Goal: Task Accomplishment & Management: Manage account settings

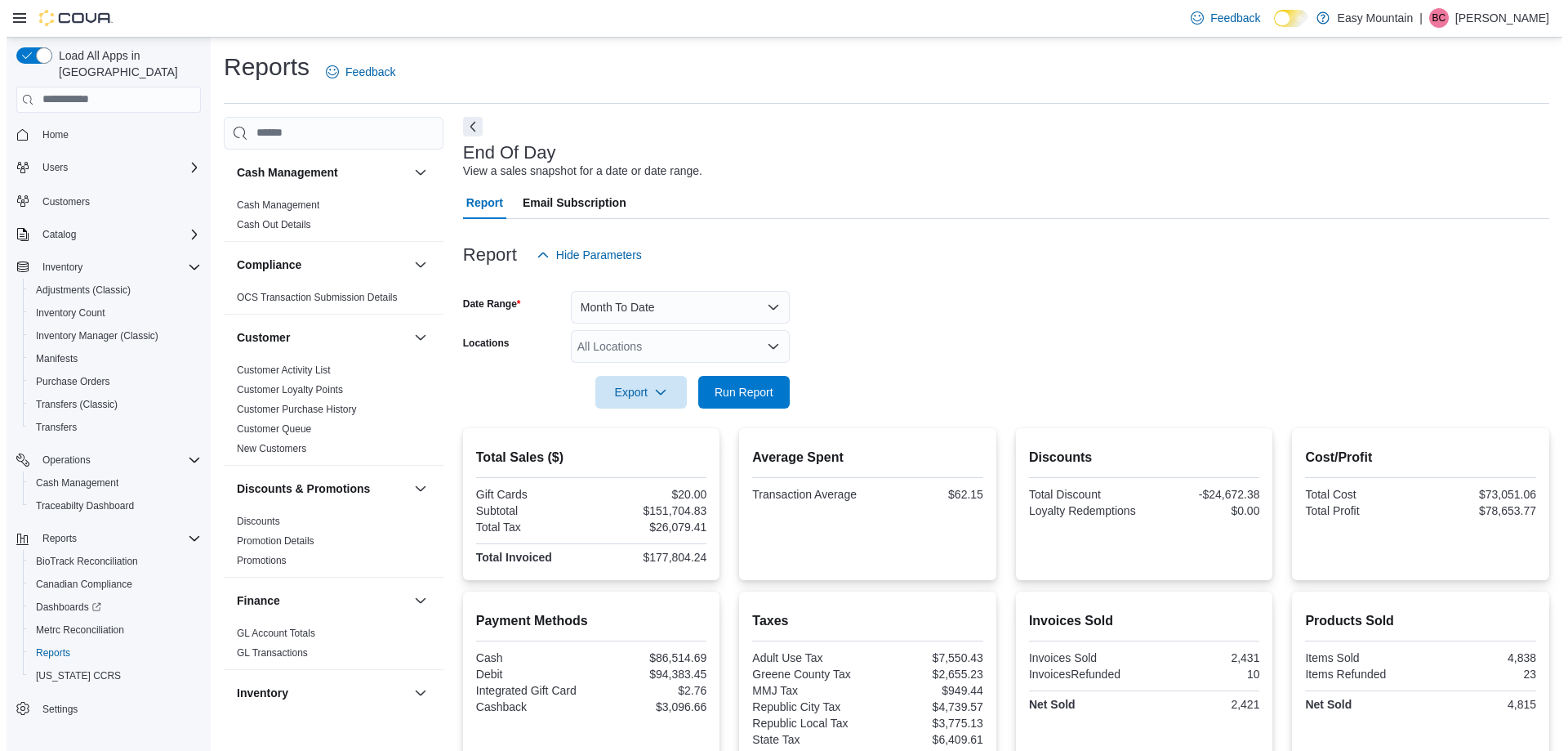
scroll to position [899, 0]
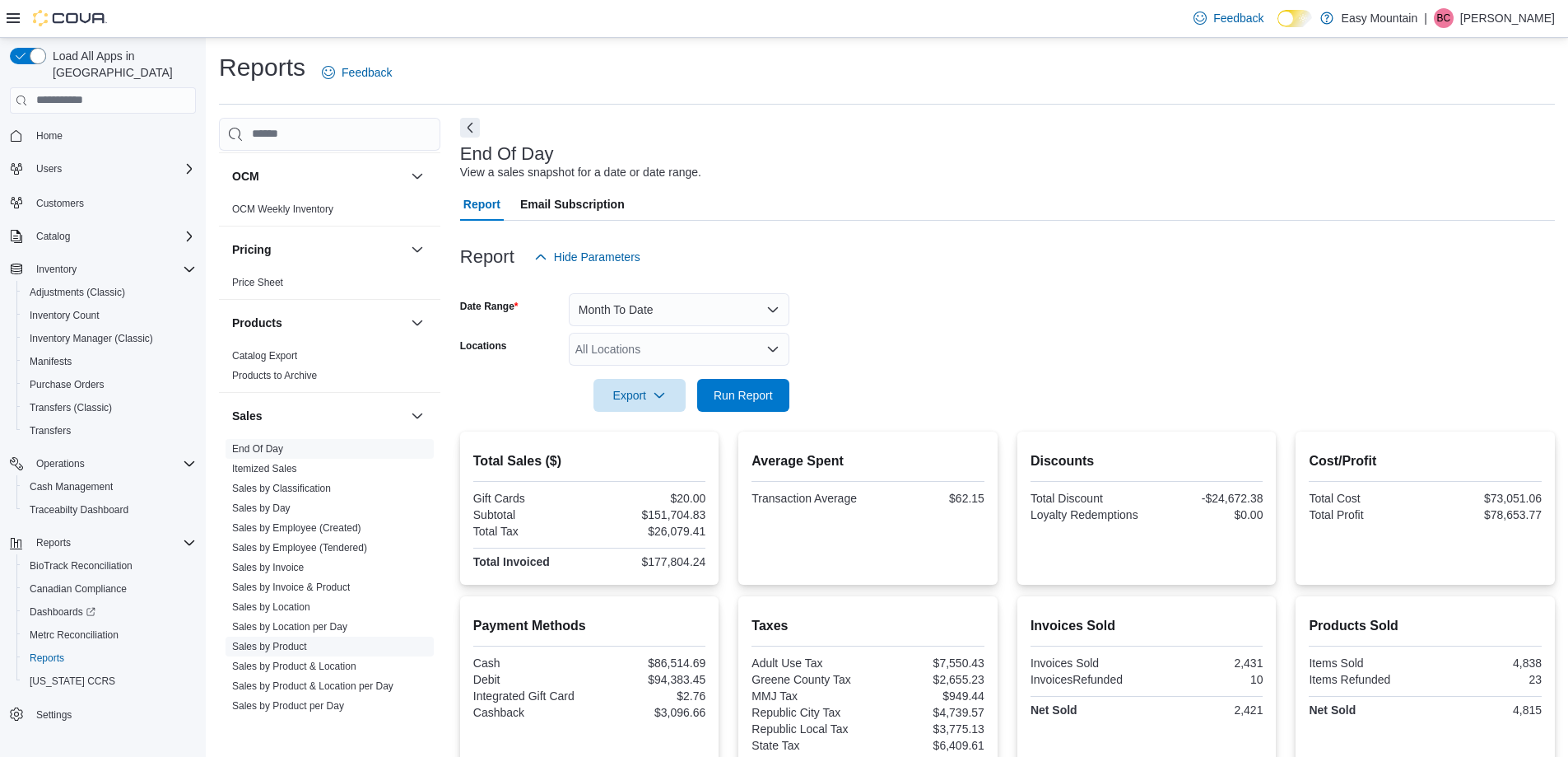
click at [294, 645] on link "Sales by Product" at bounding box center [269, 647] width 75 height 12
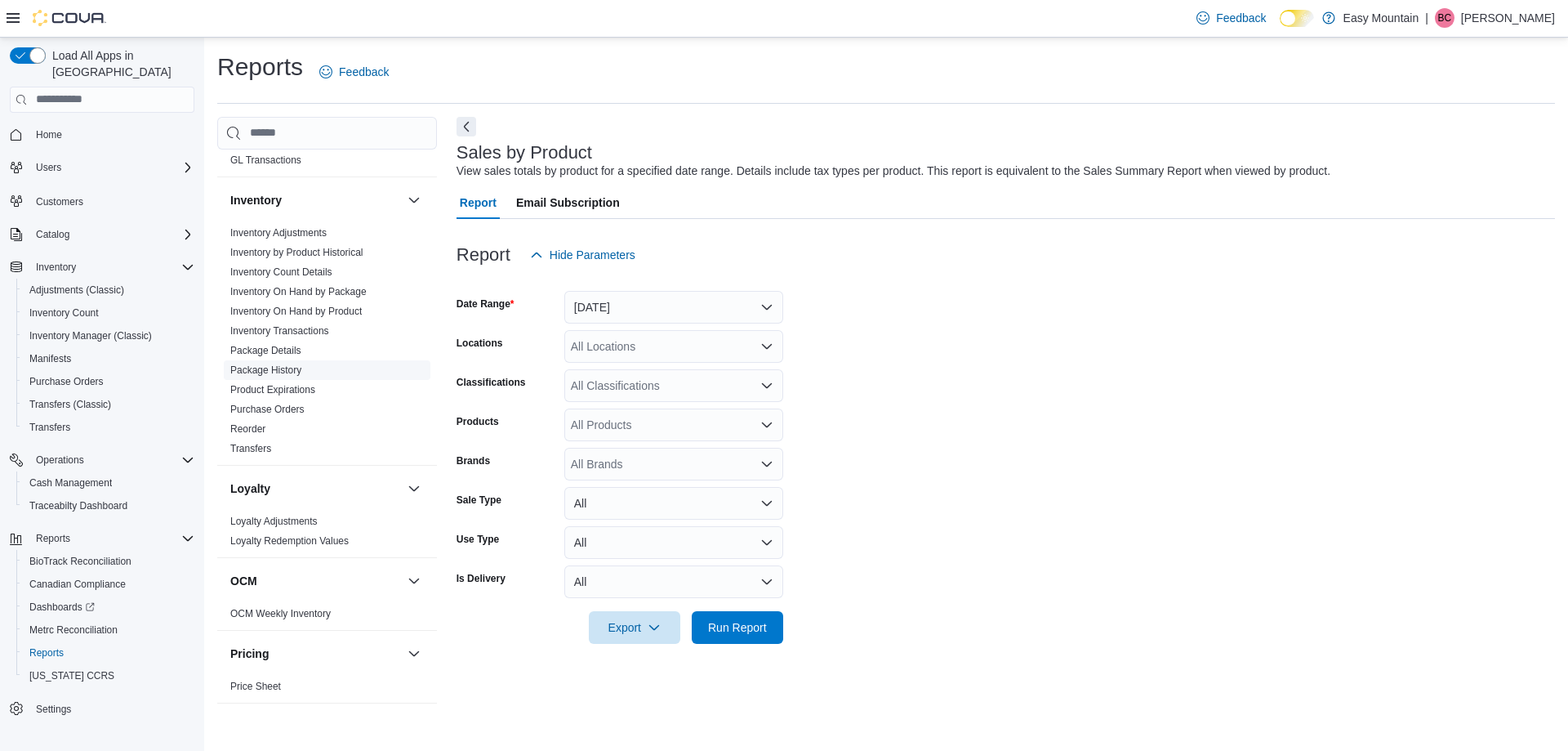
scroll to position [491, 0]
click at [327, 291] on link "Inventory On Hand by Package" at bounding box center [298, 294] width 136 height 12
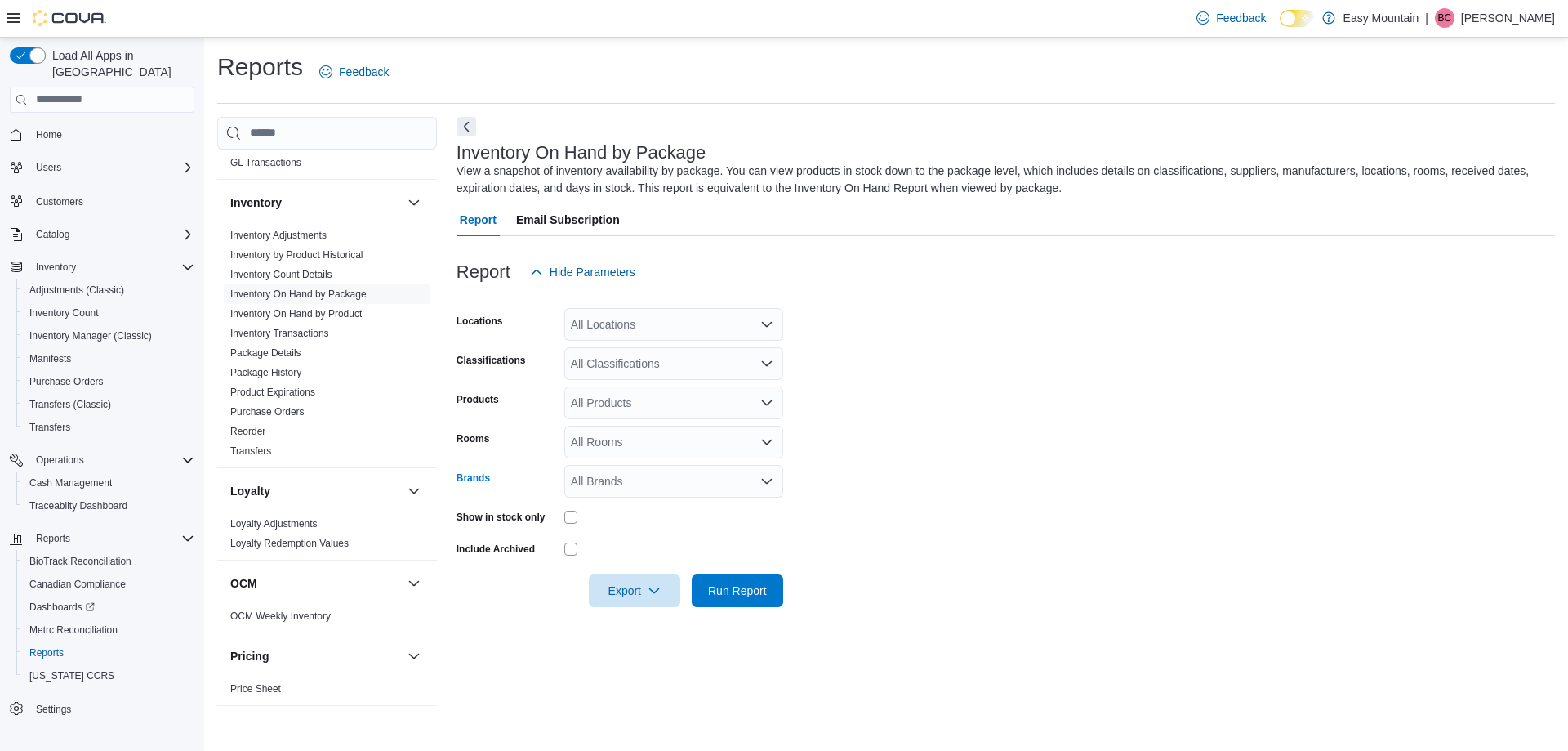
click at [645, 476] on div "All Brands" at bounding box center [673, 481] width 219 height 33
type input "****"
click at [602, 506] on span "Batch" at bounding box center [674, 509] width 199 height 16
click at [474, 495] on div "Brands" at bounding box center [507, 481] width 102 height 33
click at [671, 595] on button "Export" at bounding box center [635, 590] width 92 height 33
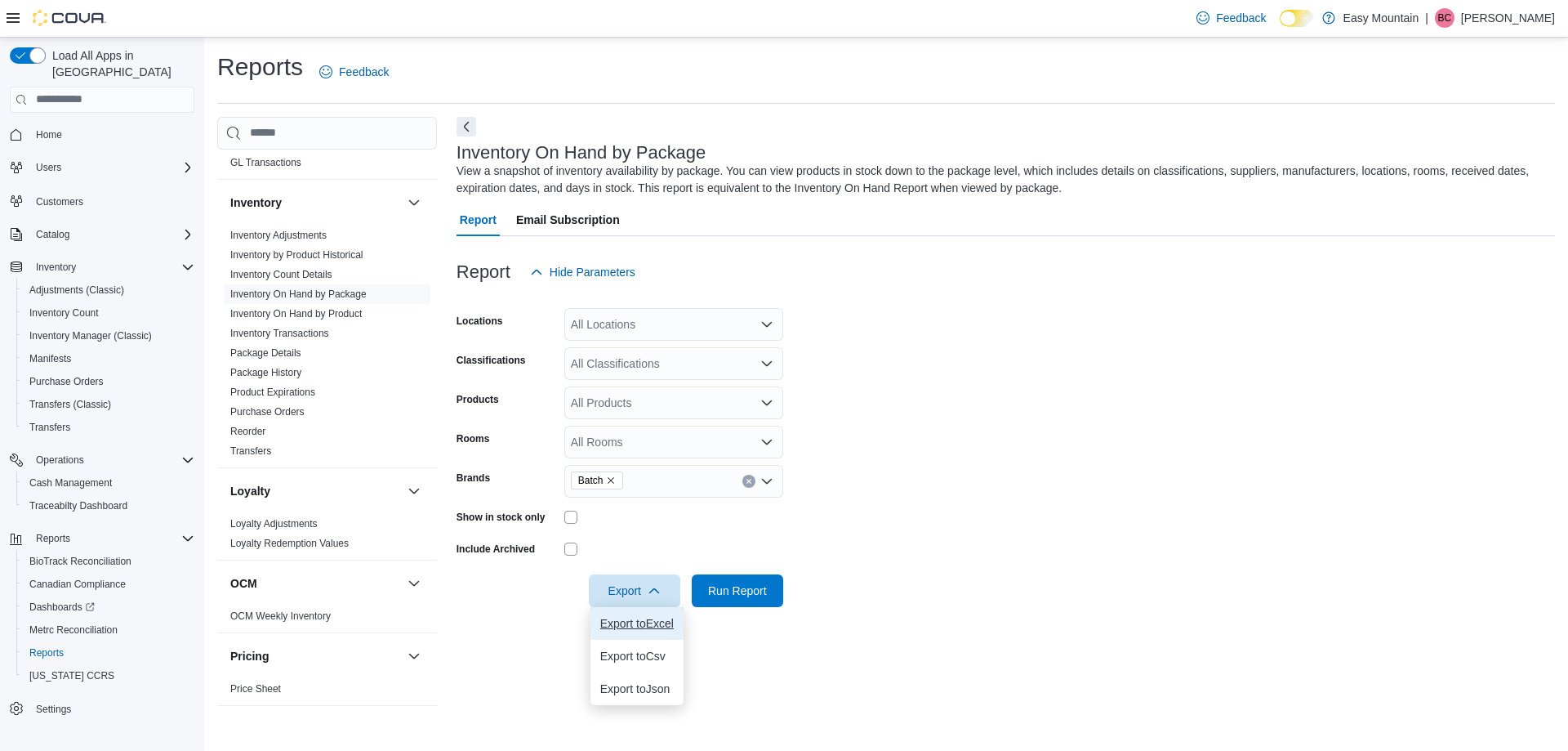
drag, startPoint x: 655, startPoint y: 616, endPoint x: 745, endPoint y: 616, distance: 90.0
click at [655, 617] on span "Export to Excel" at bounding box center [637, 623] width 74 height 14
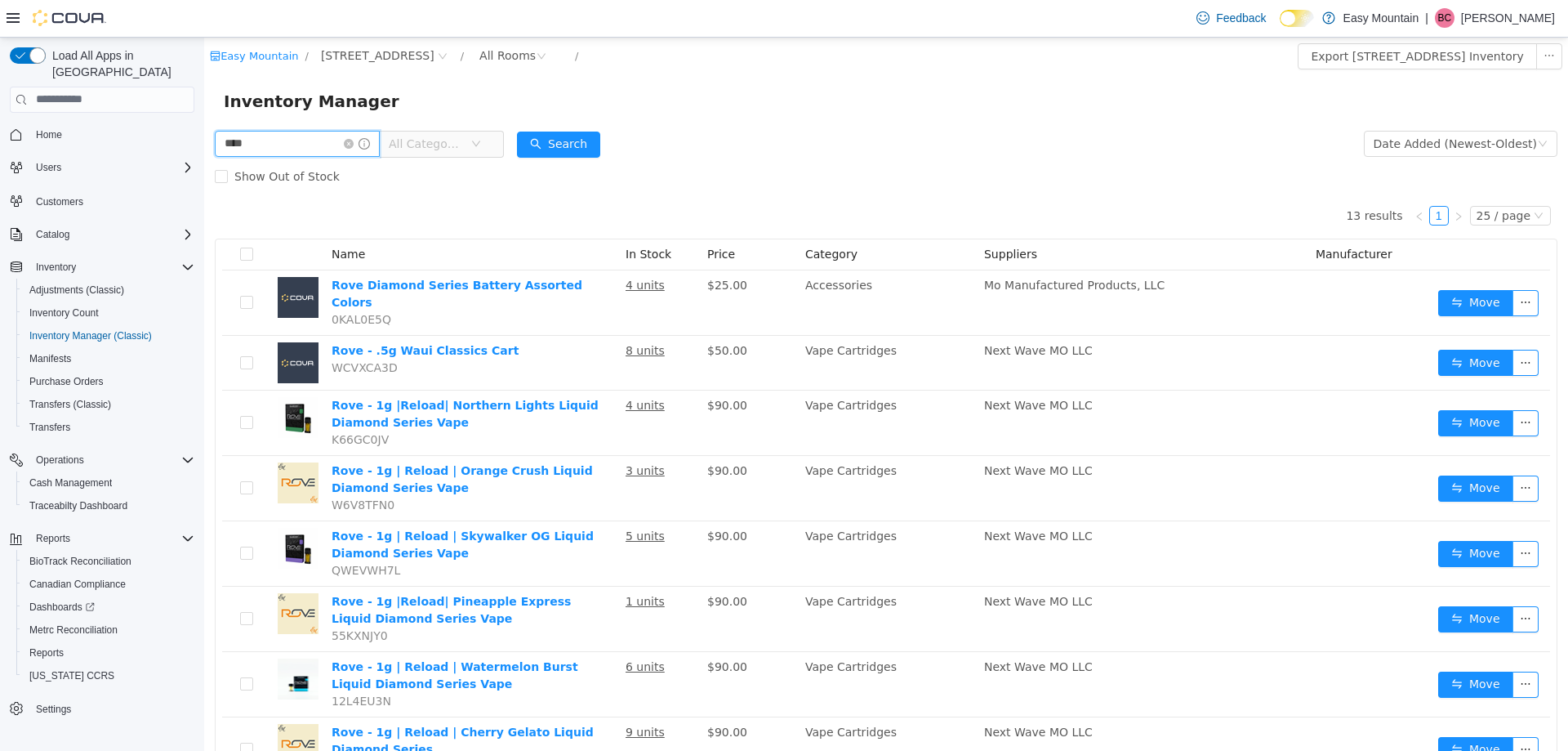
drag, startPoint x: 286, startPoint y: 146, endPoint x: 0, endPoint y: 45, distance: 303.3
click at [204, 45] on html "Easy Mountain / 7827 W Farm Rd 174 Republic Mo 65738 / All Rooms / Export 7827 …" at bounding box center [886, 393] width 1364 height 713
type input "*****"
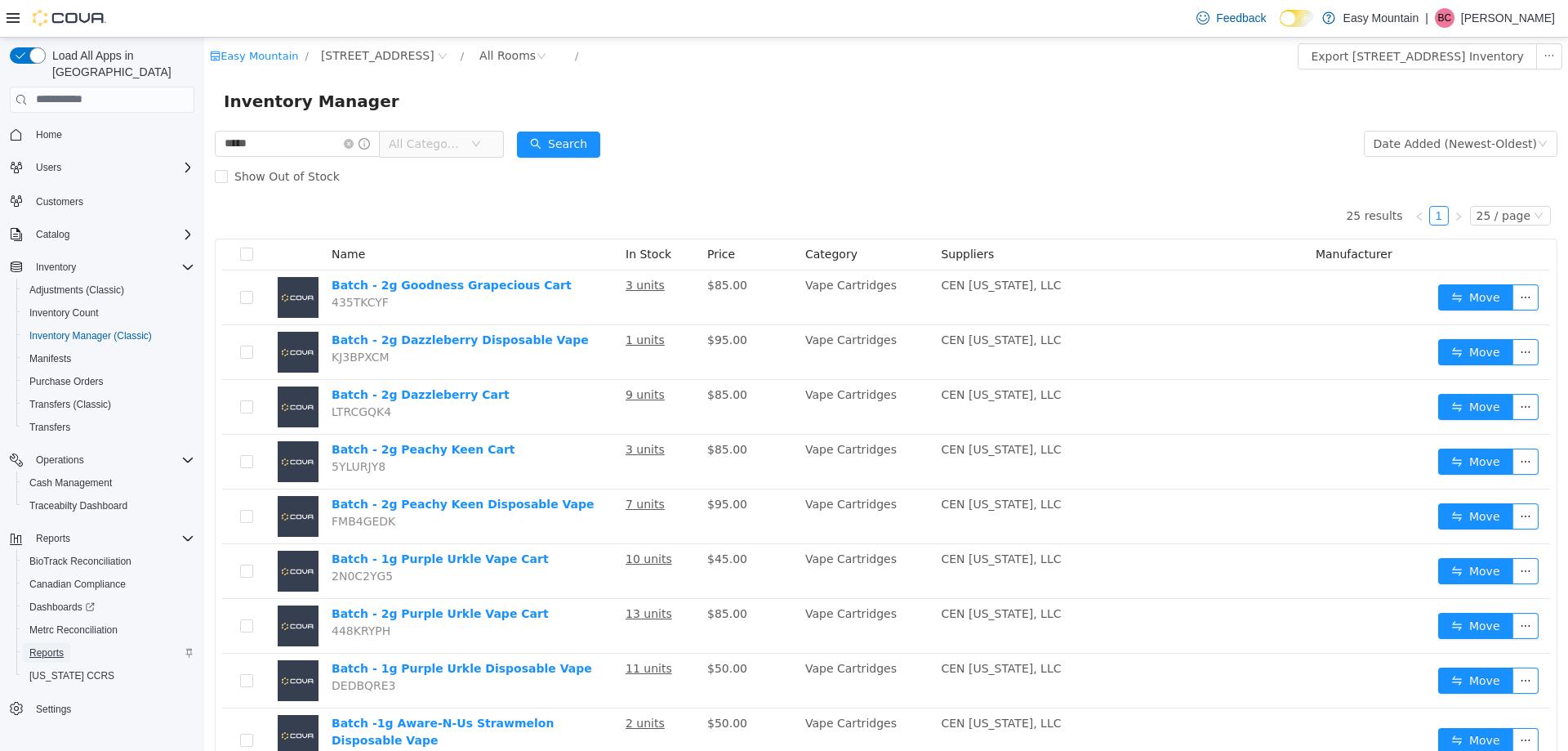
click at [56, 646] on span "Reports" at bounding box center [45, 653] width 34 height 14
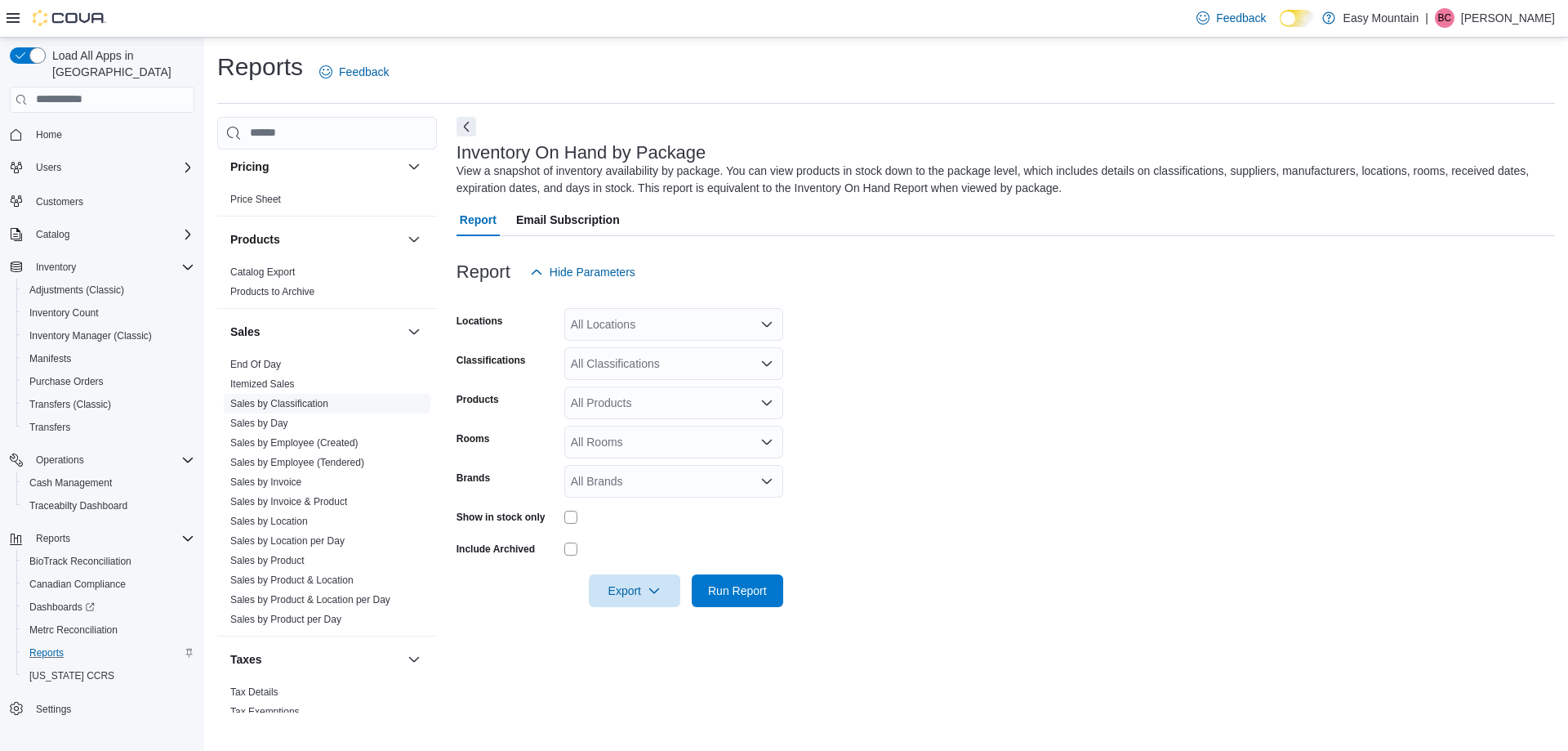
scroll to position [980, 0]
click at [276, 616] on link "Sales by Product per Day" at bounding box center [285, 618] width 111 height 12
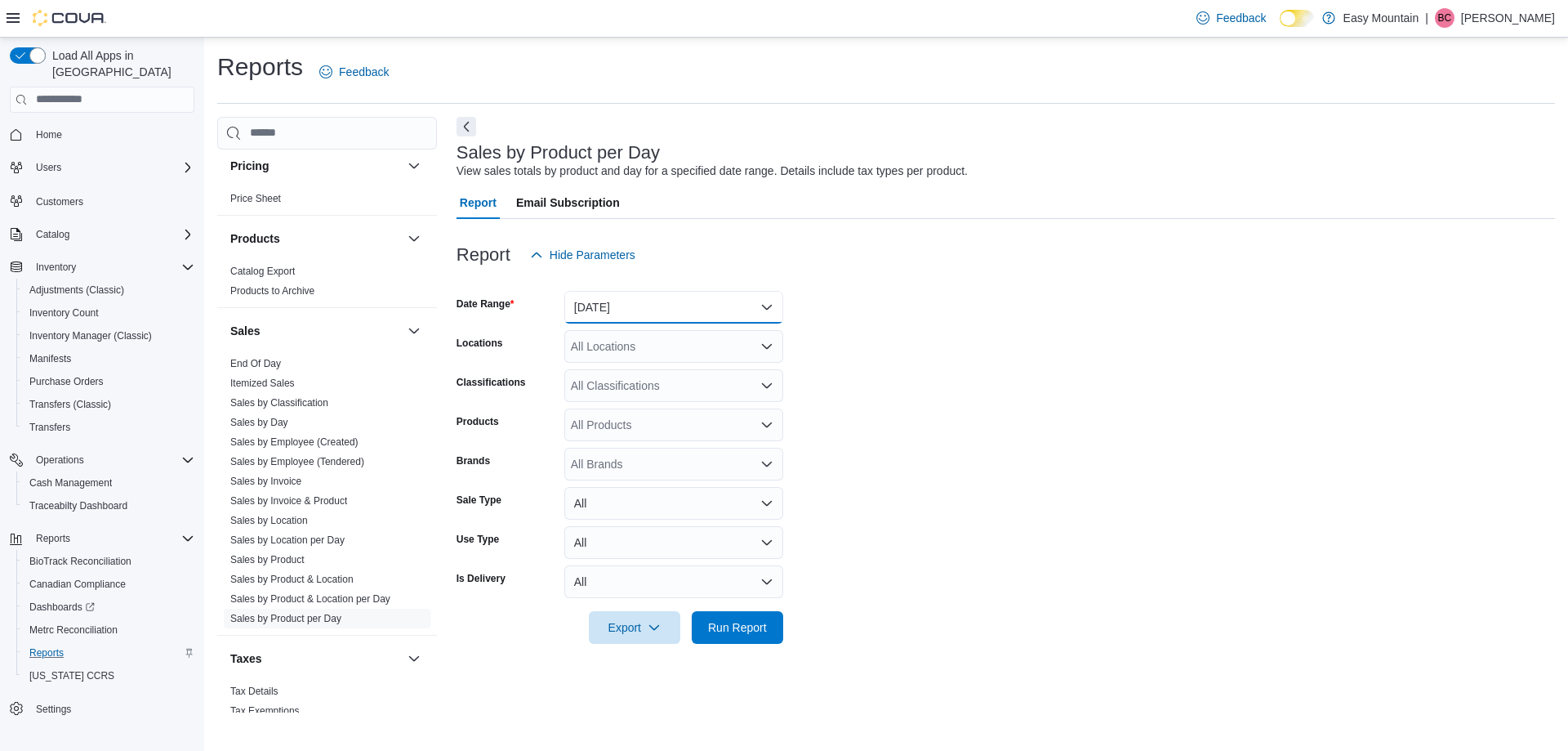
click at [676, 312] on button "[DATE]" at bounding box center [673, 308] width 219 height 33
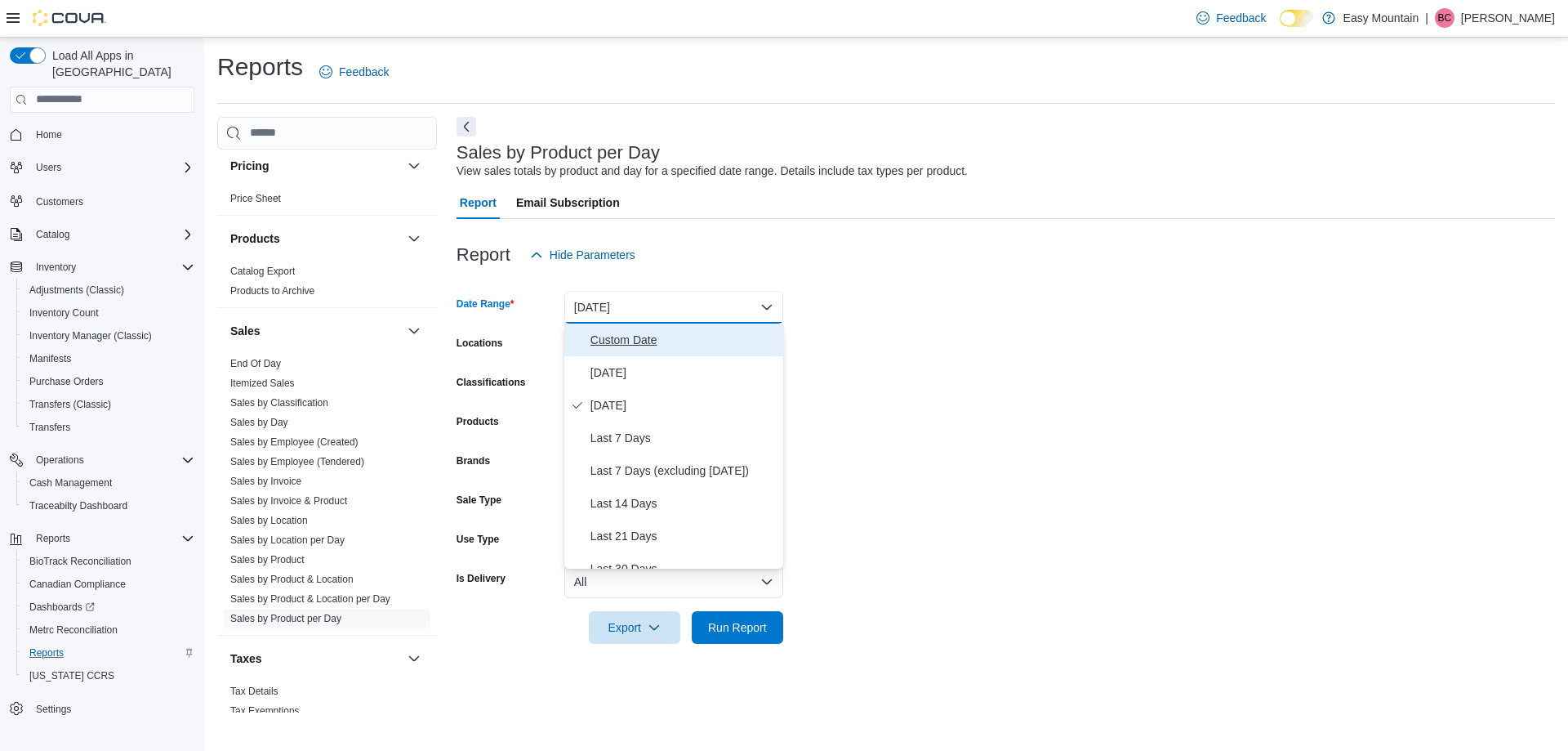
click at [647, 348] on span "Custom Date" at bounding box center [683, 340] width 187 height 19
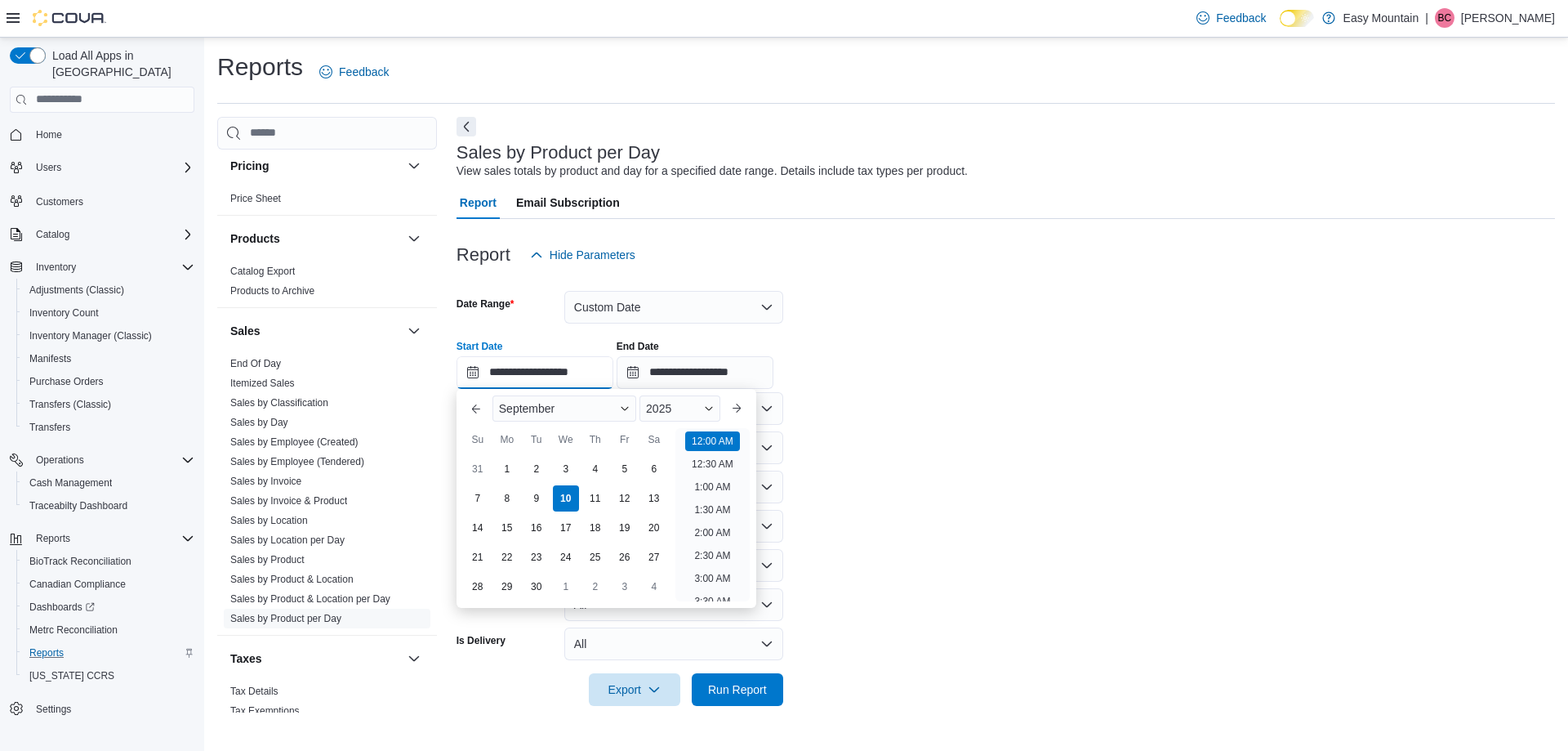
click at [532, 372] on input "**********" at bounding box center [535, 373] width 157 height 33
click at [550, 418] on div "September 2025" at bounding box center [606, 408] width 241 height 40
click at [550, 418] on div "September" at bounding box center [564, 408] width 144 height 26
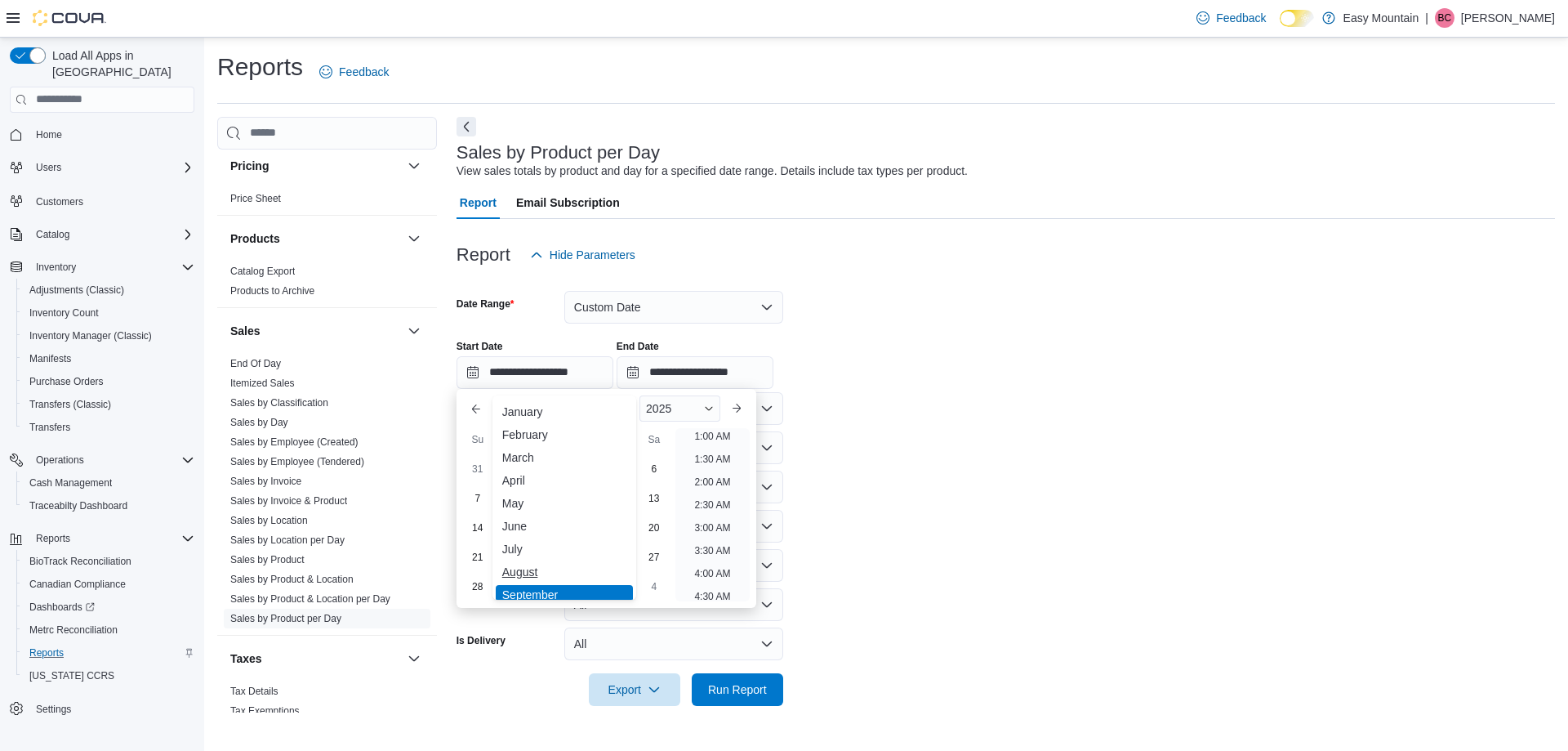
click at [543, 577] on div "August" at bounding box center [565, 572] width 137 height 19
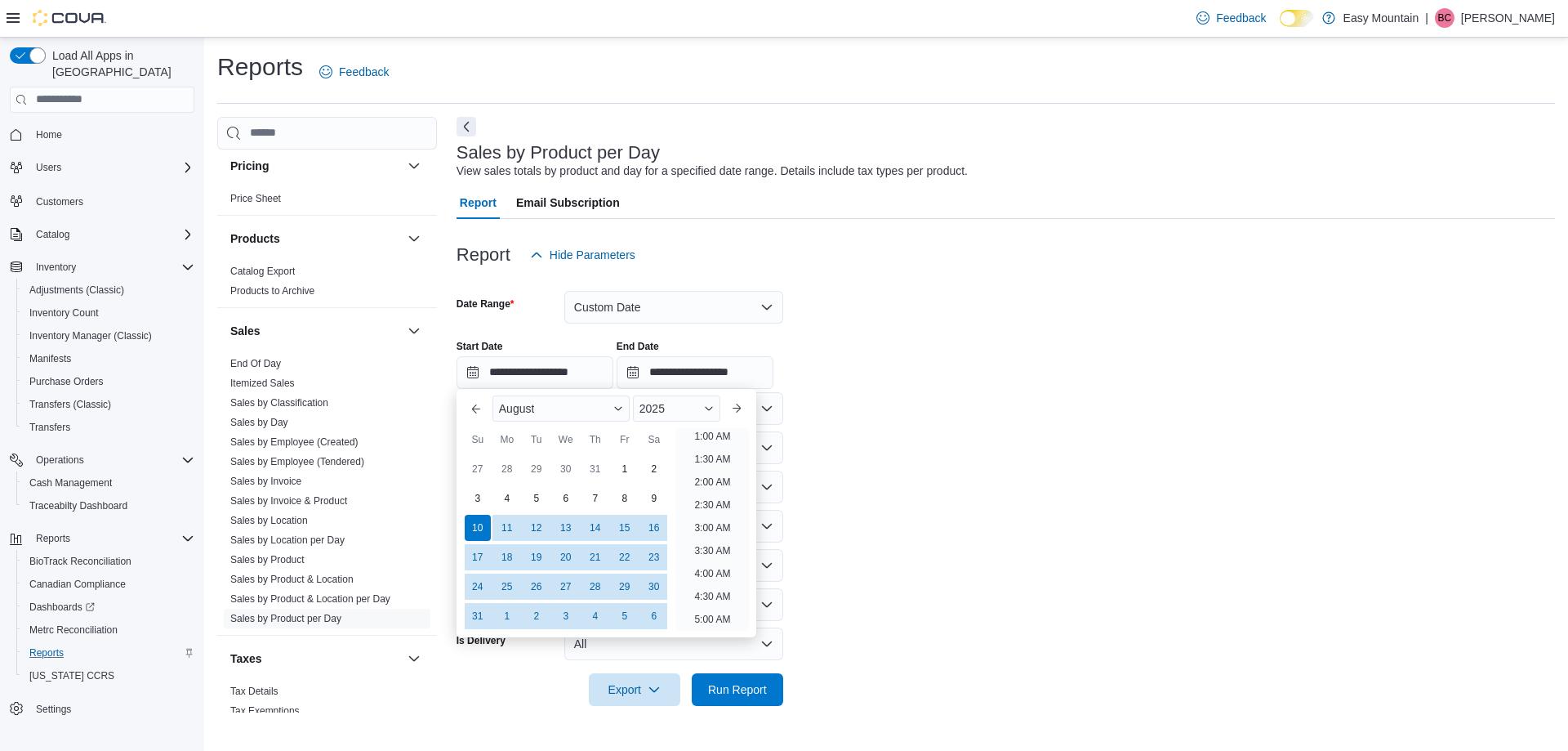
scroll to position [3, 0]
click at [703, 412] on div "2025" at bounding box center [676, 408] width 87 height 26
click at [710, 401] on div "2018" at bounding box center [677, 406] width 81 height 19
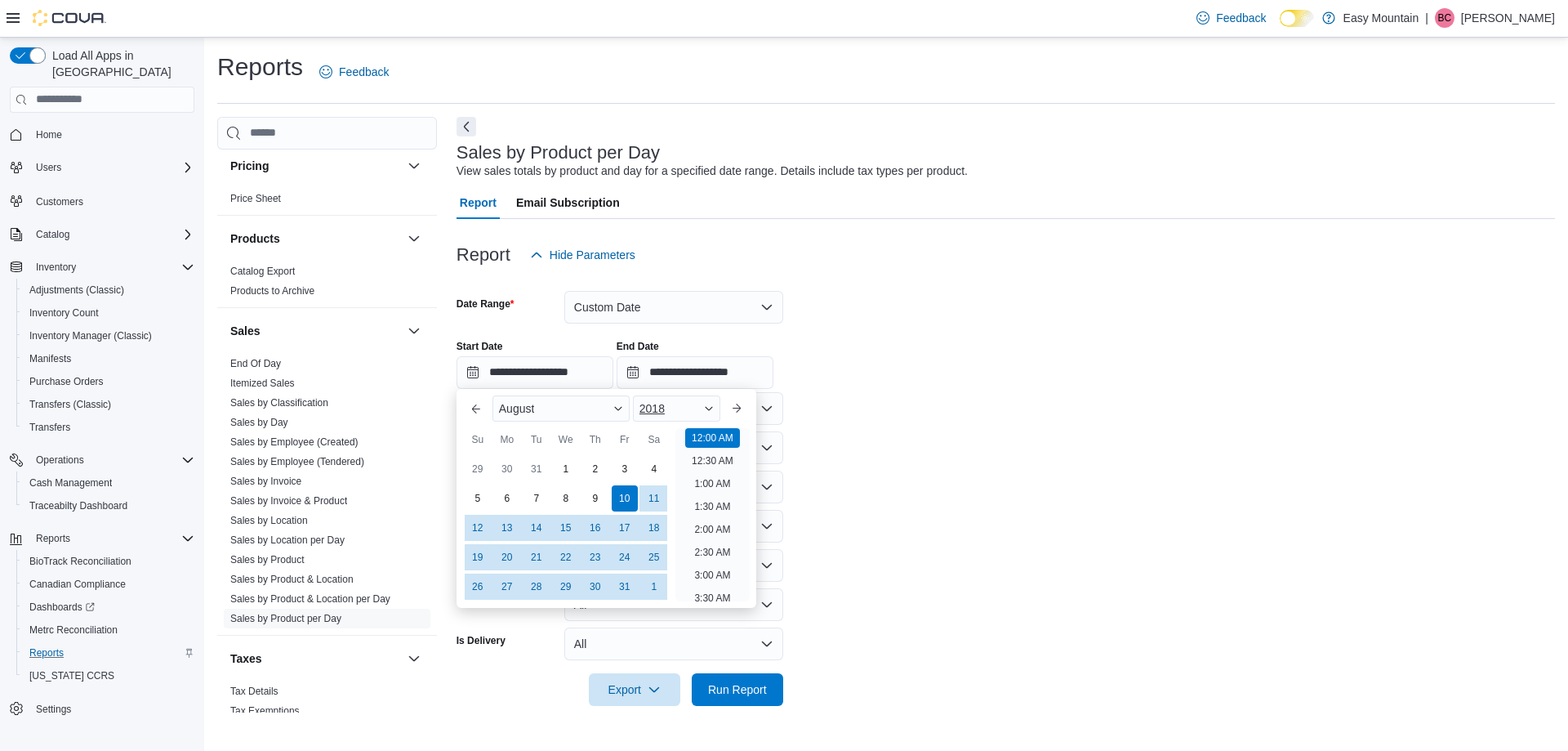
click at [676, 400] on div "2018" at bounding box center [676, 408] width 87 height 26
click at [677, 580] on div "2025" at bounding box center [677, 584] width 81 height 19
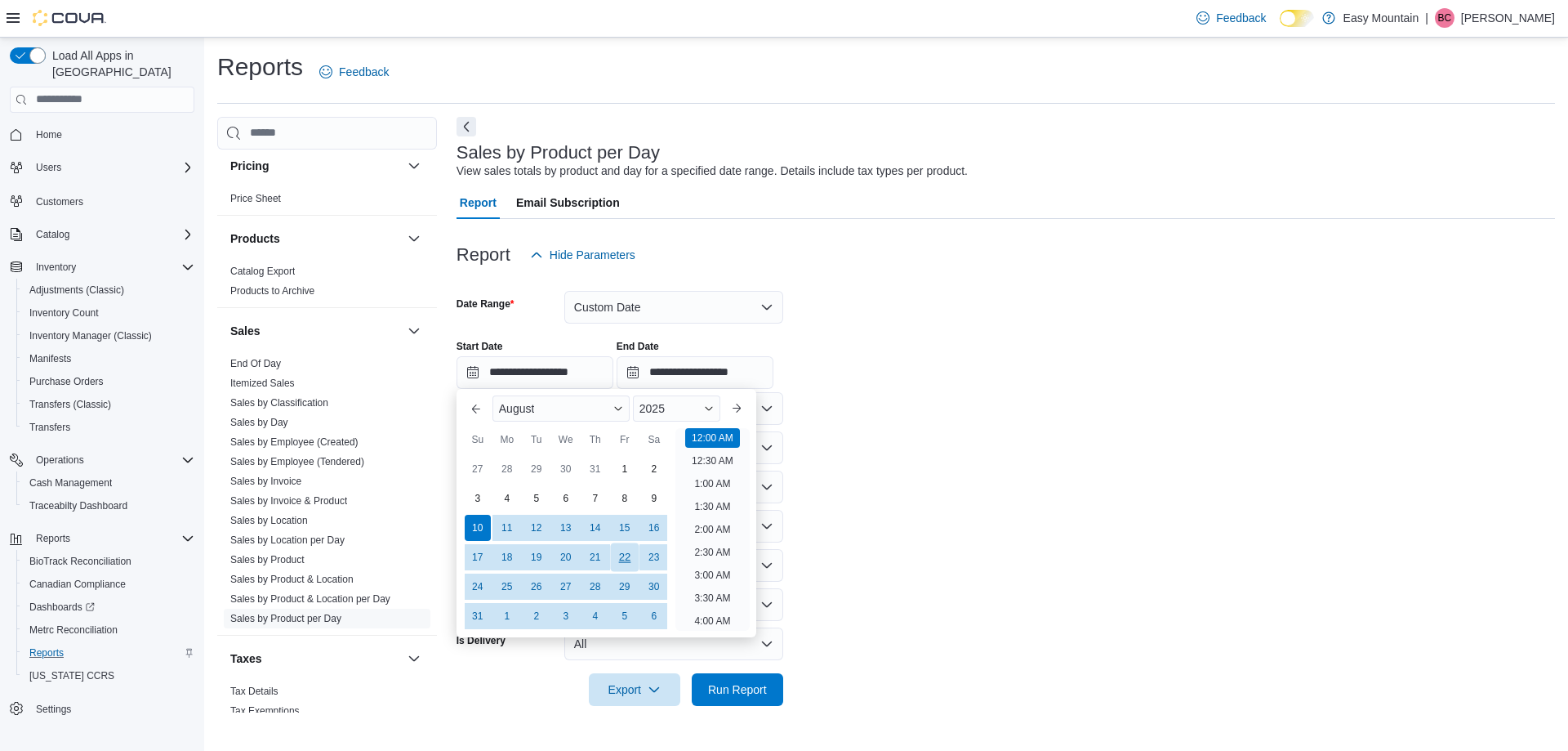
click at [619, 558] on div "22" at bounding box center [625, 557] width 29 height 29
type input "**********"
click at [679, 371] on input "**********" at bounding box center [695, 373] width 157 height 33
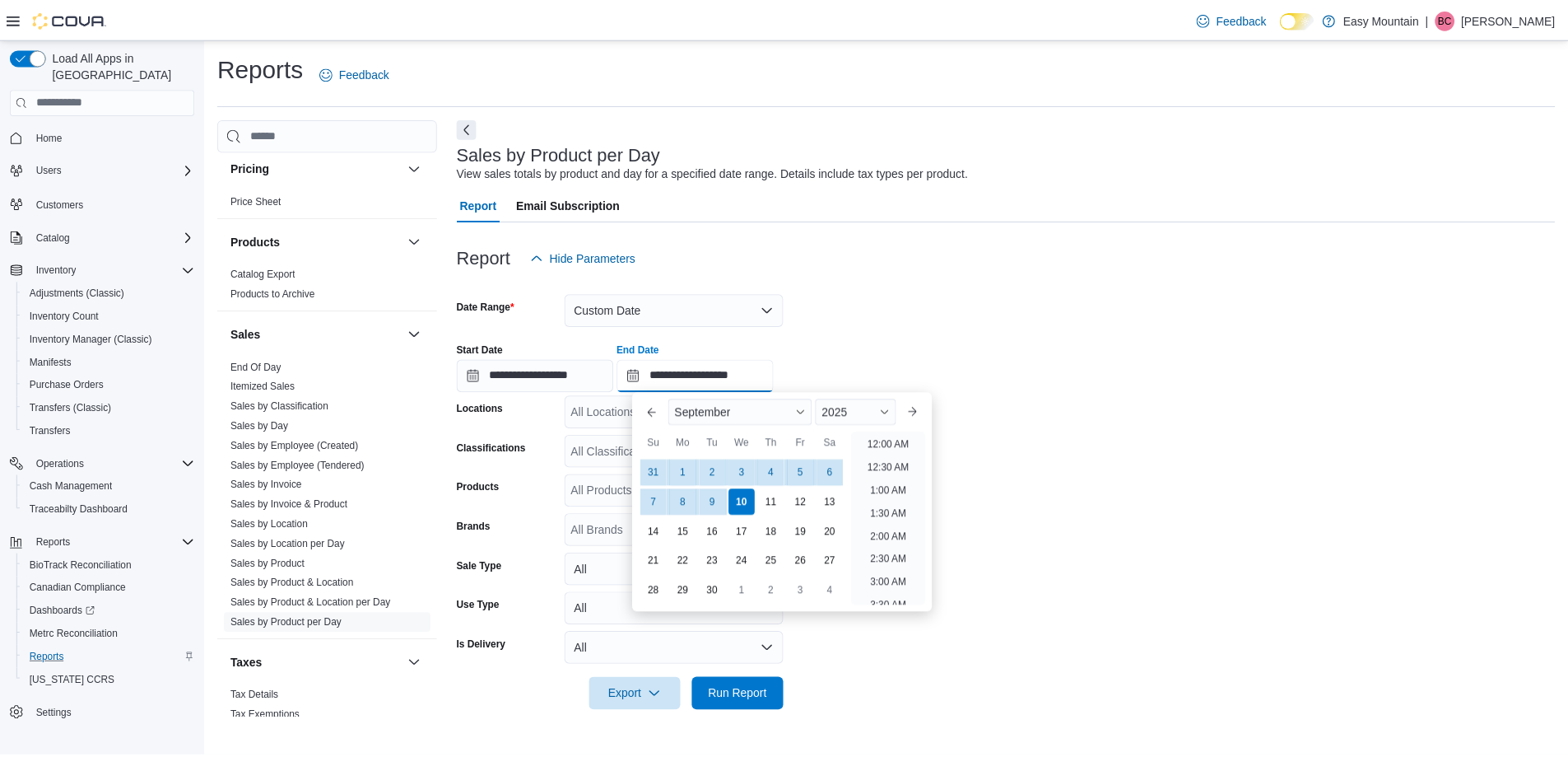
scroll to position [936, 0]
click at [683, 478] on div "1" at bounding box center [688, 472] width 29 height 29
type input "**********"
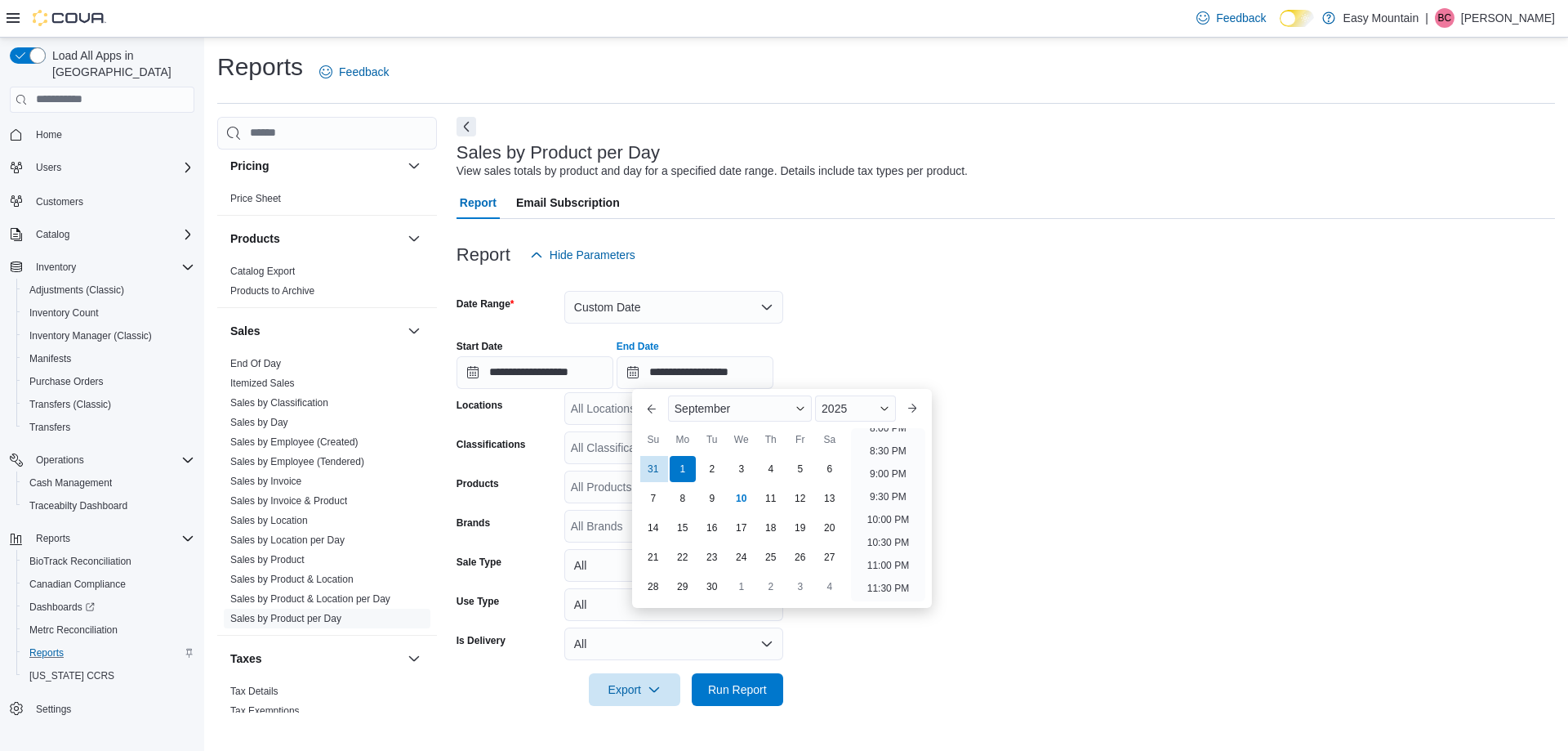
click at [996, 359] on div "**********" at bounding box center [1006, 358] width 1099 height 62
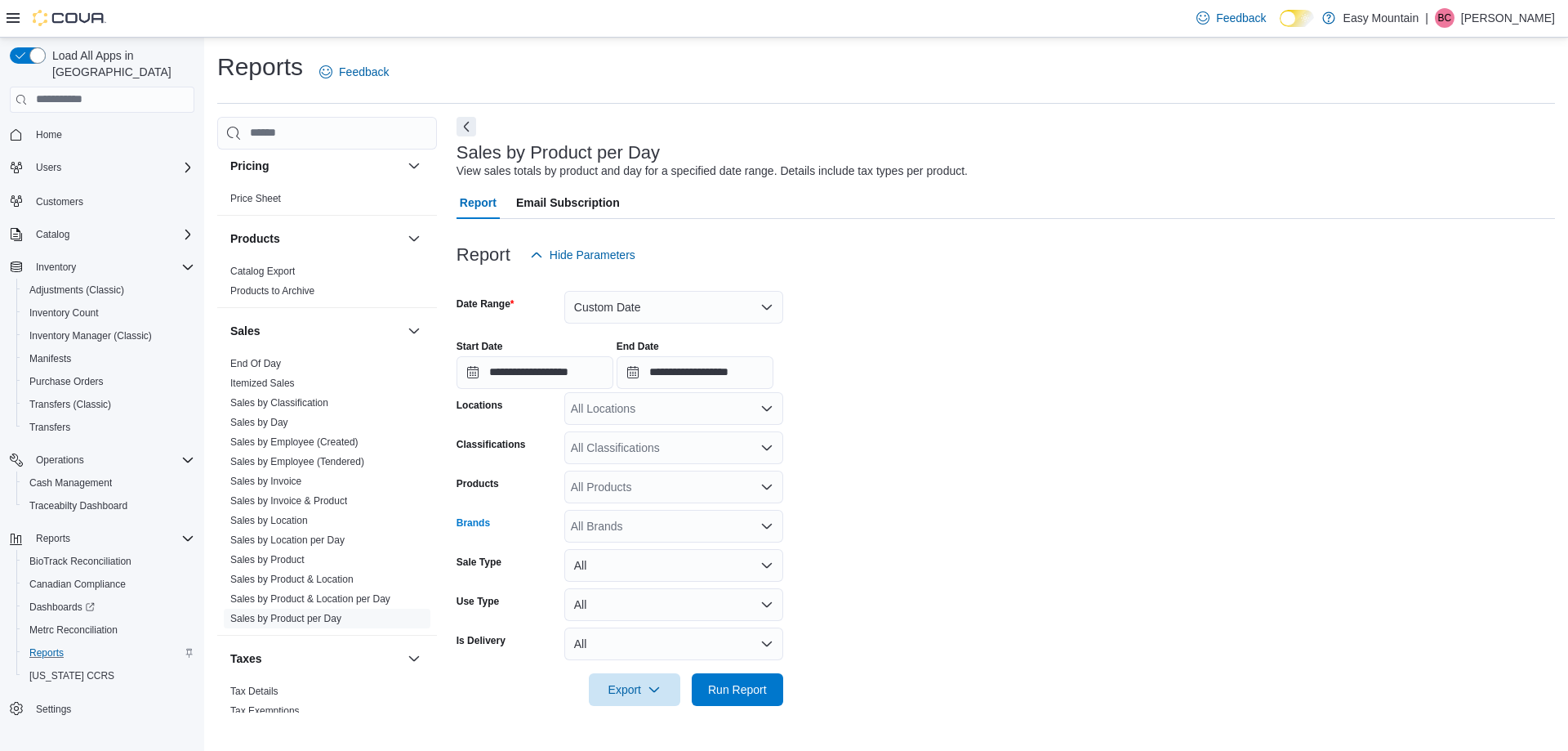
click at [737, 526] on div "All Brands" at bounding box center [673, 526] width 219 height 33
type input "******"
click at [717, 549] on span "Proper" at bounding box center [674, 554] width 199 height 16
type input "****"
click at [717, 549] on span "Proper Cannabis" at bounding box center [674, 554] width 199 height 16
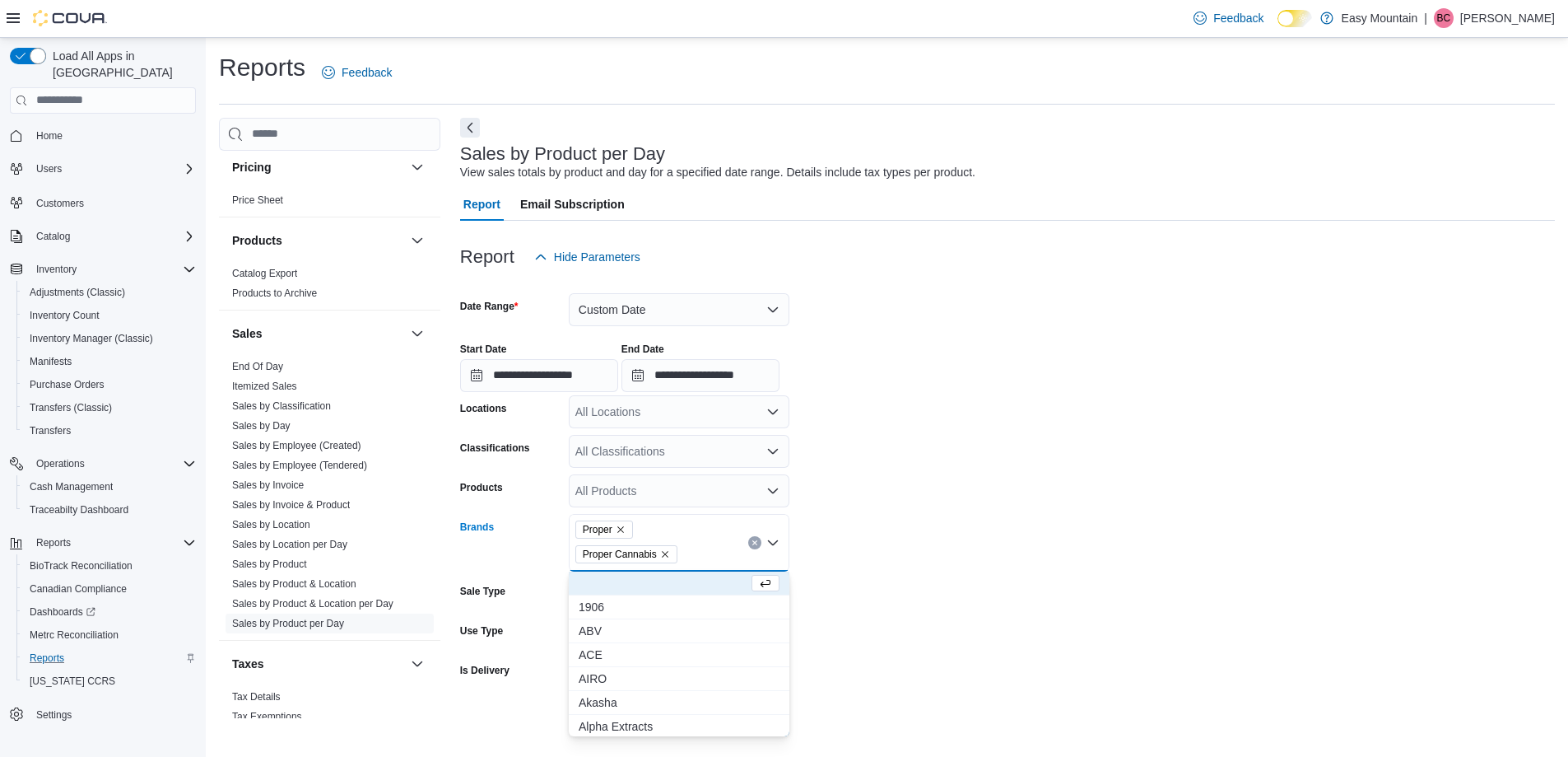
click at [1038, 518] on form "**********" at bounding box center [1007, 504] width 1095 height 463
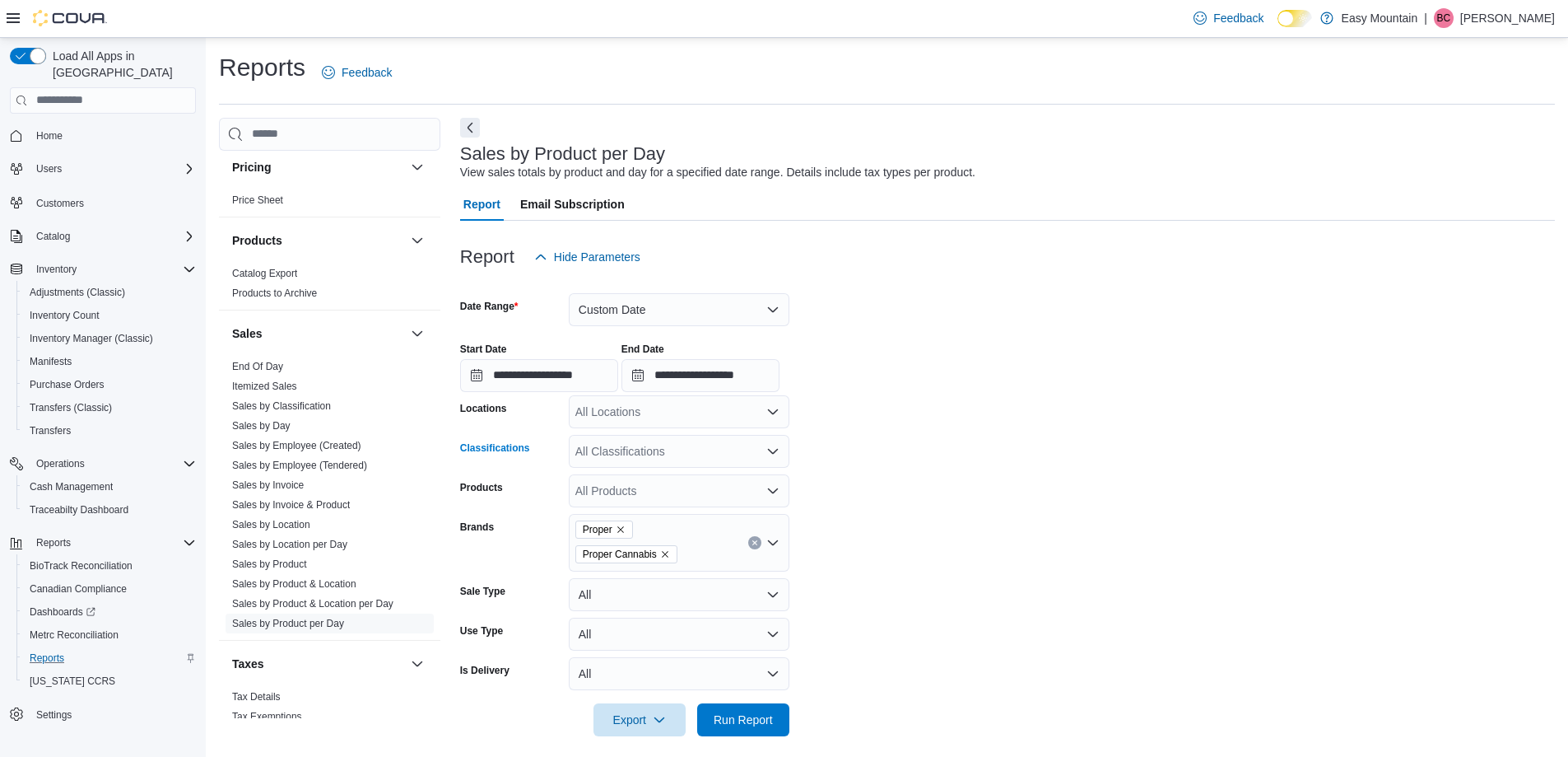
click at [675, 445] on div "All Classifications" at bounding box center [679, 452] width 220 height 33
type input "***"
click at [656, 488] on button "Pre Rolls" at bounding box center [679, 480] width 220 height 23
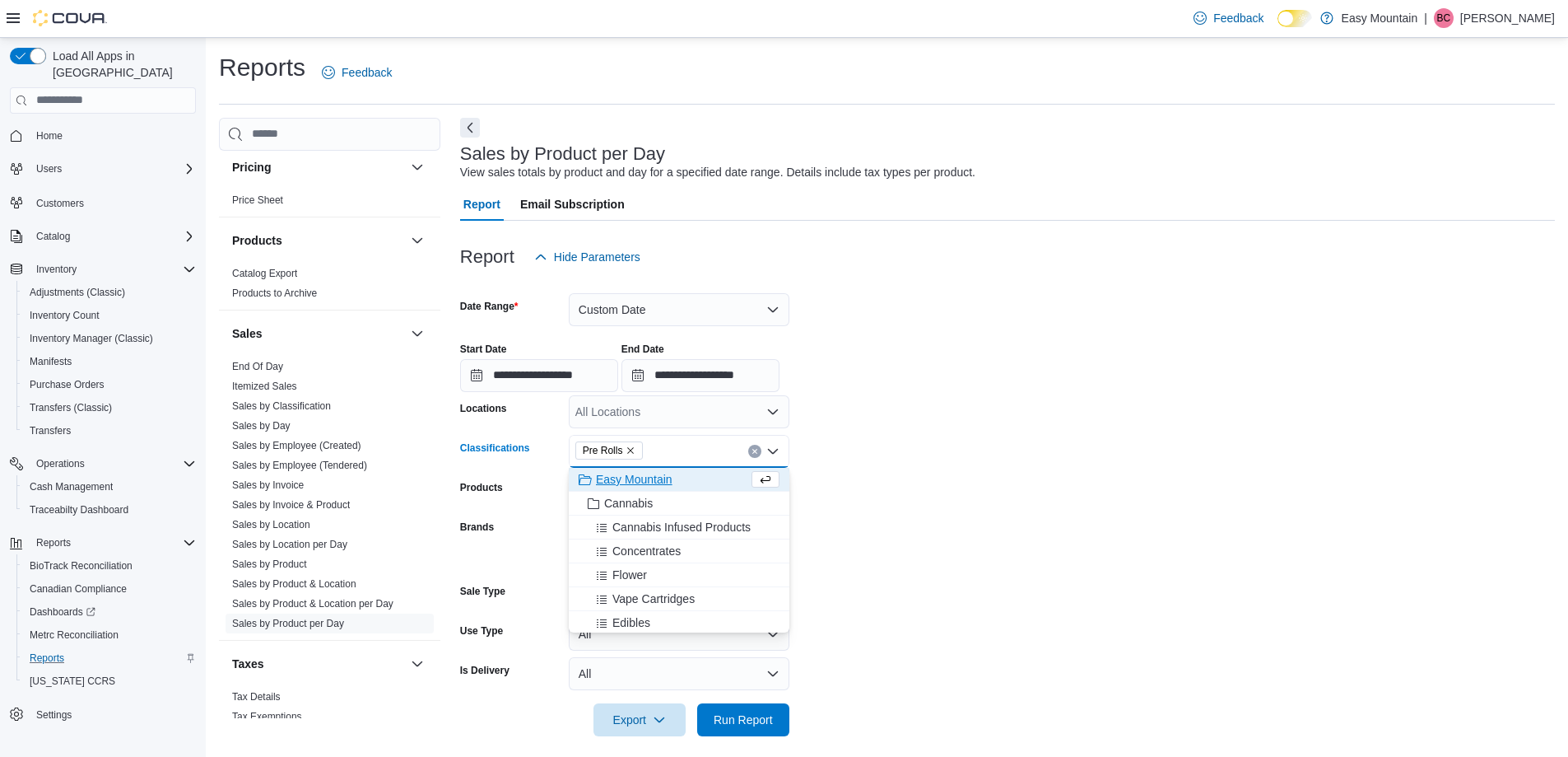
drag, startPoint x: 1014, startPoint y: 450, endPoint x: 992, endPoint y: 468, distance: 28.4
click at [1013, 452] on form "**********" at bounding box center [1007, 504] width 1095 height 463
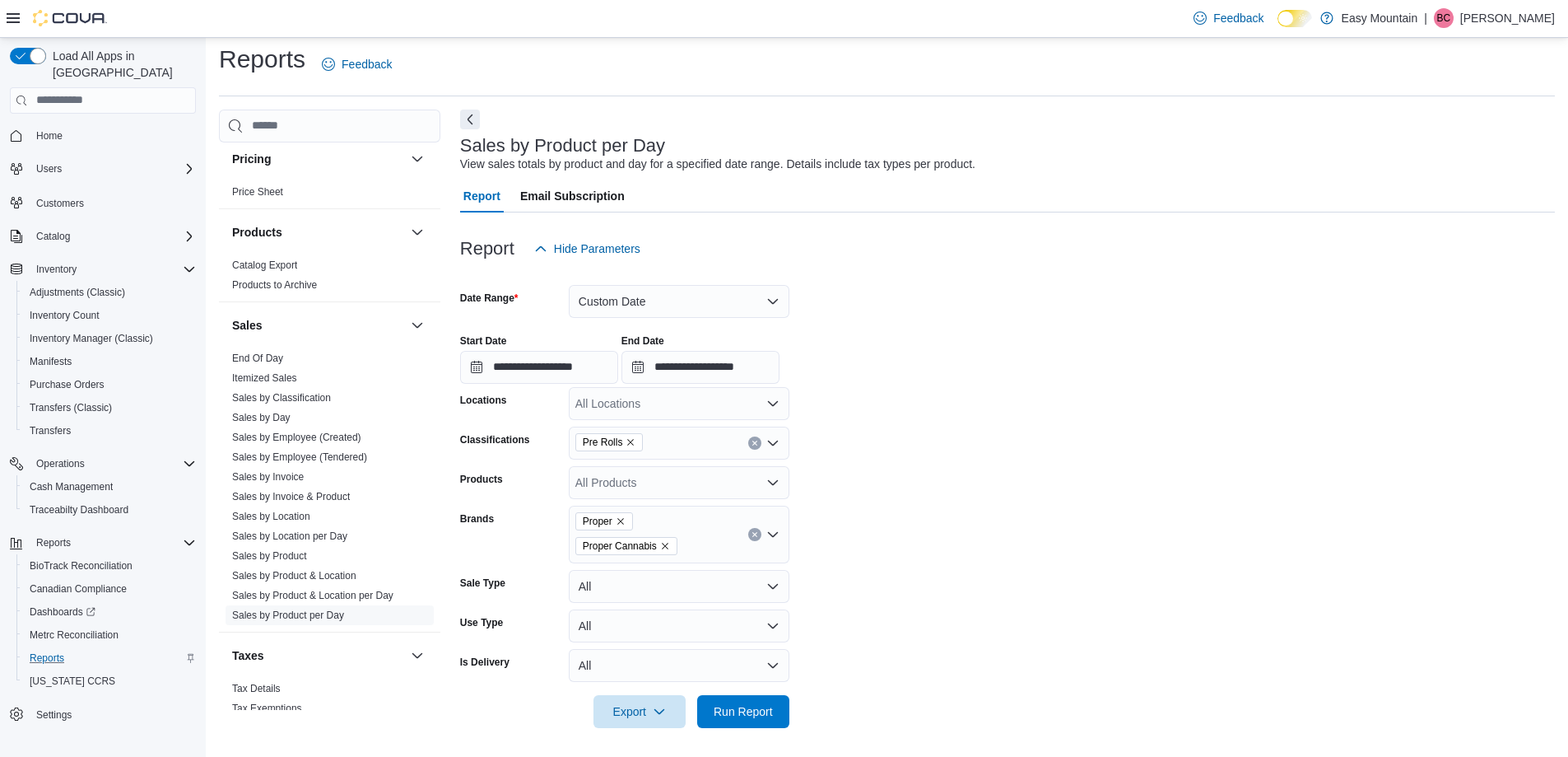
scroll to position [13, 0]
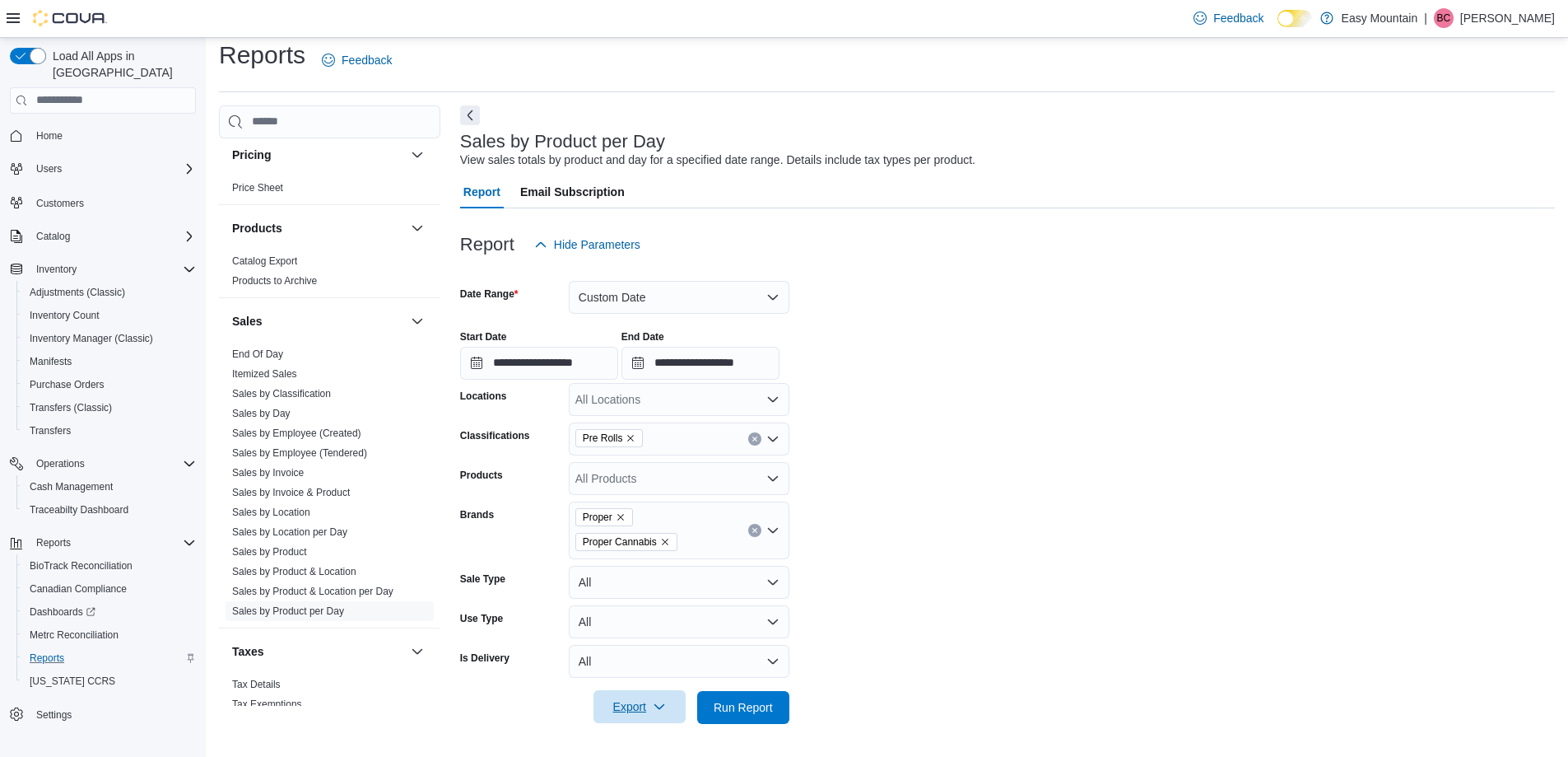
click at [659, 705] on icon "button" at bounding box center [660, 707] width 14 height 14
click at [657, 612] on span "Export to Excel" at bounding box center [643, 609] width 74 height 14
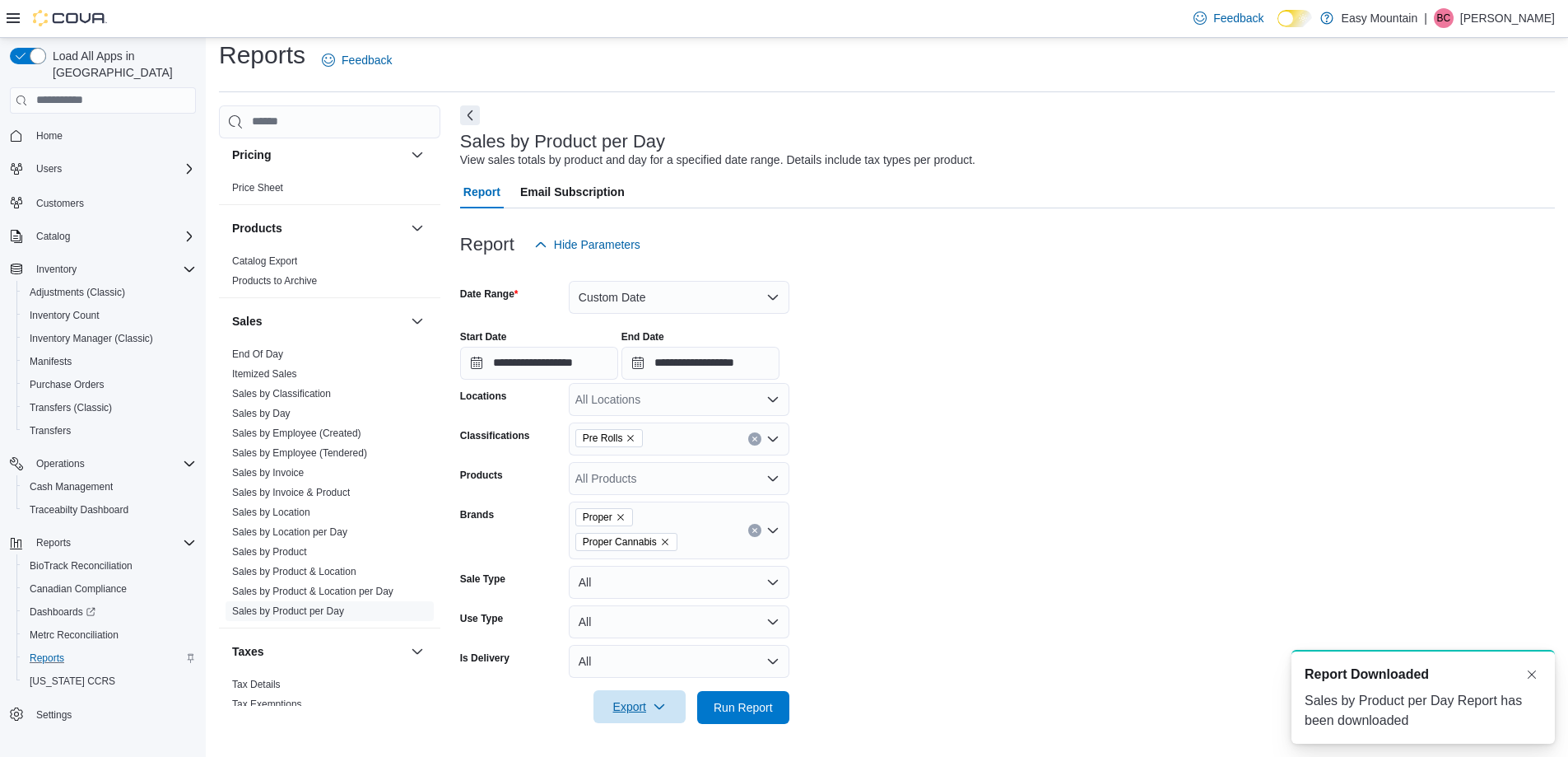
scroll to position [0, 0]
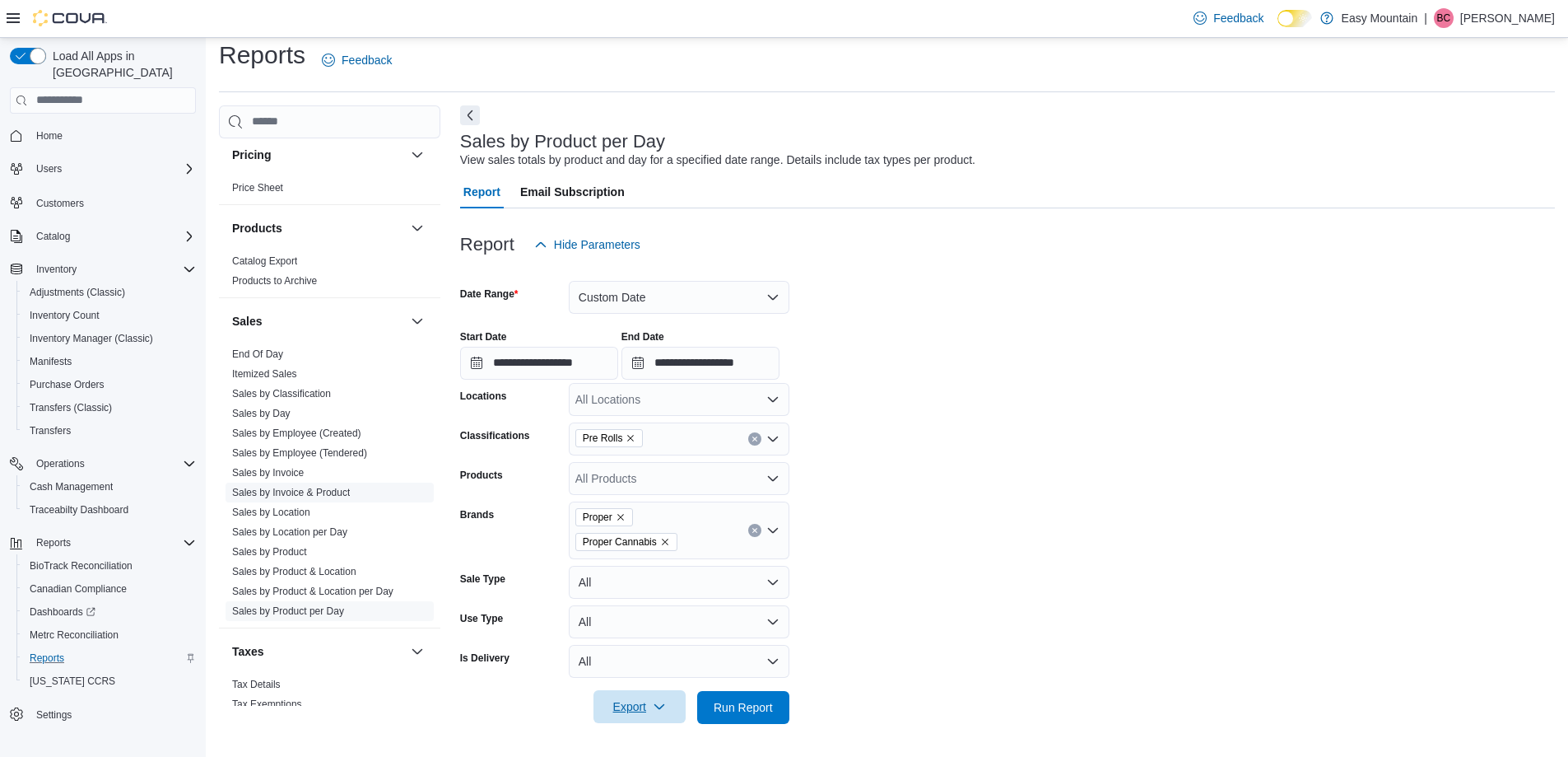
click at [295, 491] on link "Sales by Invoice & Product" at bounding box center [291, 493] width 118 height 12
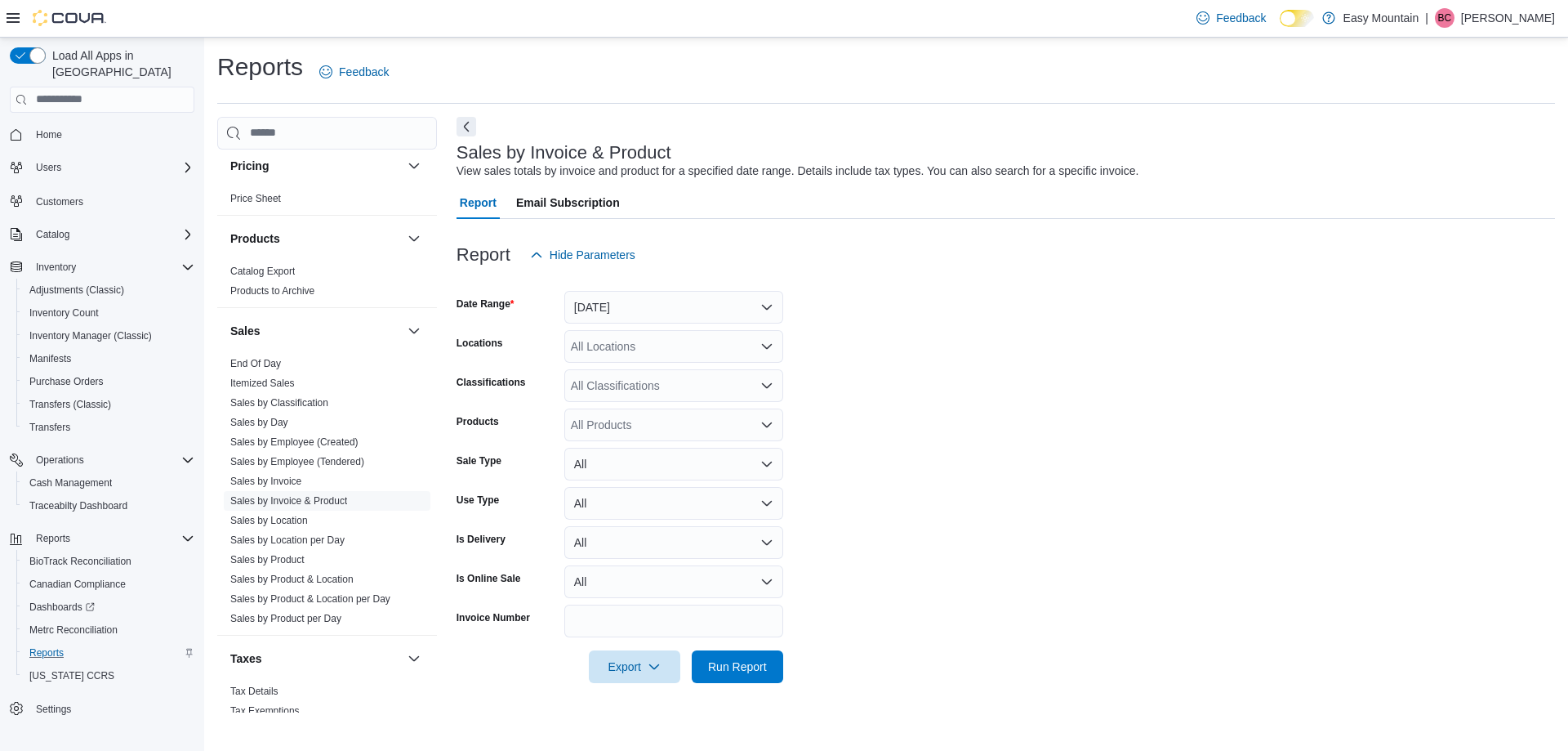
click at [666, 388] on div "All Classifications" at bounding box center [673, 386] width 219 height 33
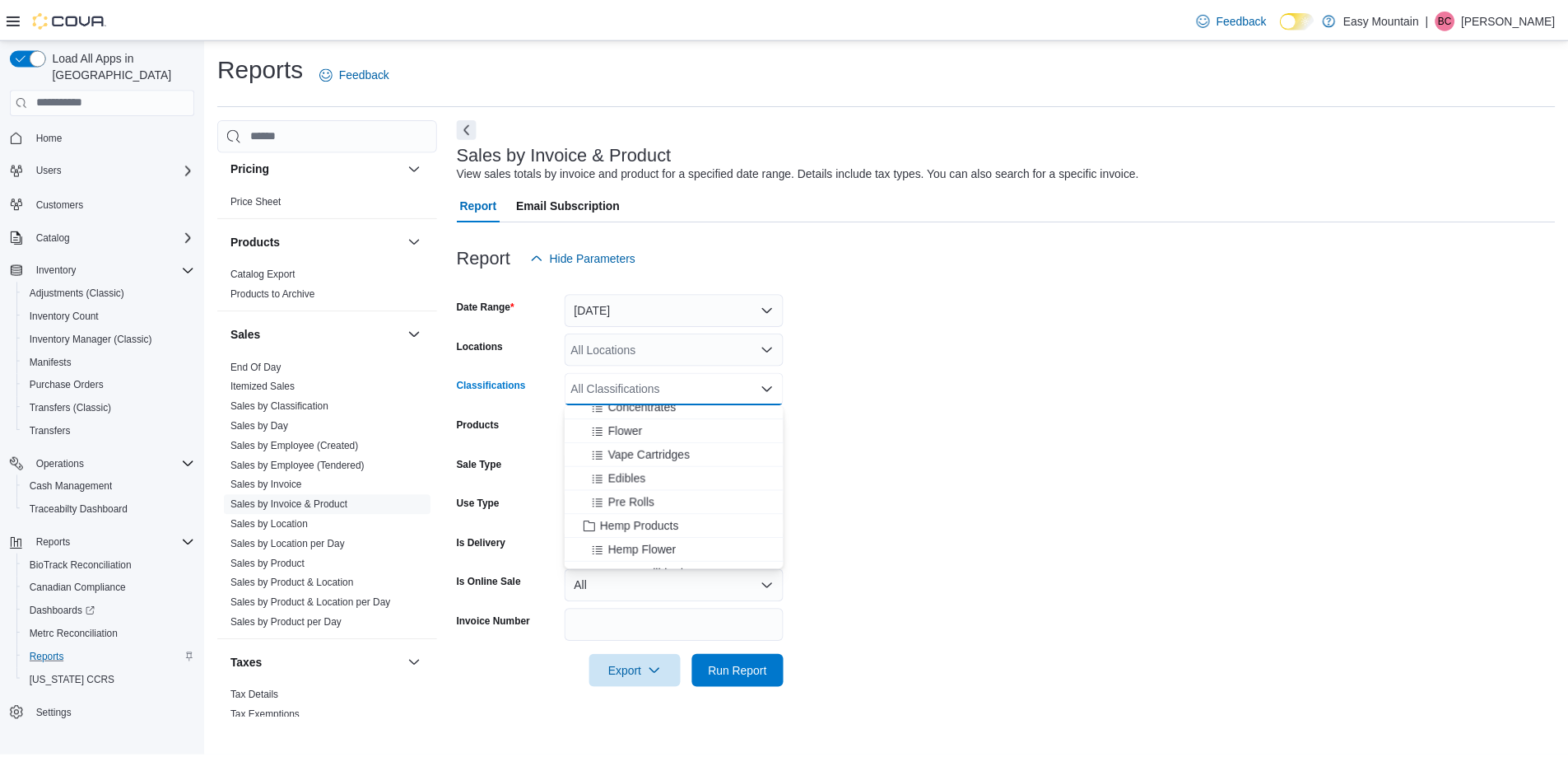
scroll to position [82, 0]
click at [670, 506] on div "Pre Rolls" at bounding box center [680, 501] width 201 height 17
click at [933, 459] on form "Date Range Yesterday Locations All Locations Classifications Pre Rolls Combo bo…" at bounding box center [1014, 481] width 1108 height 416
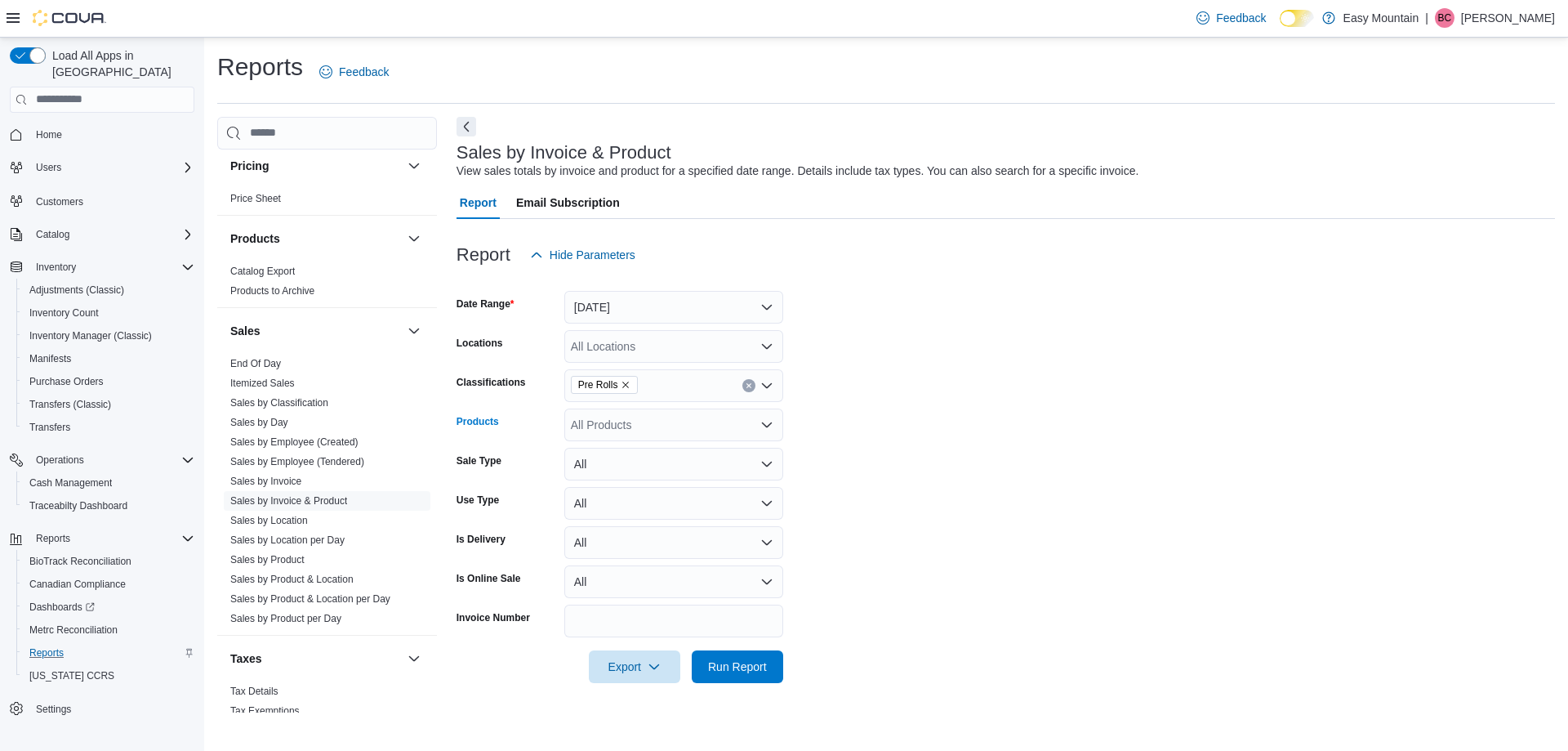
click at [762, 423] on icon "Open list of options" at bounding box center [767, 425] width 10 height 5
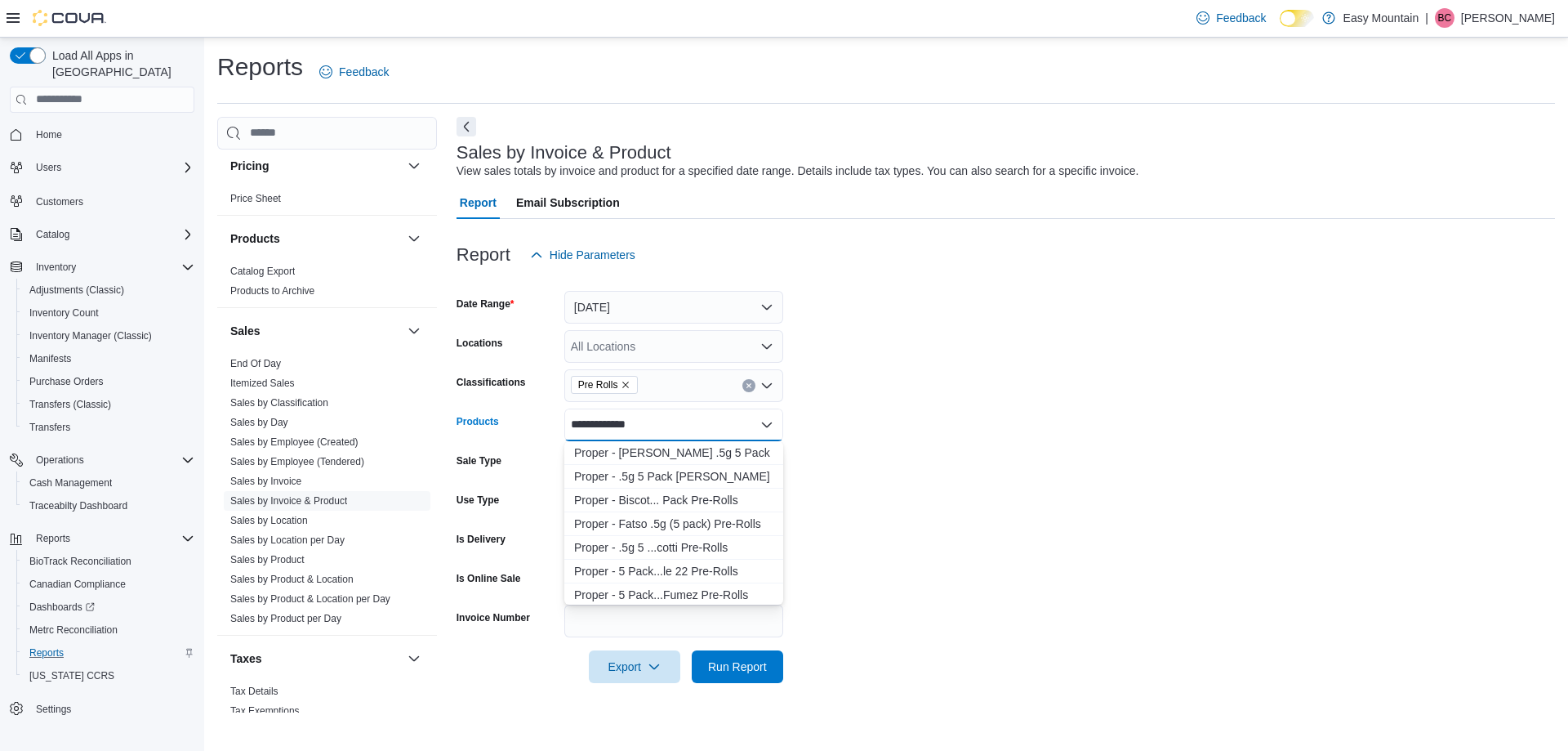
type input "**********"
click at [769, 420] on icon "Close list of options" at bounding box center [767, 425] width 14 height 14
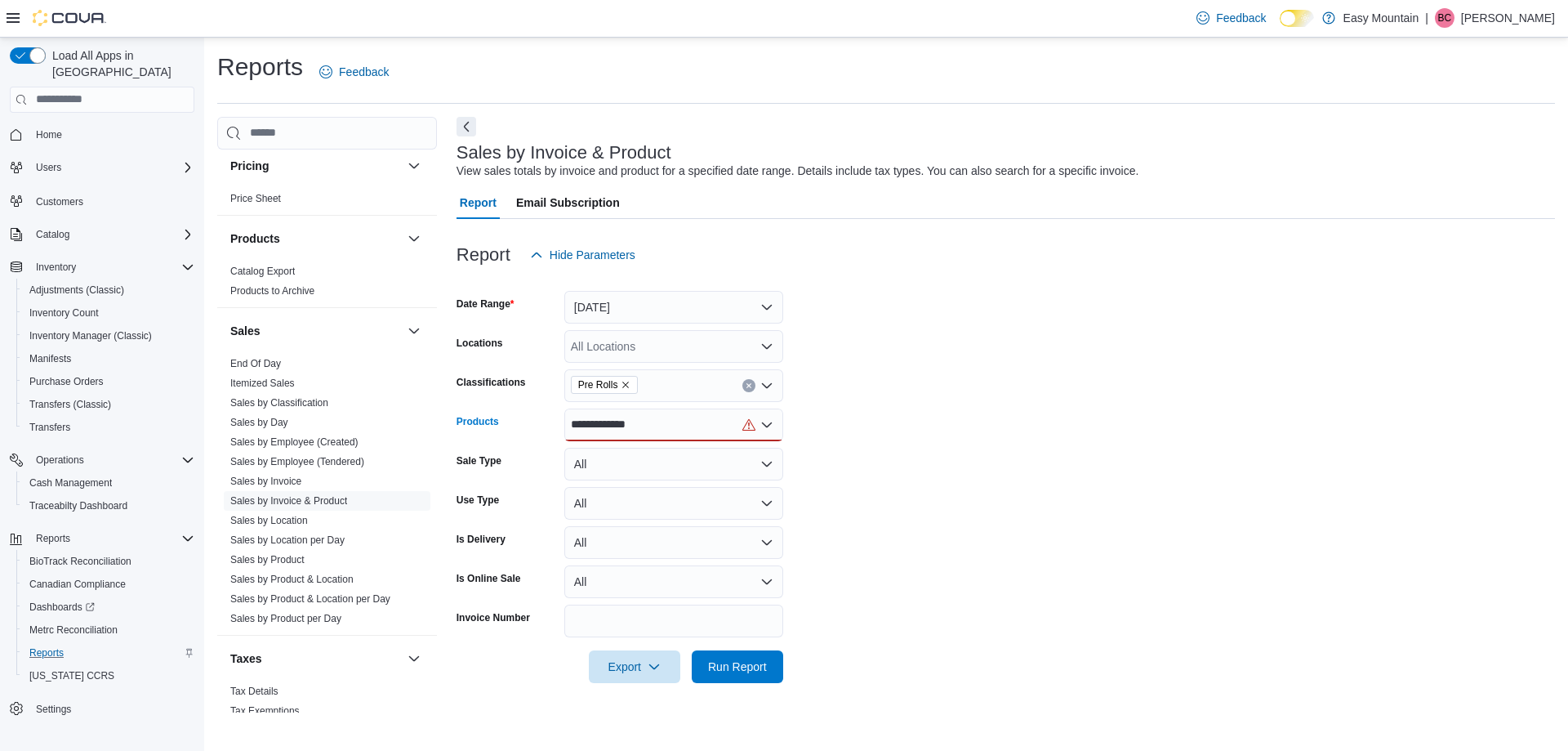
click at [762, 427] on icon "Open list of options" at bounding box center [767, 425] width 14 height 14
click at [861, 437] on form "**********" at bounding box center [1006, 477] width 1099 height 412
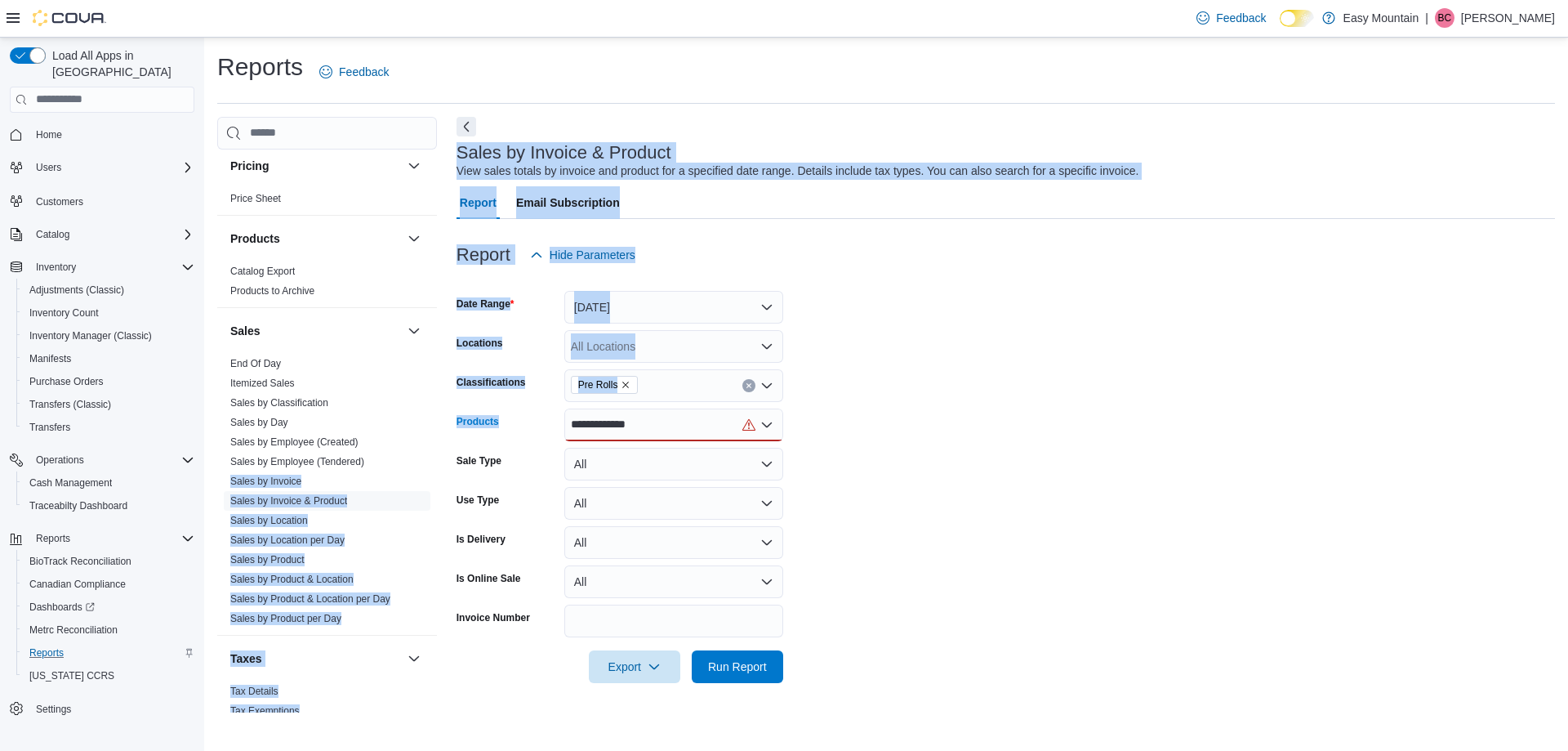
drag, startPoint x: 690, startPoint y: 432, endPoint x: 434, endPoint y: 460, distance: 257.5
click at [434, 460] on div "Cash Management Cash Management Cash Out Details Compliance OCS Transaction Sub…" at bounding box center [886, 415] width 1338 height 596
click at [614, 436] on div "**********" at bounding box center [673, 425] width 219 height 33
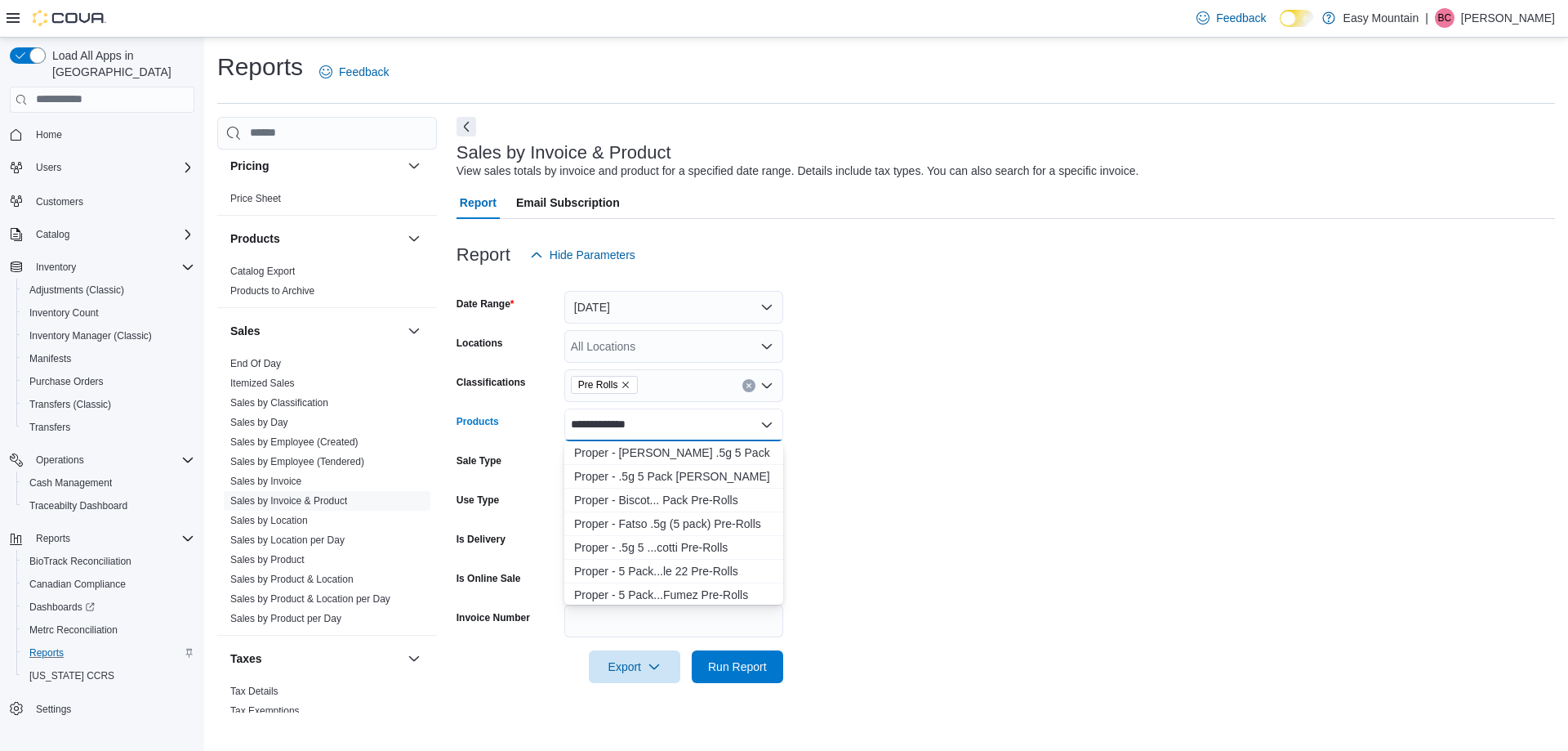
click at [615, 429] on input "**********" at bounding box center [606, 425] width 72 height 19
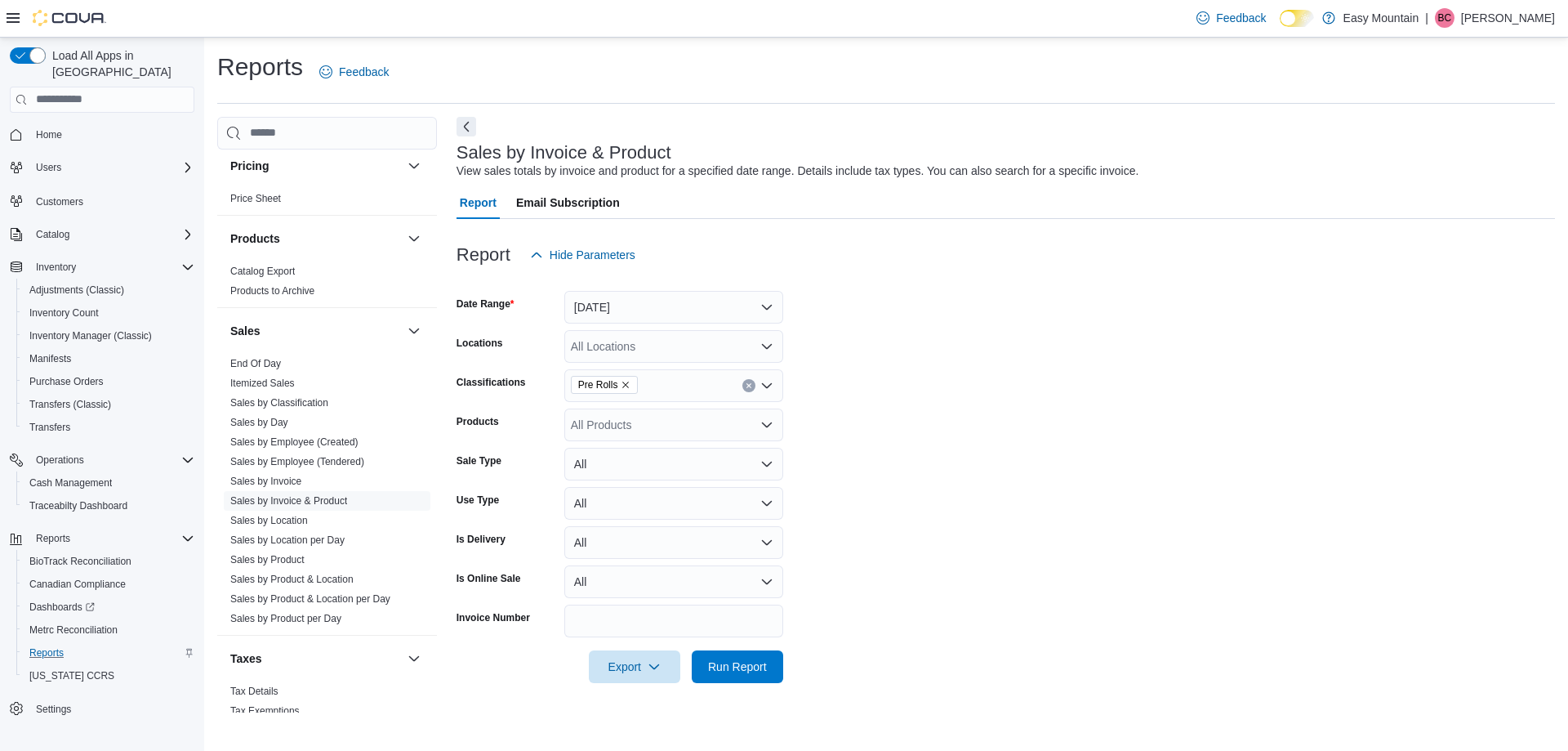
click at [912, 436] on form "Date Range Yesterday Locations All Locations Classifications Pre Rolls Products…" at bounding box center [1006, 477] width 1099 height 412
click at [657, 311] on button "Yesterday" at bounding box center [673, 308] width 219 height 33
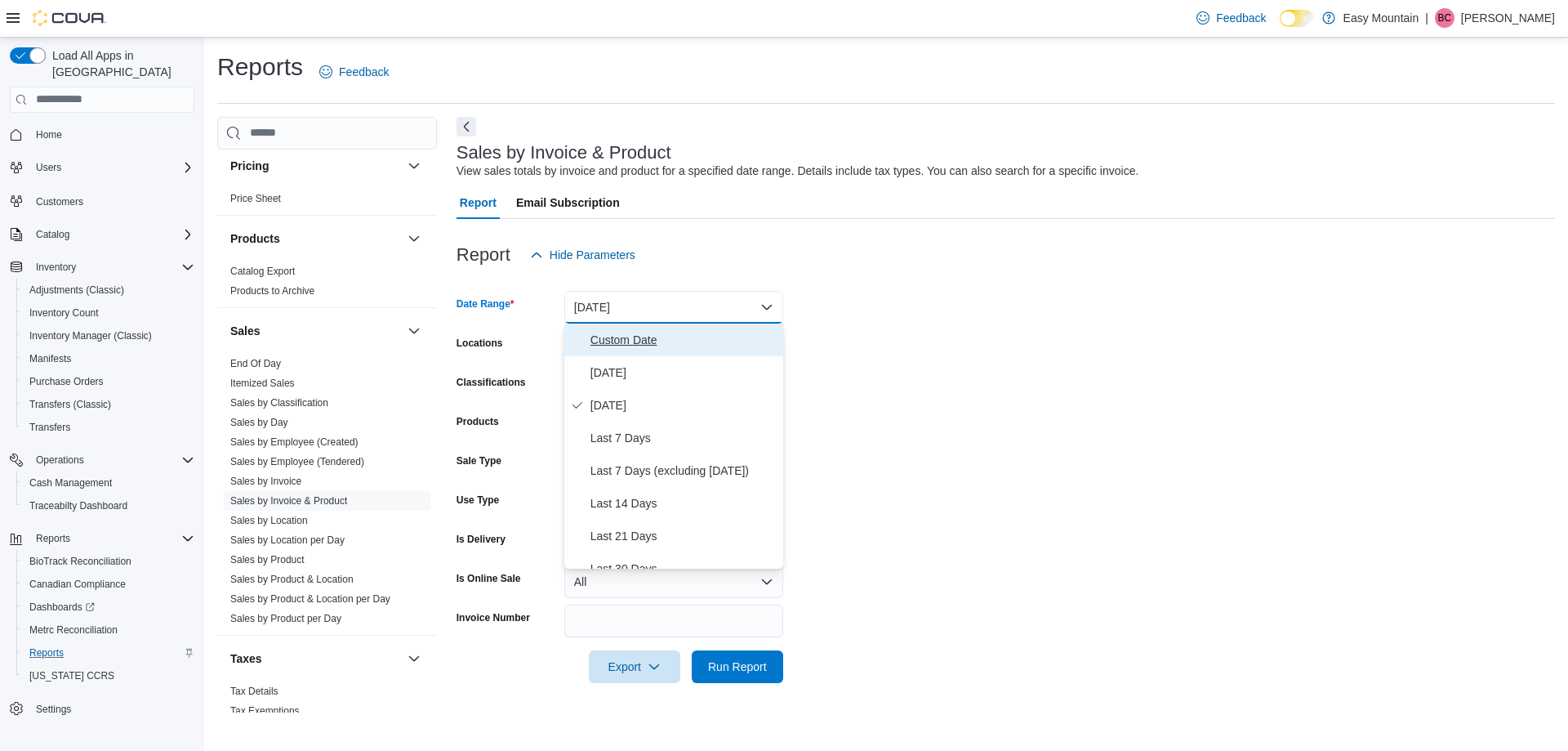
click at [643, 343] on span "Custom Date" at bounding box center [683, 340] width 187 height 19
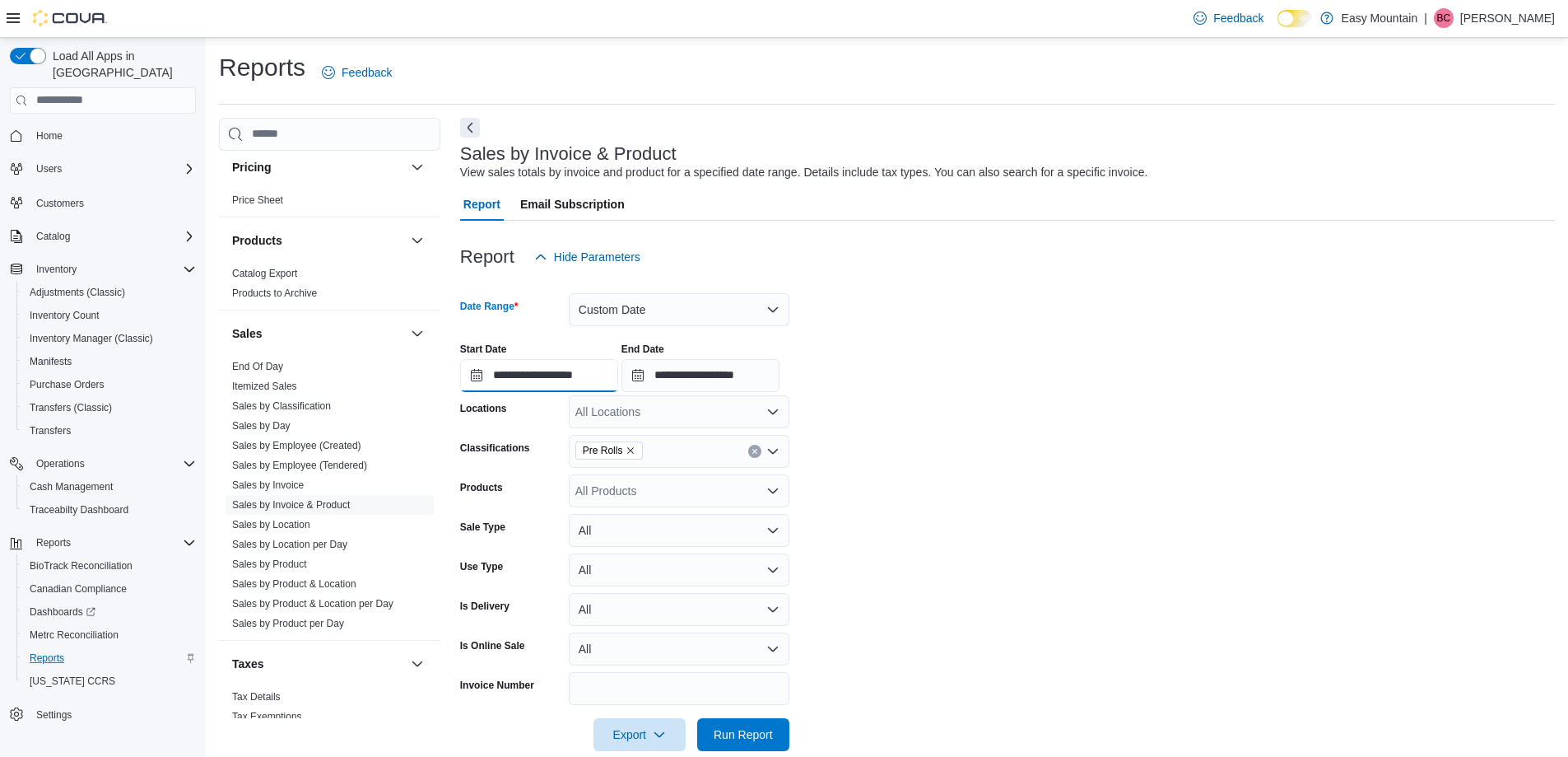
click at [543, 377] on input "**********" at bounding box center [539, 376] width 158 height 33
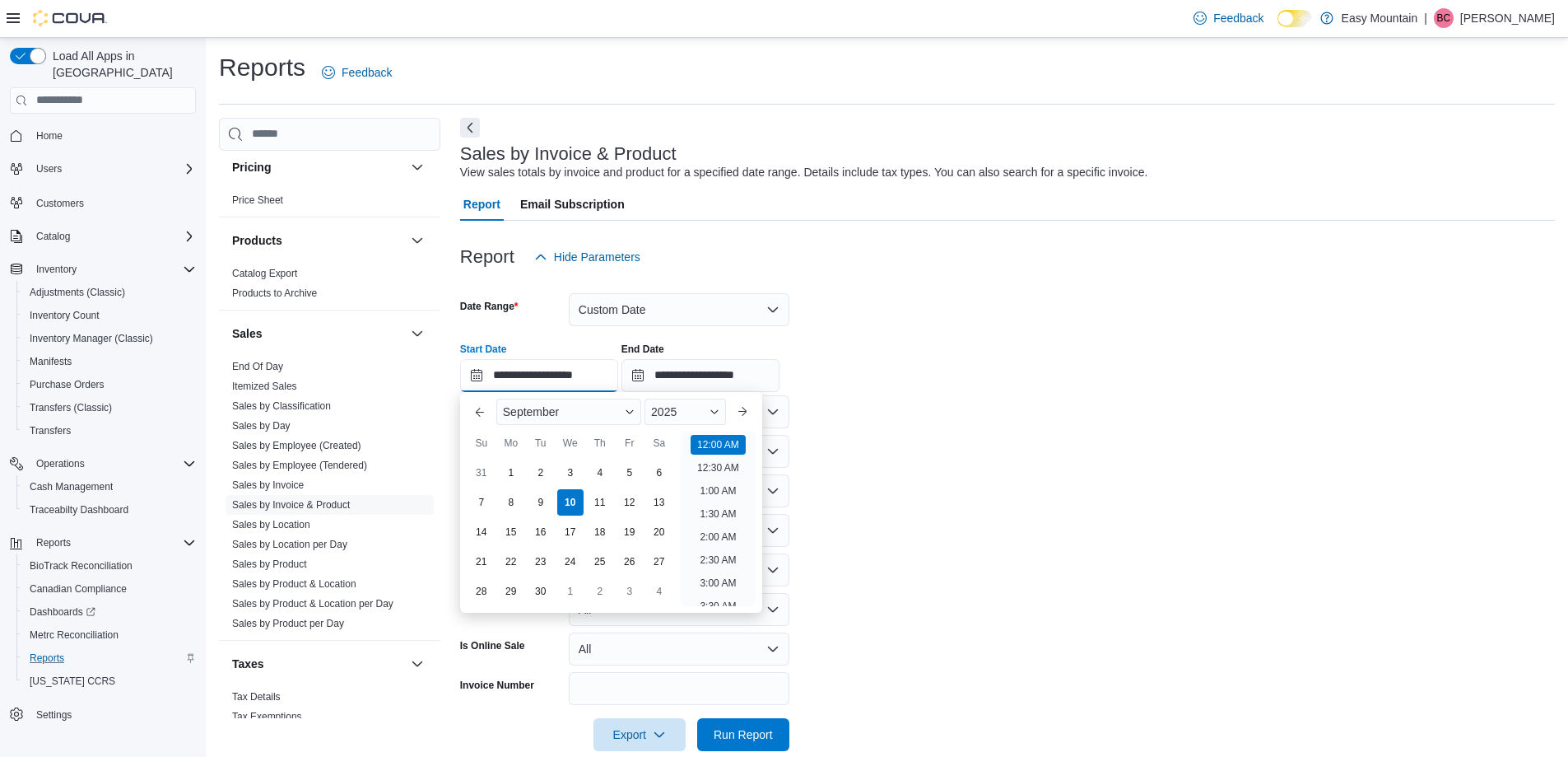
scroll to position [51, 0]
click at [564, 406] on div "September" at bounding box center [568, 412] width 145 height 26
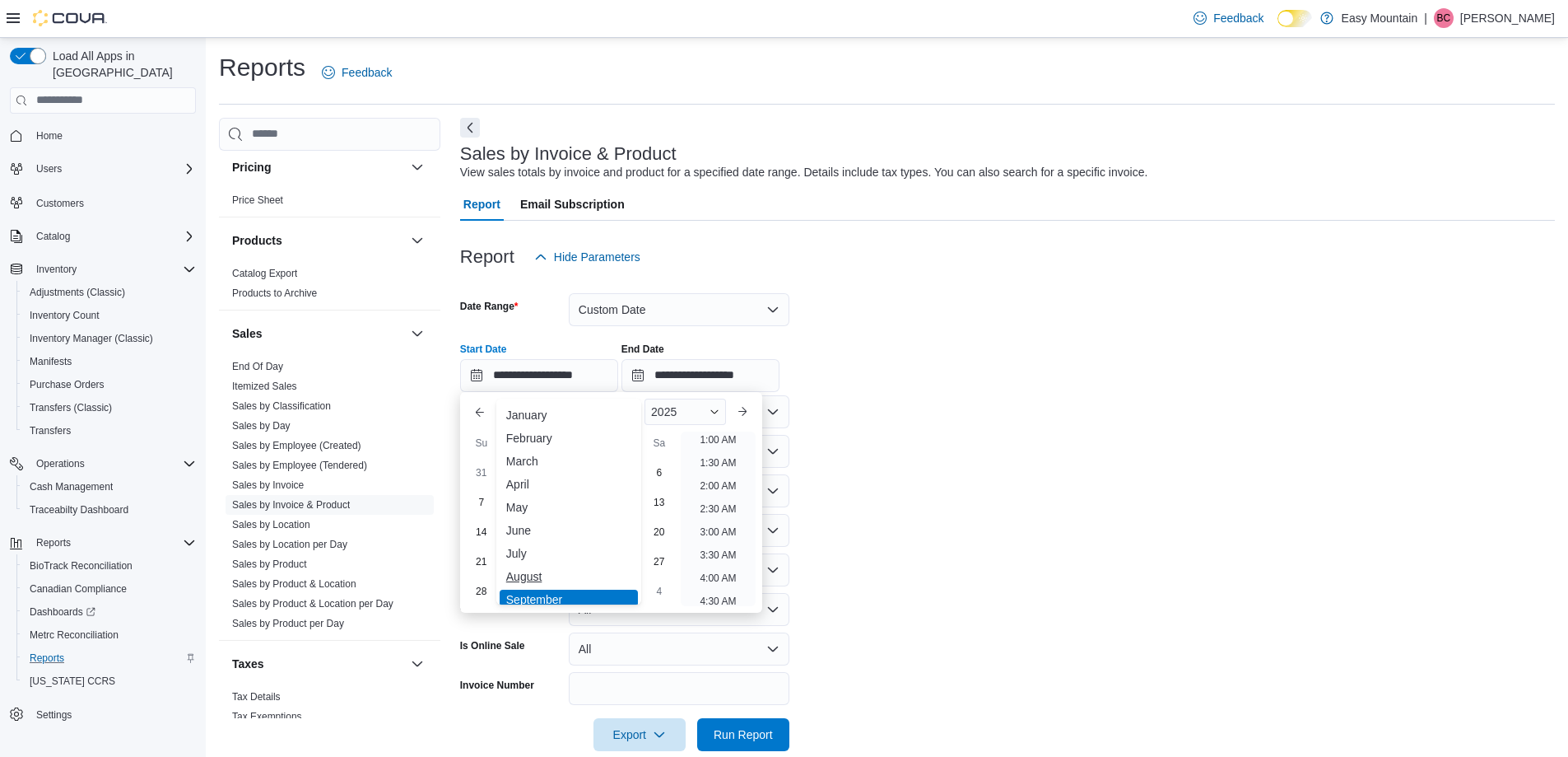
click at [568, 578] on div "August" at bounding box center [569, 577] width 138 height 20
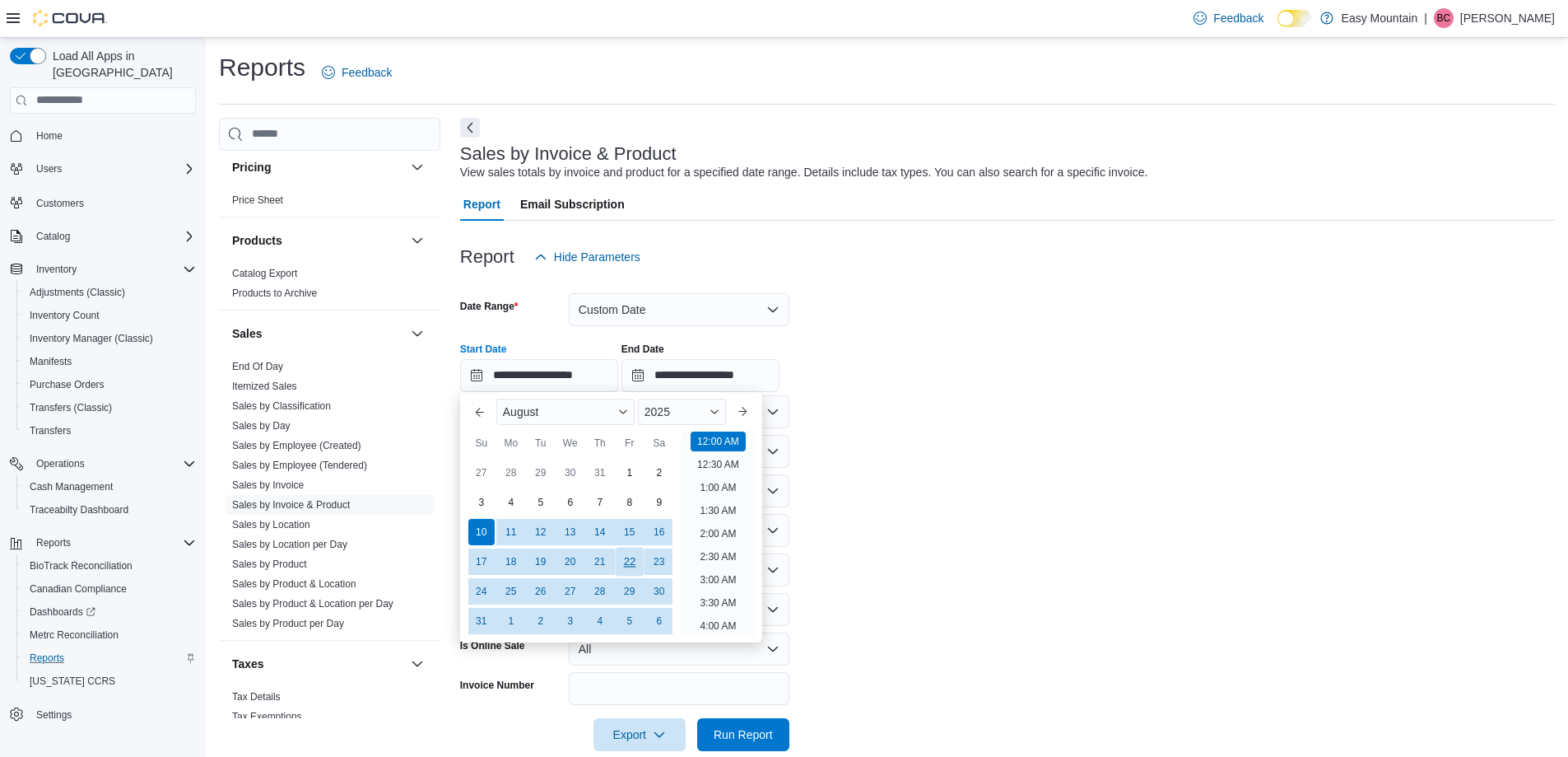
click at [634, 554] on div "22" at bounding box center [630, 562] width 29 height 29
type input "**********"
click at [705, 407] on div "2025" at bounding box center [682, 412] width 88 height 26
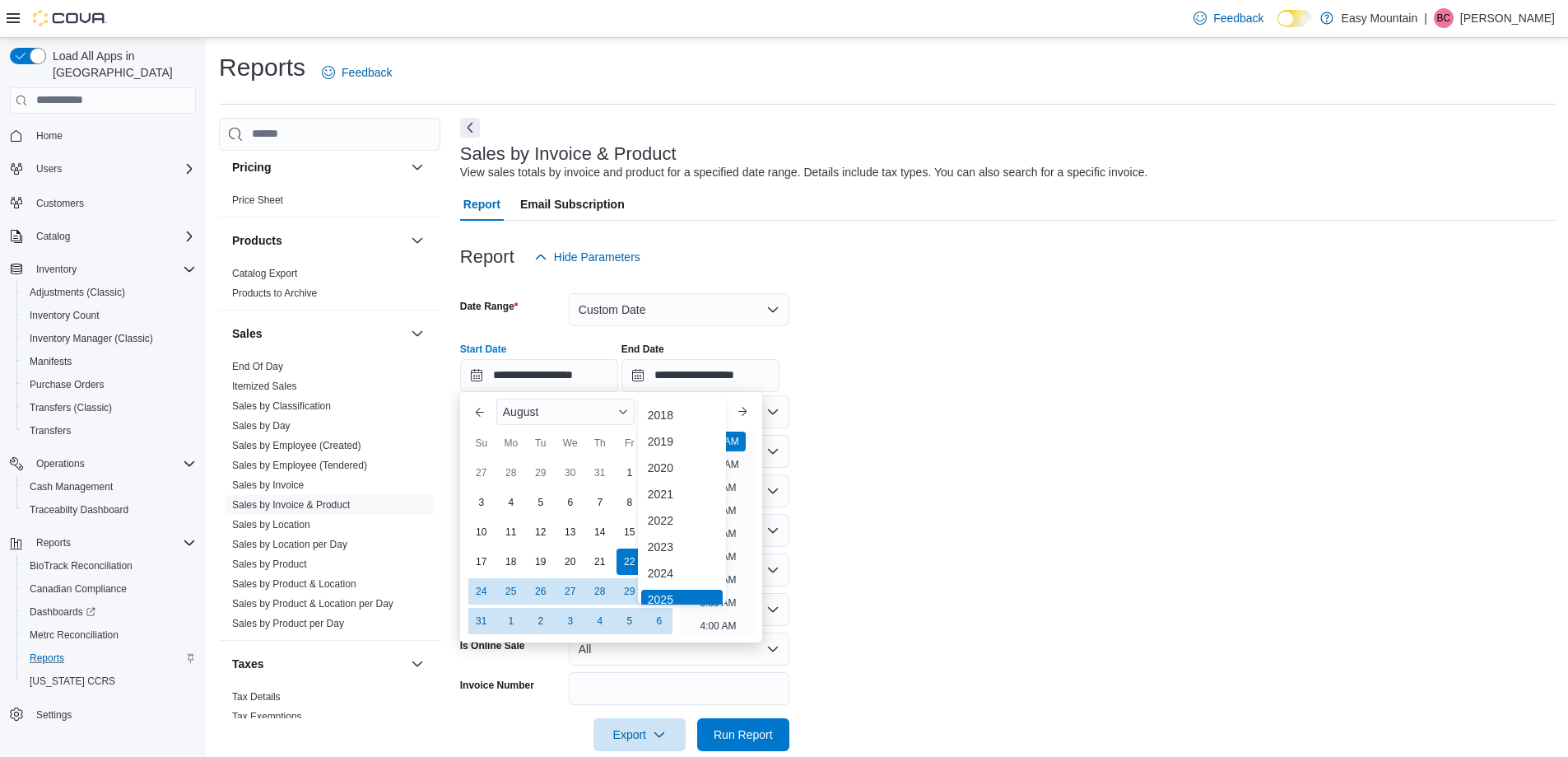
scroll to position [5, 0]
click at [950, 370] on div "**********" at bounding box center [1007, 361] width 1095 height 62
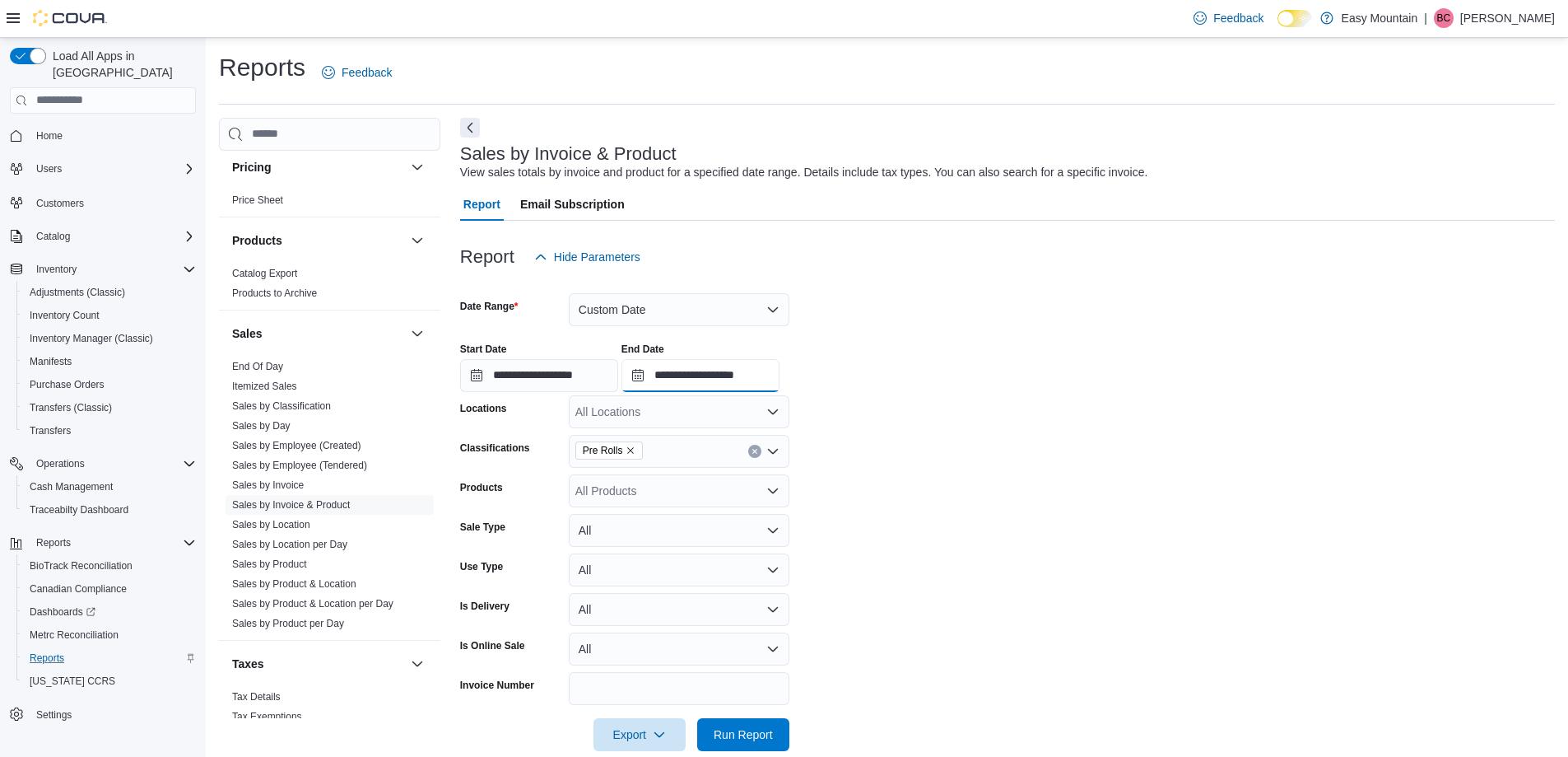
click at [758, 377] on input "**********" at bounding box center [700, 376] width 158 height 33
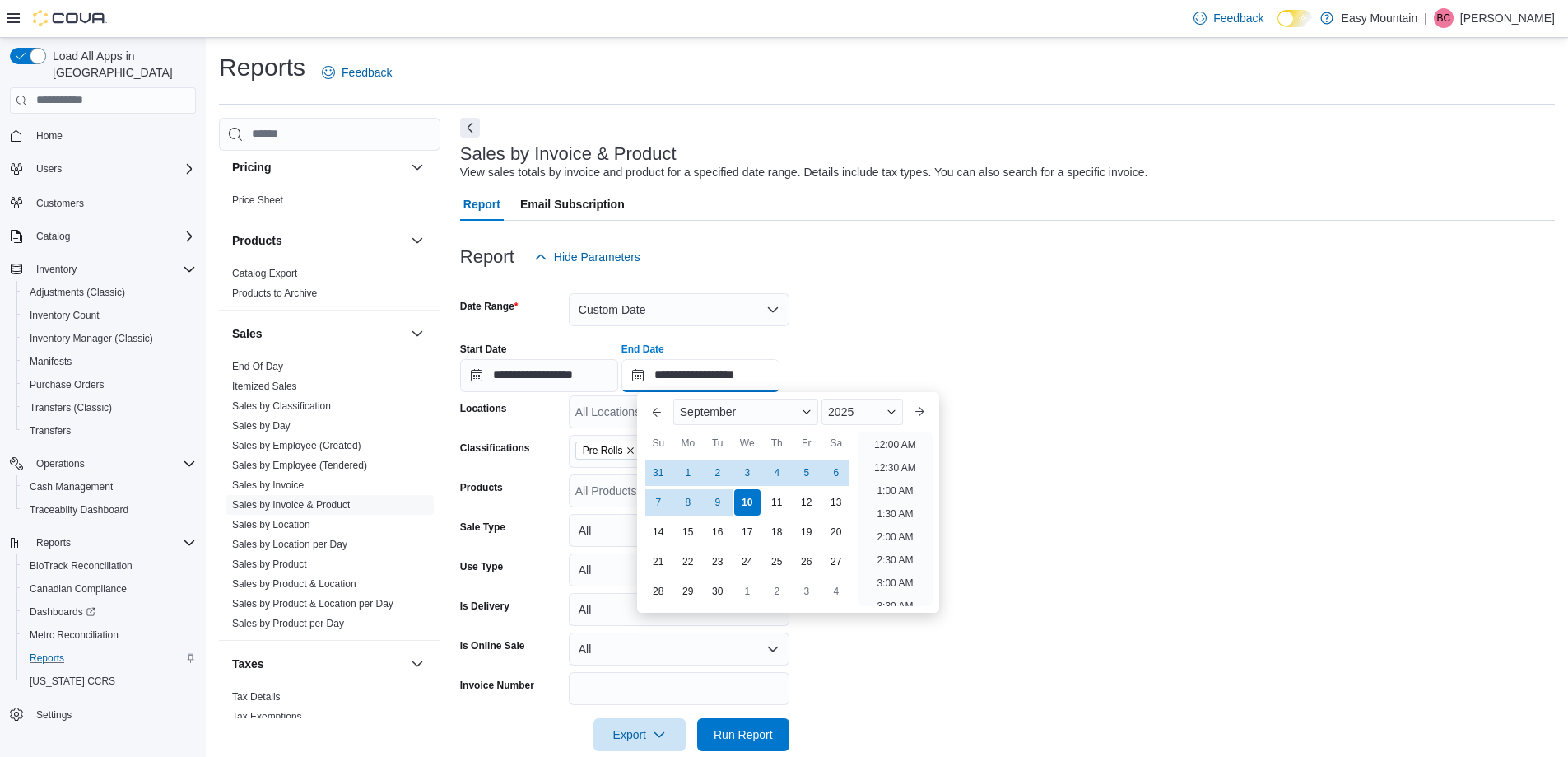
scroll to position [936, 0]
click at [685, 474] on div "1" at bounding box center [688, 472] width 29 height 29
type input "**********"
drag, startPoint x: 1145, startPoint y: 262, endPoint x: 1051, endPoint y: 442, distance: 203.1
click at [1144, 265] on div "Report Hide Parameters" at bounding box center [1007, 258] width 1095 height 33
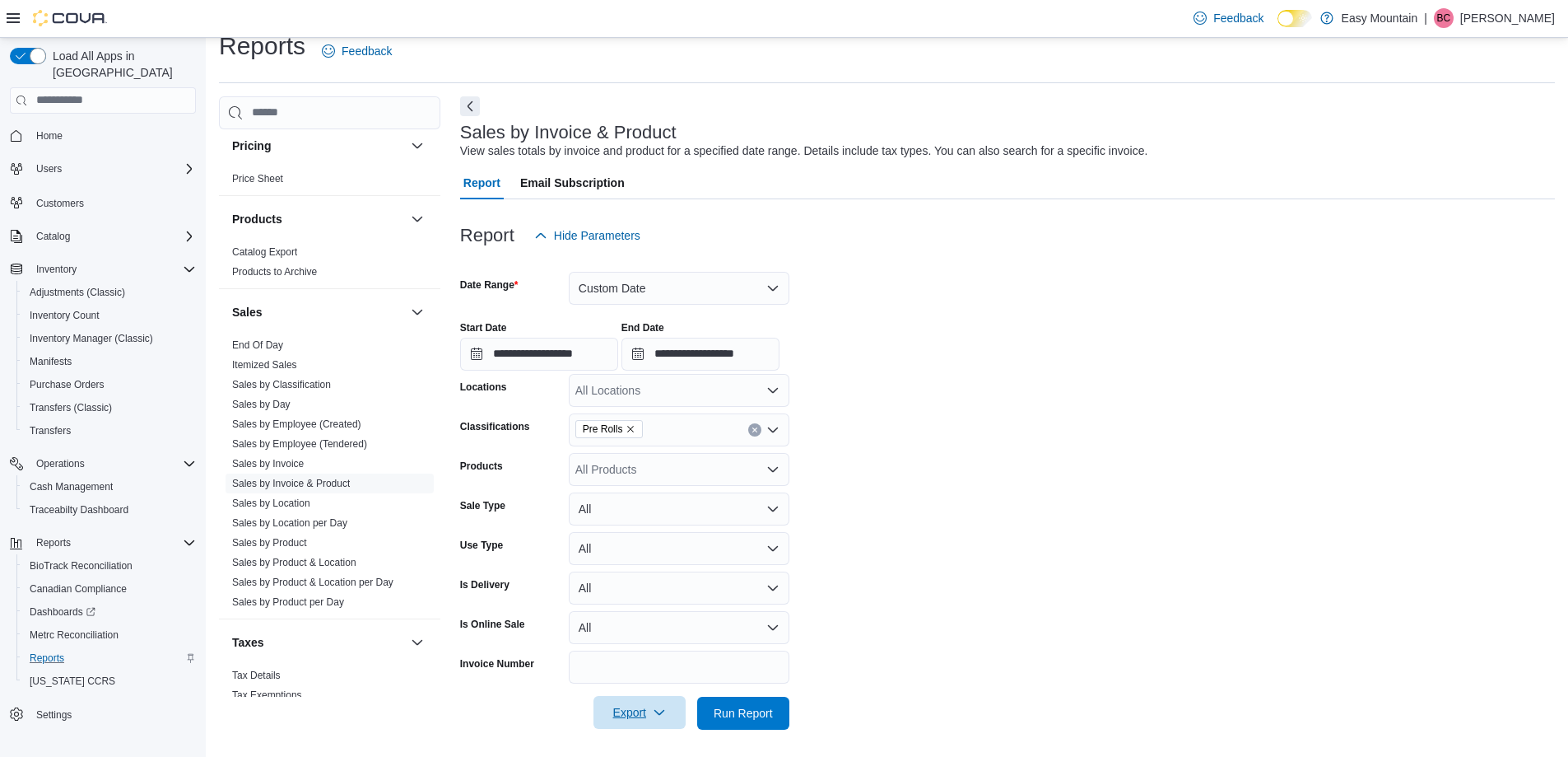
scroll to position [27, 0]
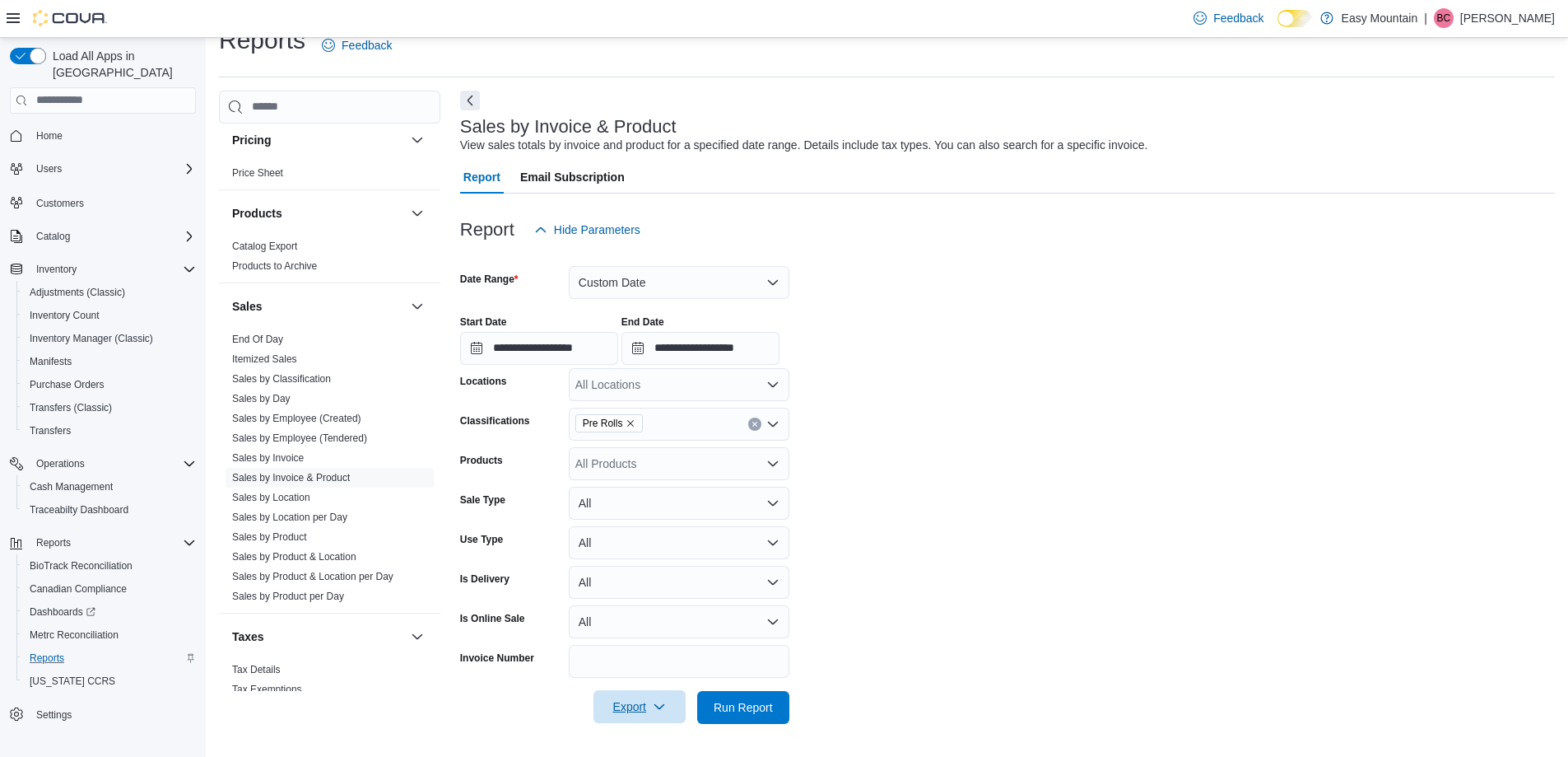
click at [658, 696] on span "Export" at bounding box center [640, 707] width 72 height 33
click at [672, 603] on span "Export to Excel" at bounding box center [643, 609] width 74 height 14
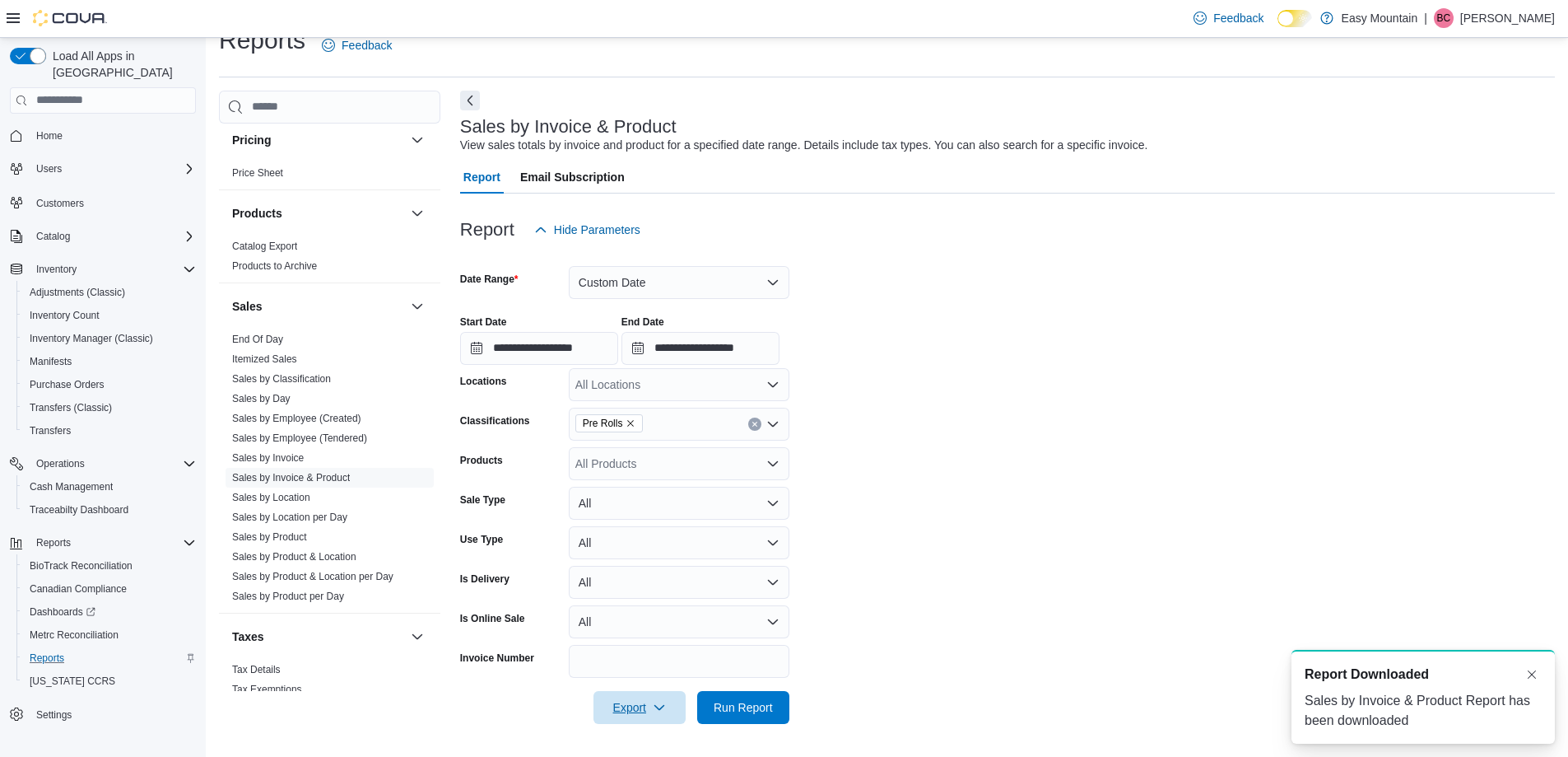
scroll to position [0, 0]
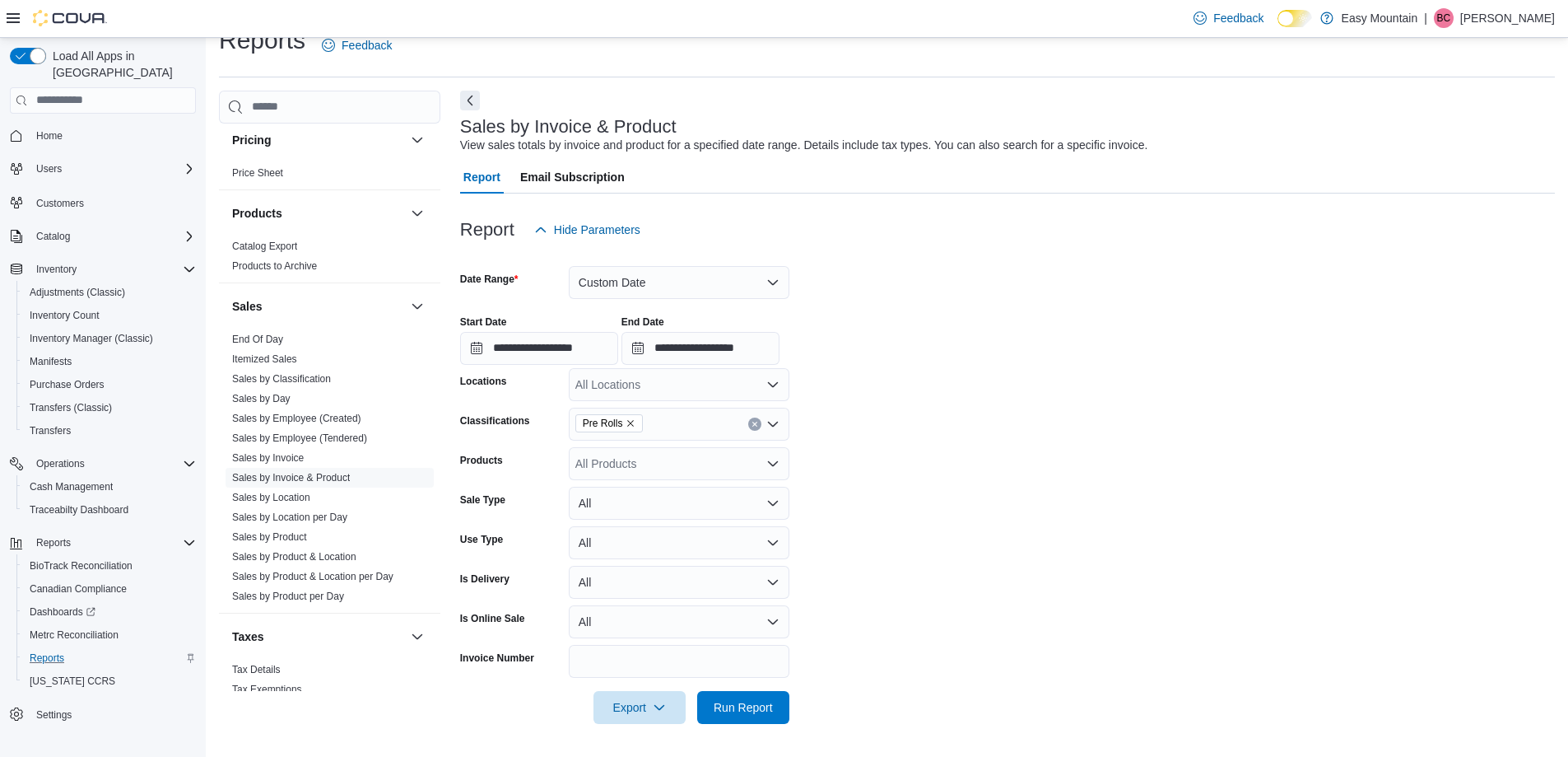
click at [630, 422] on icon "Remove Pre Rolls from selection in this group" at bounding box center [631, 423] width 7 height 7
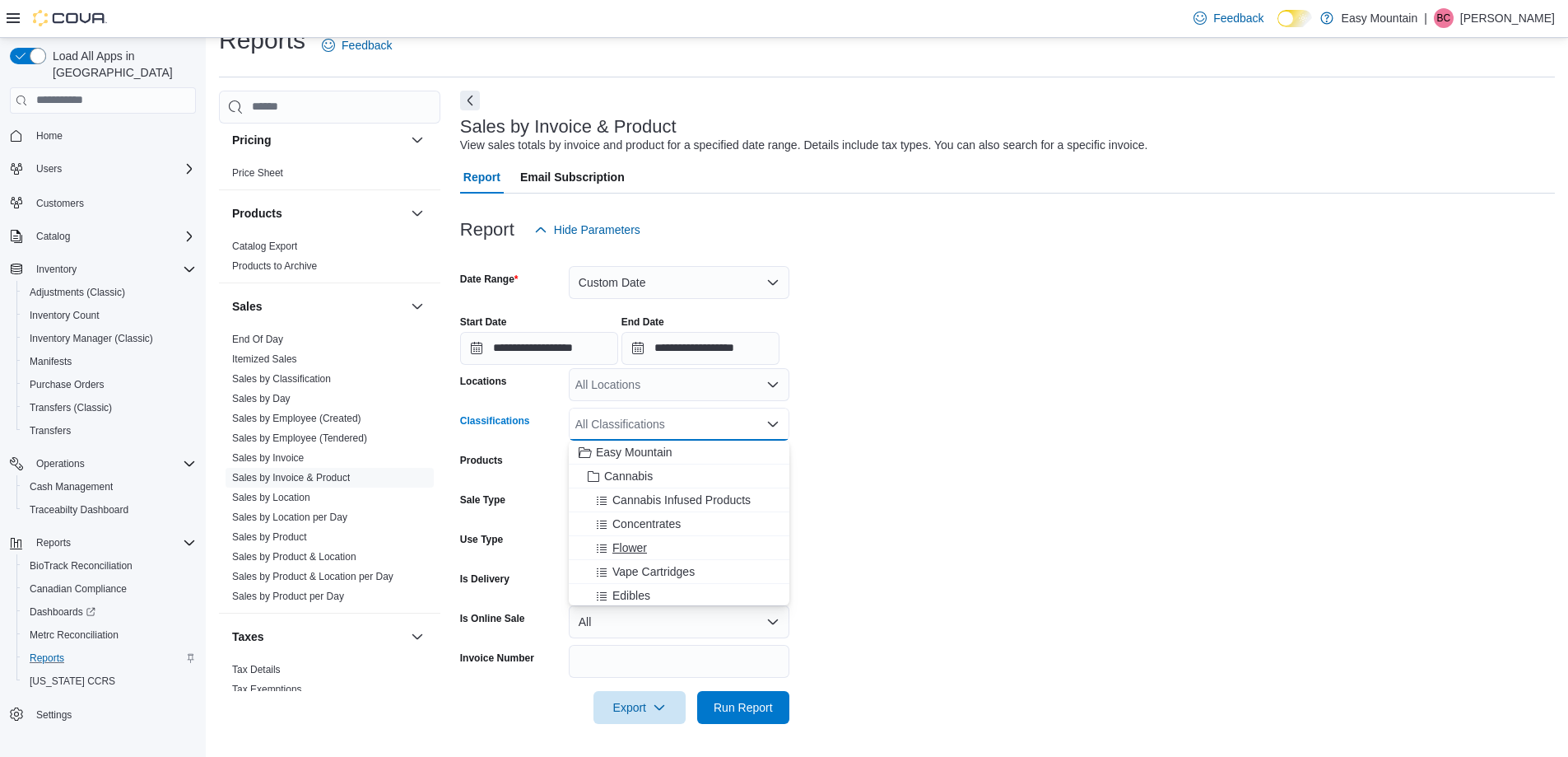
click at [647, 544] on div "Flower" at bounding box center [680, 547] width 201 height 17
click at [967, 459] on form "**********" at bounding box center [1007, 485] width 1095 height 478
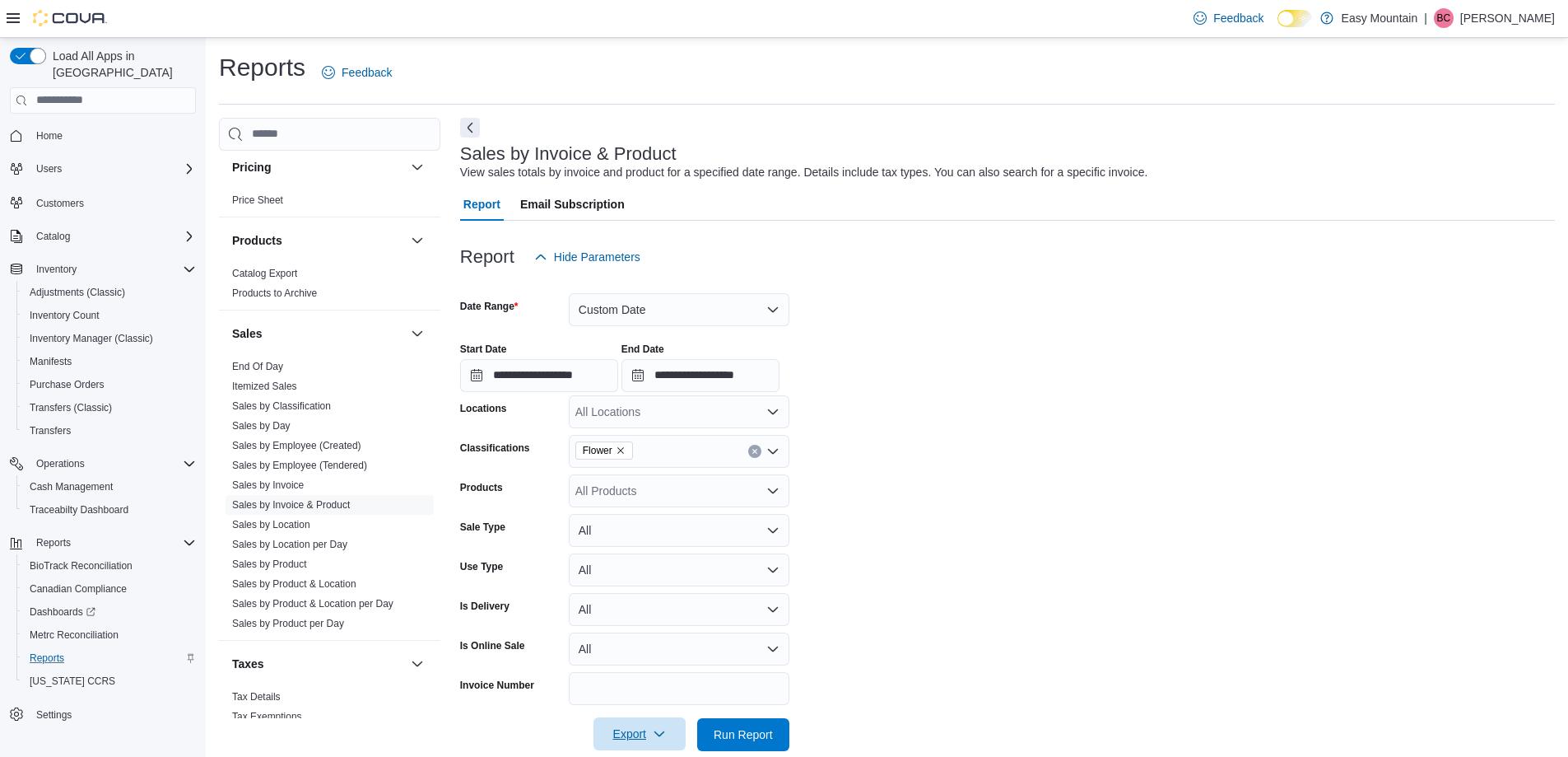
click at [665, 739] on icon "button" at bounding box center [660, 735] width 14 height 14
click at [644, 637] on span "Export to Excel" at bounding box center [643, 636] width 74 height 14
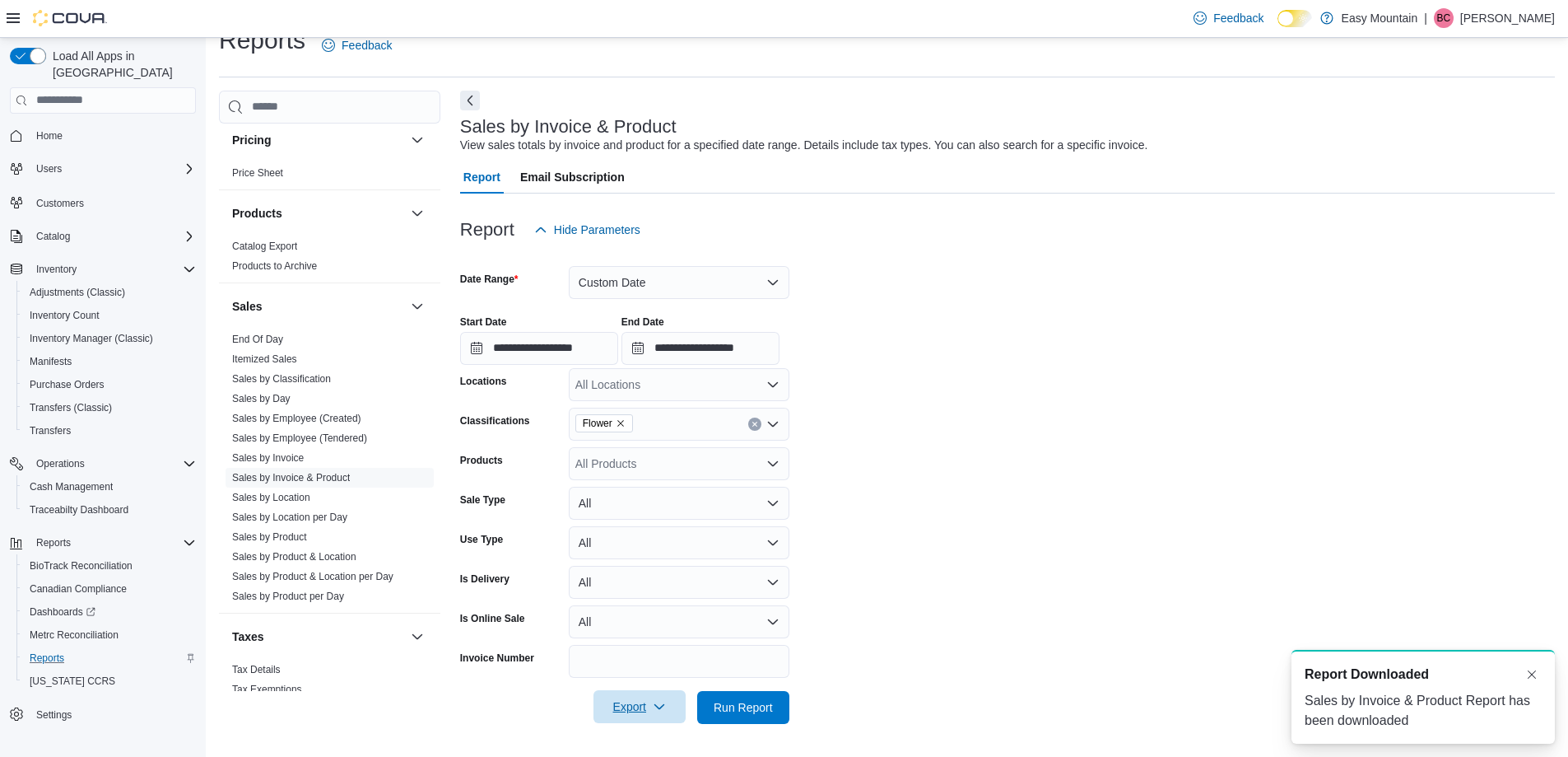
click at [650, 602] on form "**********" at bounding box center [1007, 485] width 1095 height 478
click at [650, 601] on form "**********" at bounding box center [1007, 485] width 1095 height 478
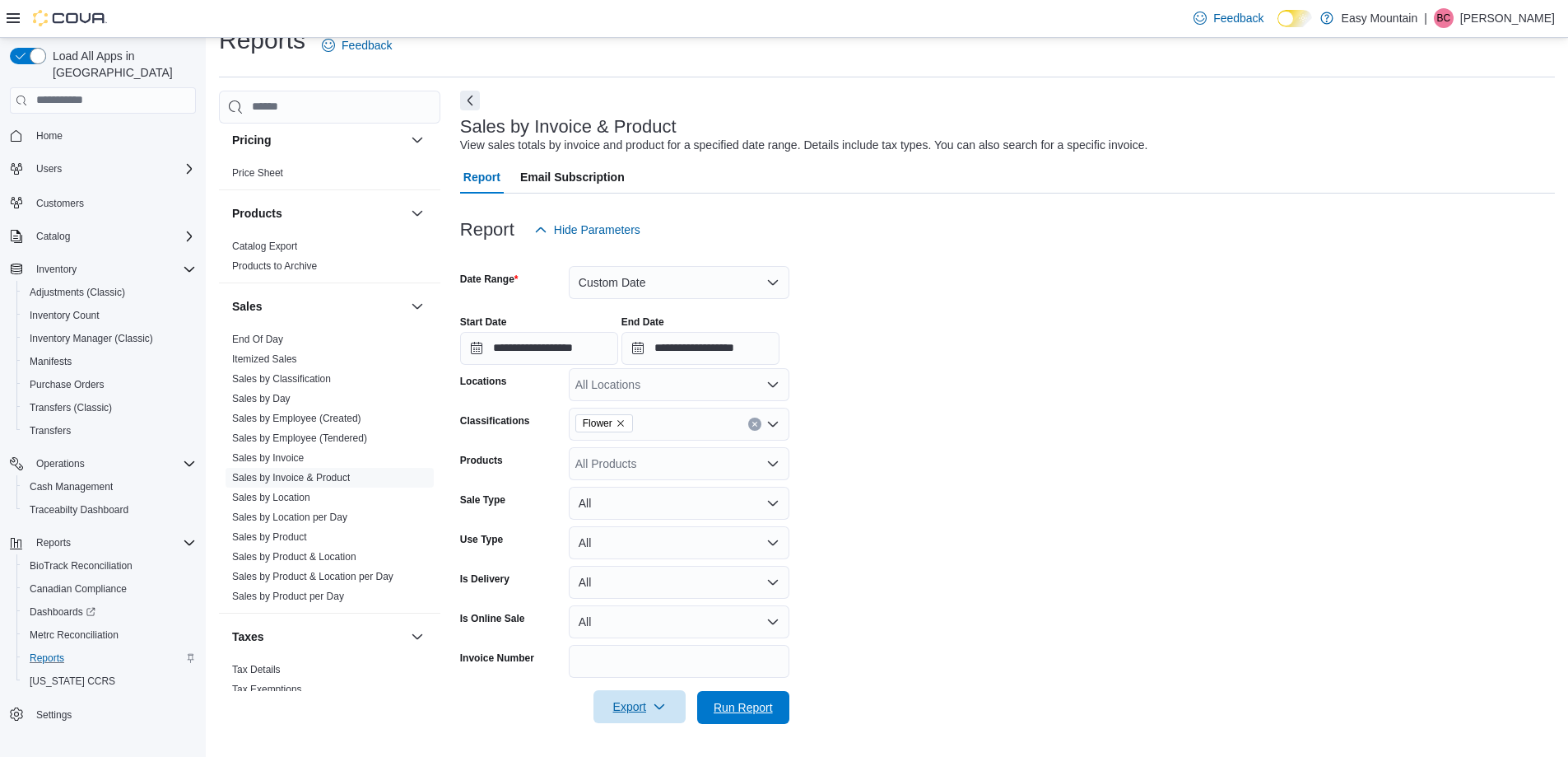
drag, startPoint x: 736, startPoint y: 712, endPoint x: 959, endPoint y: 449, distance: 344.8
click at [960, 449] on form "**********" at bounding box center [1007, 485] width 1095 height 478
click at [692, 470] on div "All Products" at bounding box center [679, 463] width 220 height 33
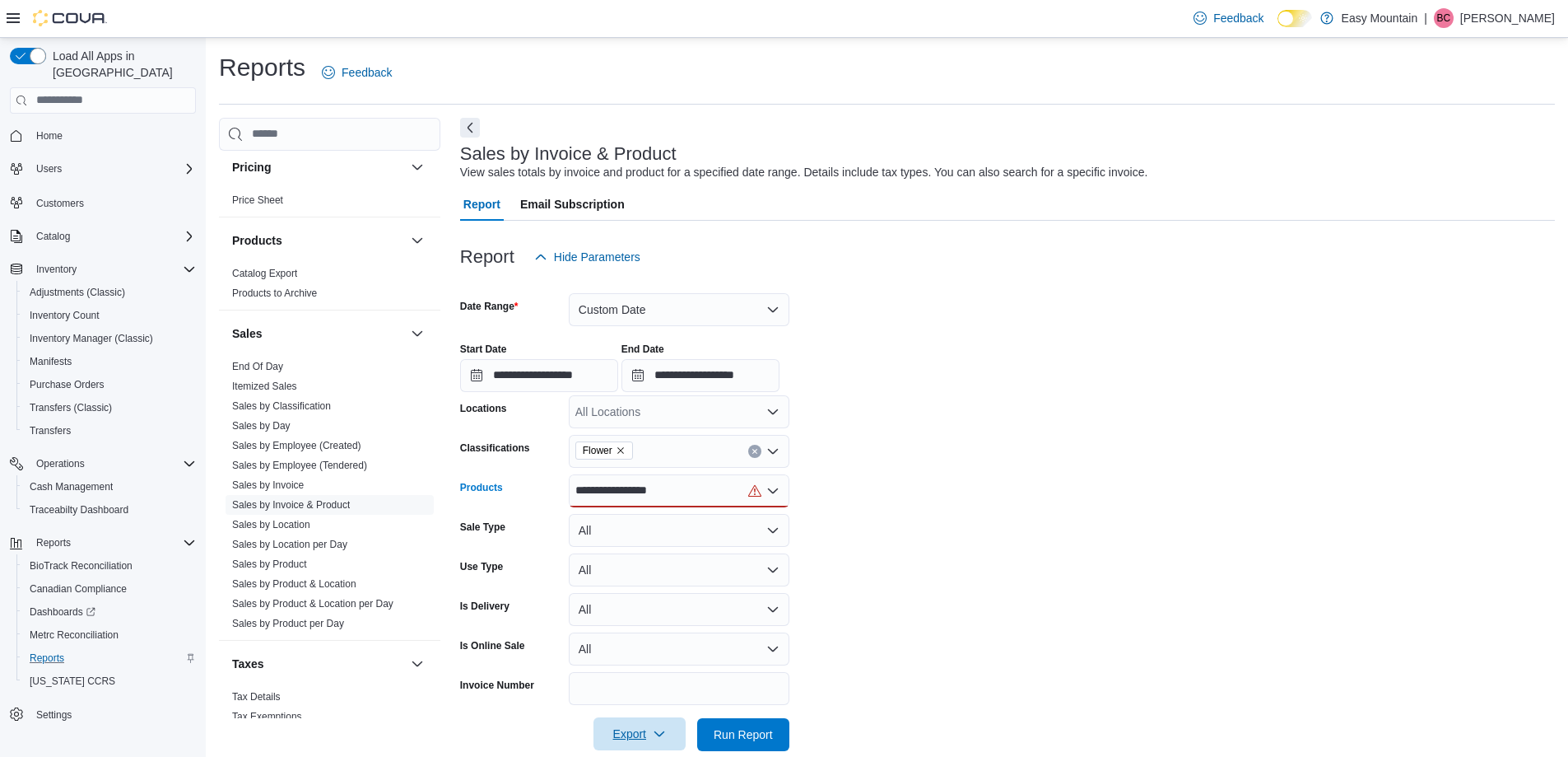
click at [574, 489] on div "**********" at bounding box center [679, 491] width 220 height 33
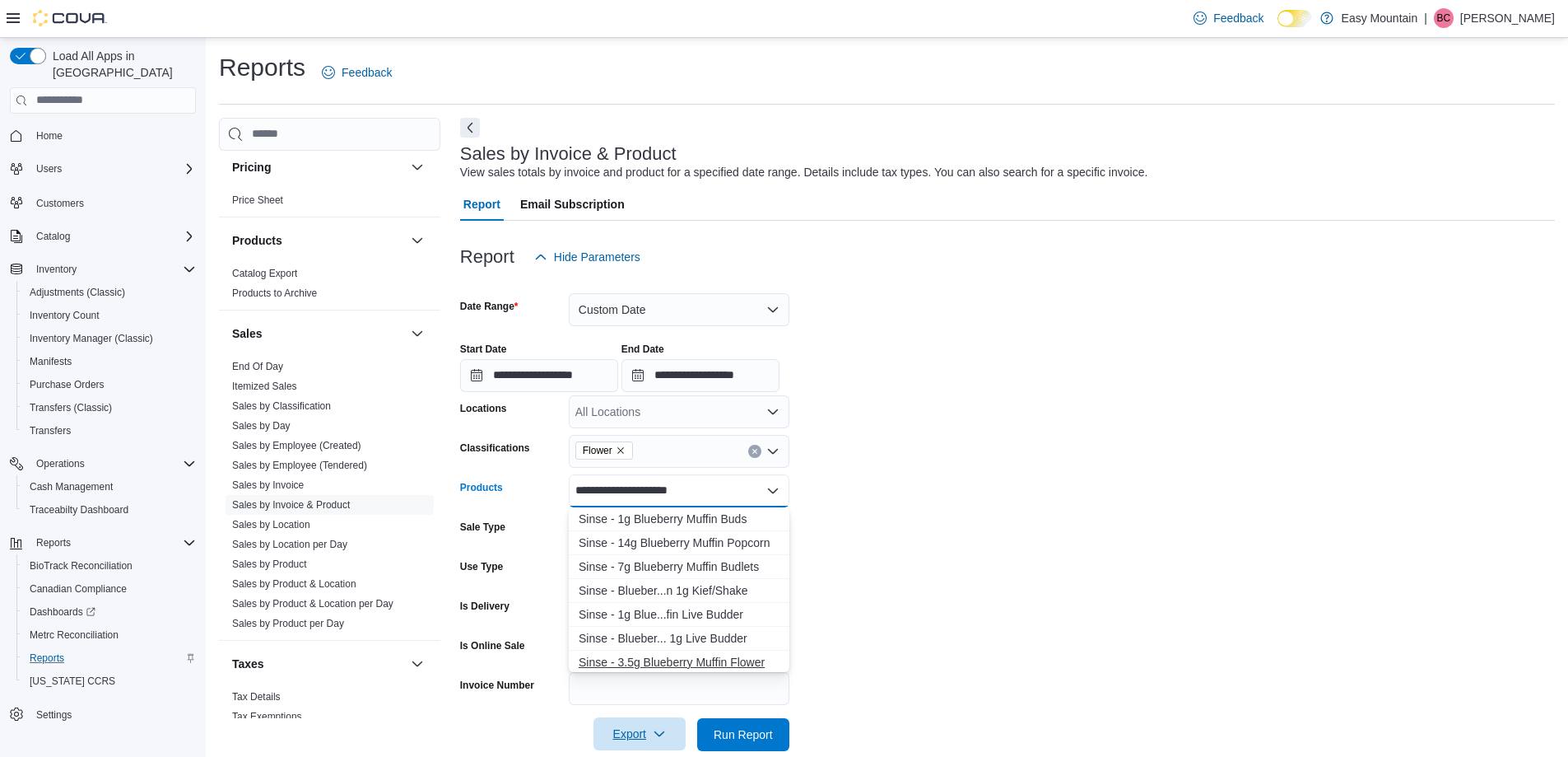
type input "**********"
click at [702, 661] on div "Sinse - 3.5g Blueberry Muffin Flower" at bounding box center [680, 661] width 201 height 17
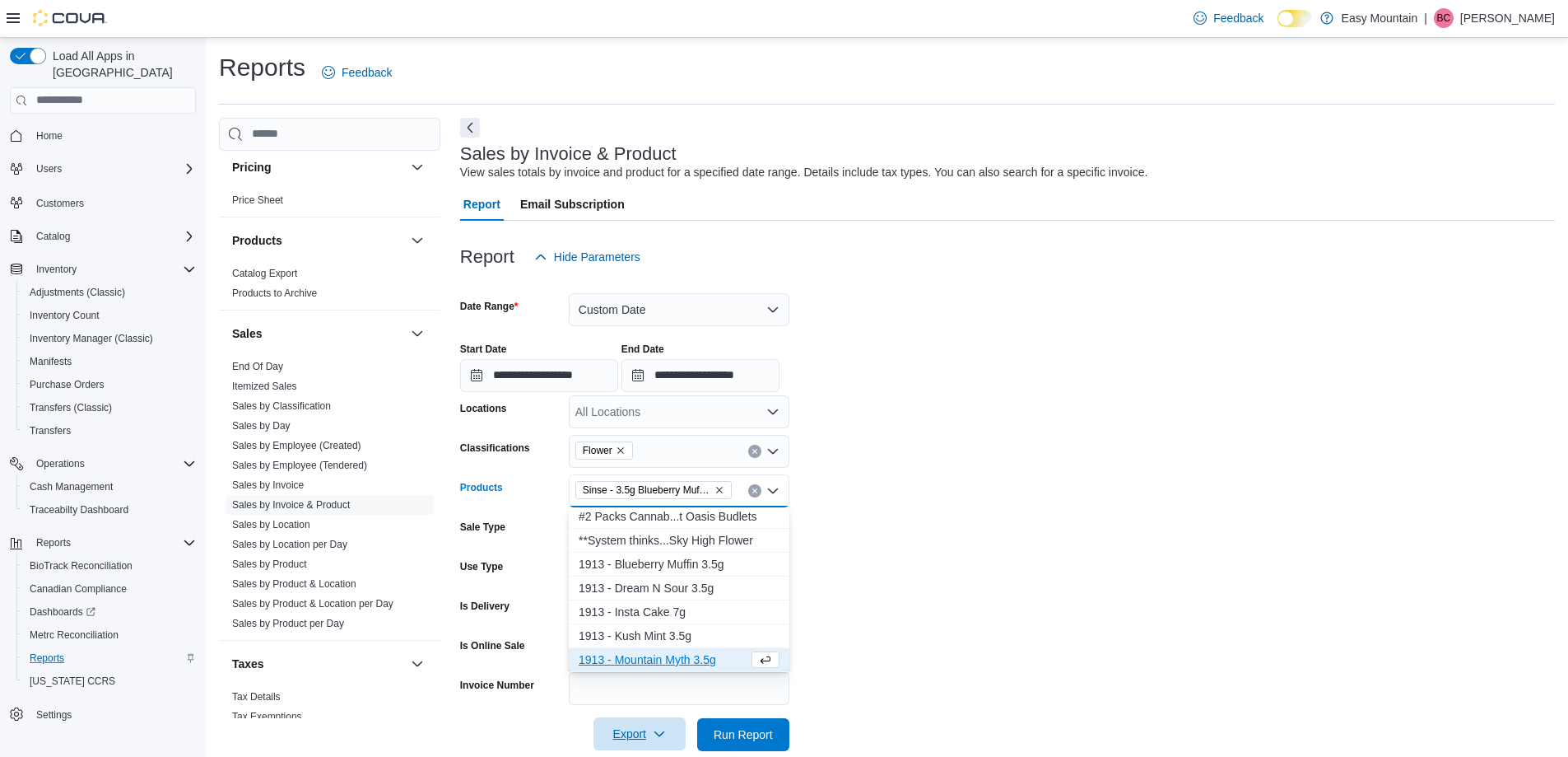
click at [870, 570] on form "**********" at bounding box center [1007, 512] width 1095 height 478
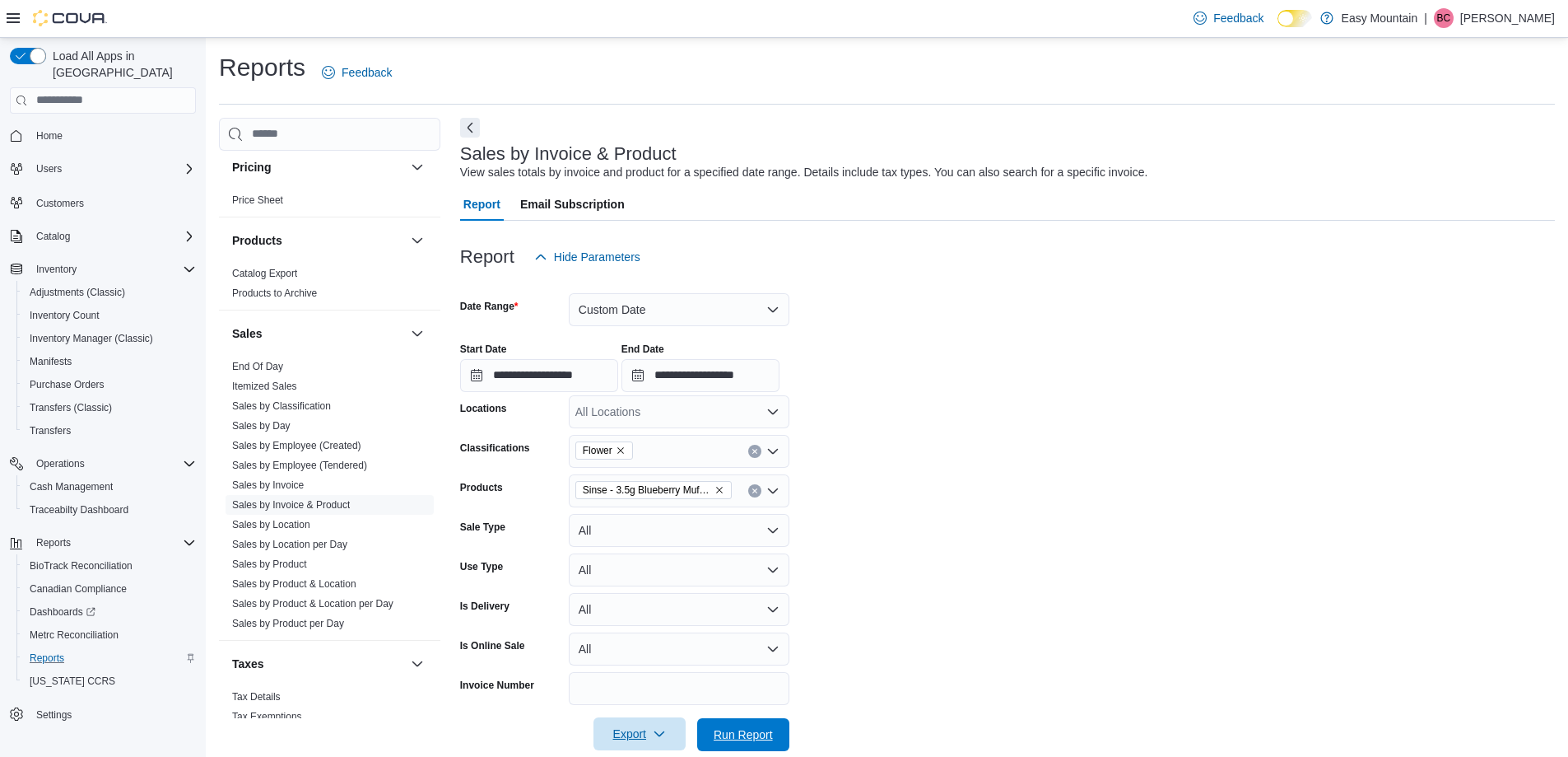
drag, startPoint x: 740, startPoint y: 729, endPoint x: 841, endPoint y: 712, distance: 102.4
click at [739, 729] on span "Run Report" at bounding box center [743, 735] width 59 height 17
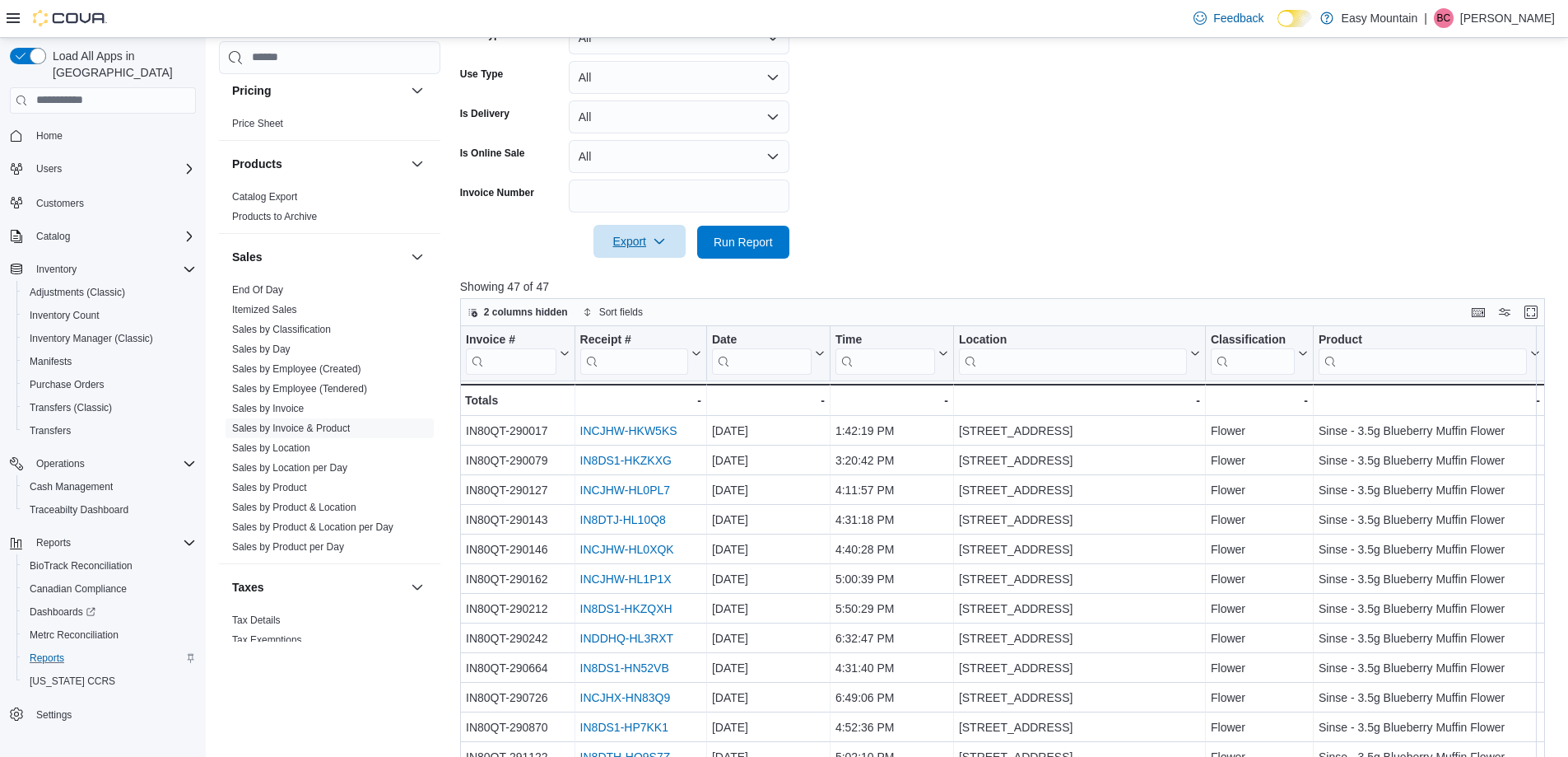
scroll to position [495, 0]
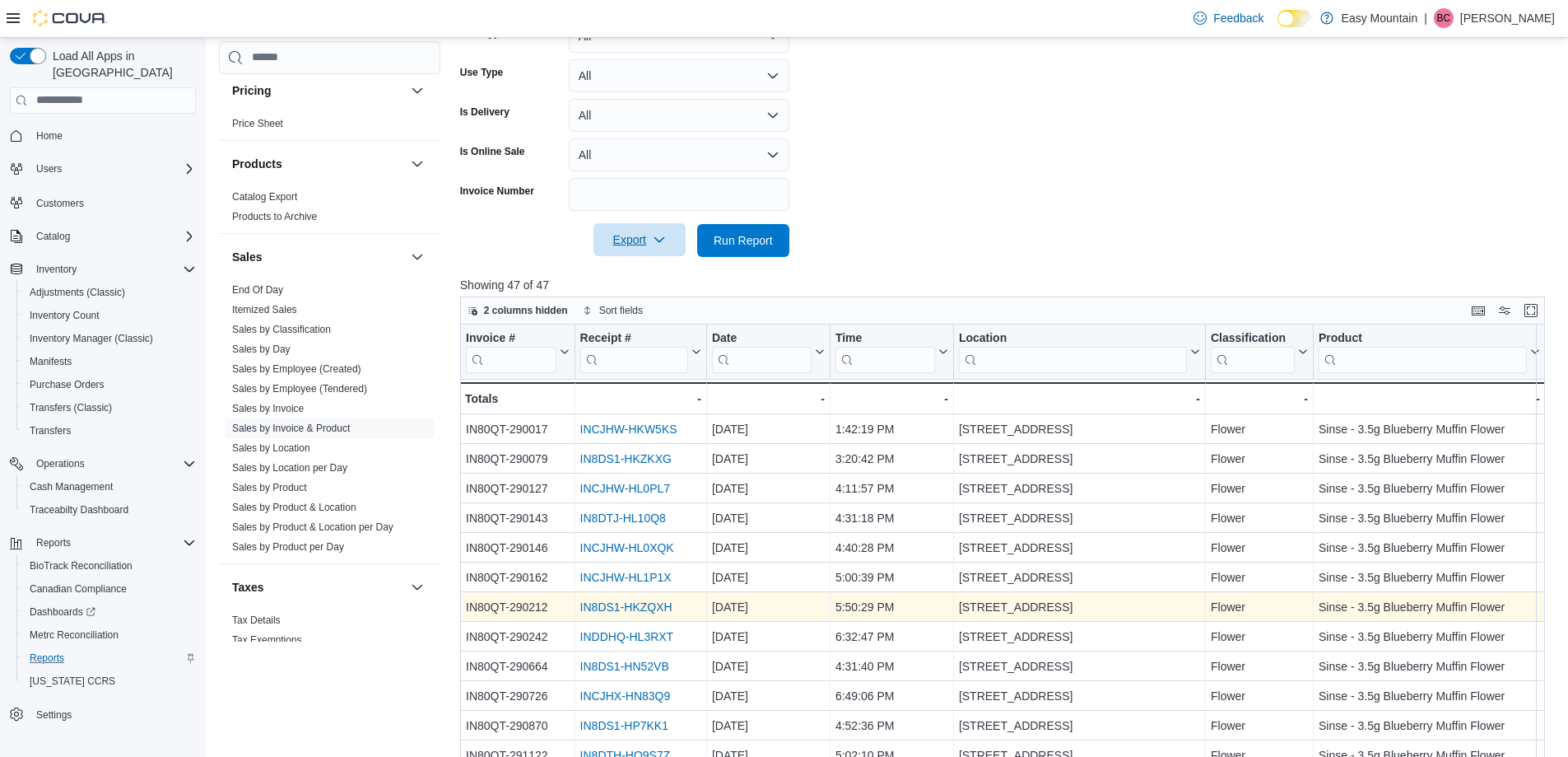
click at [661, 609] on link "IN8DS1-HKZQXH" at bounding box center [625, 608] width 93 height 14
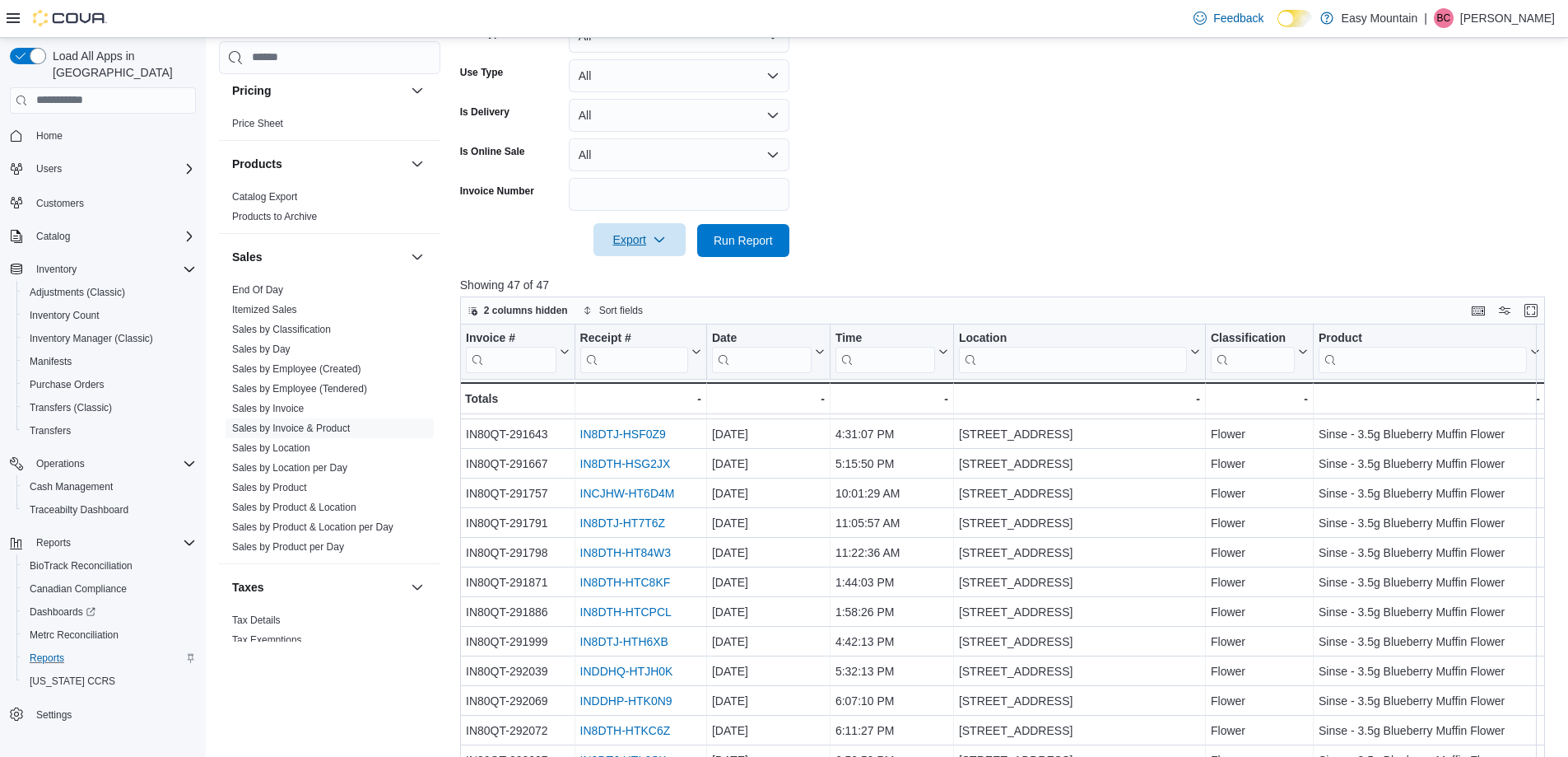
scroll to position [577, 0]
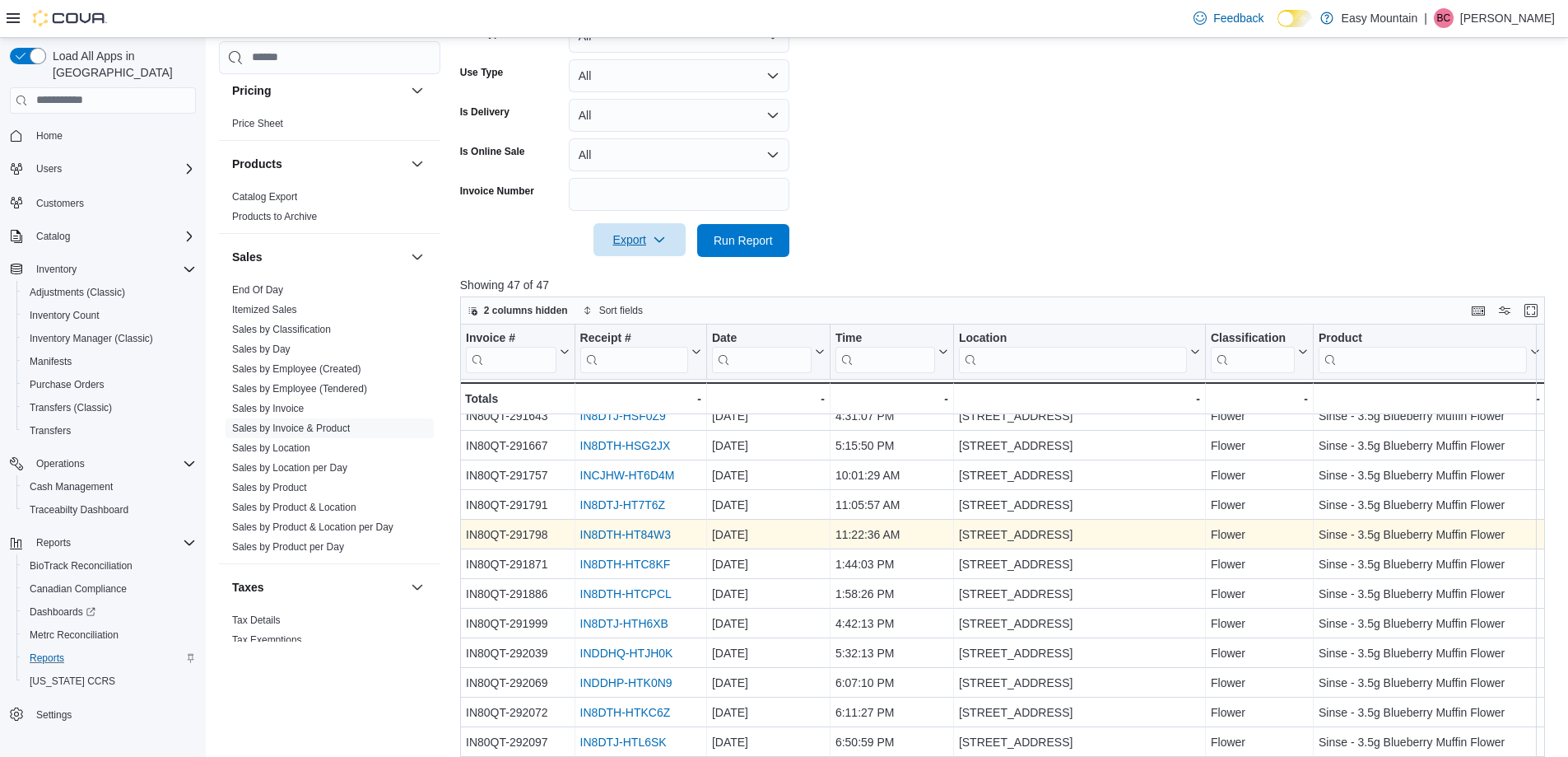
click at [657, 537] on link "IN8DTH-HT84W3" at bounding box center [624, 535] width 91 height 14
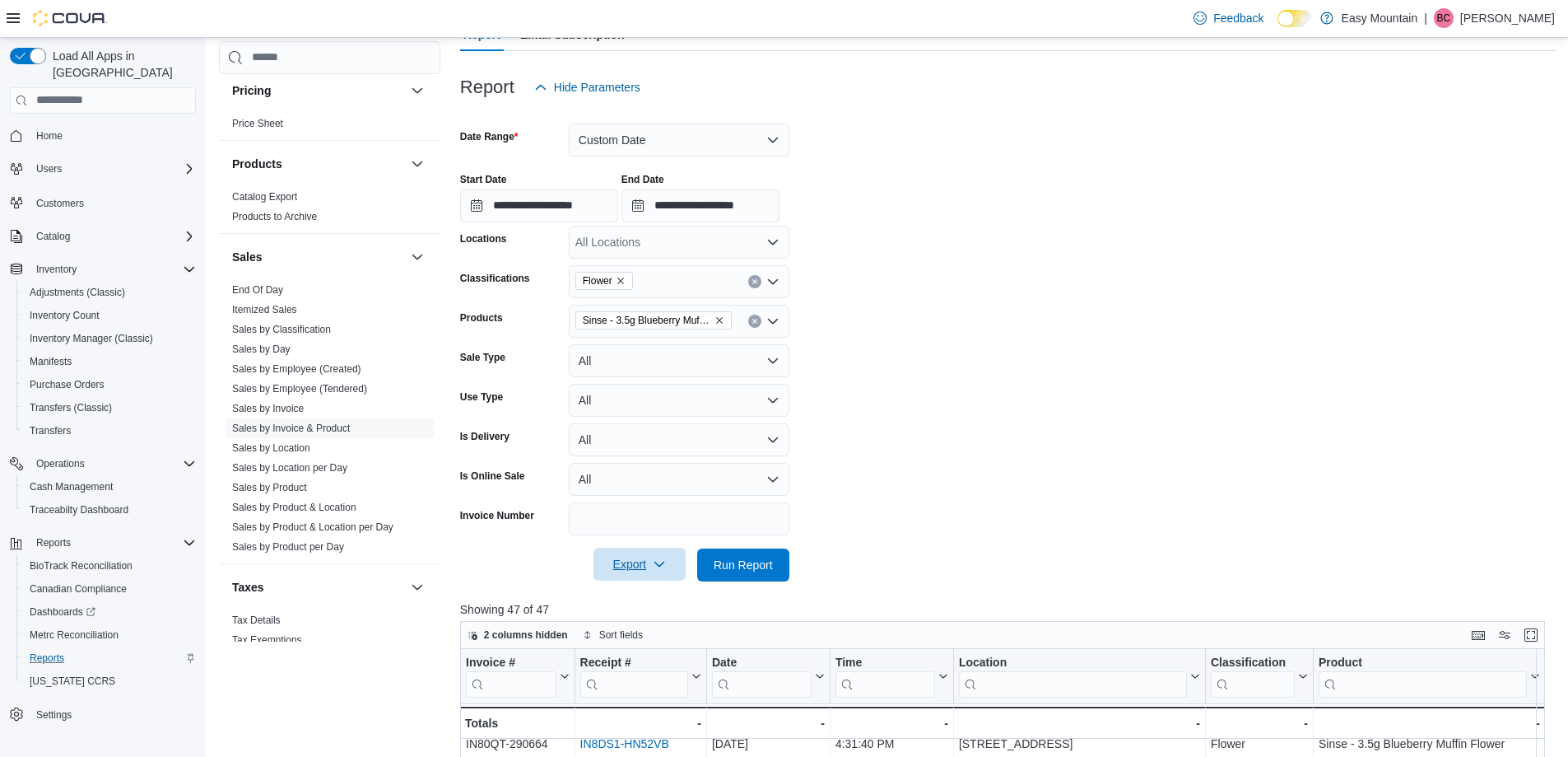
scroll to position [165, 0]
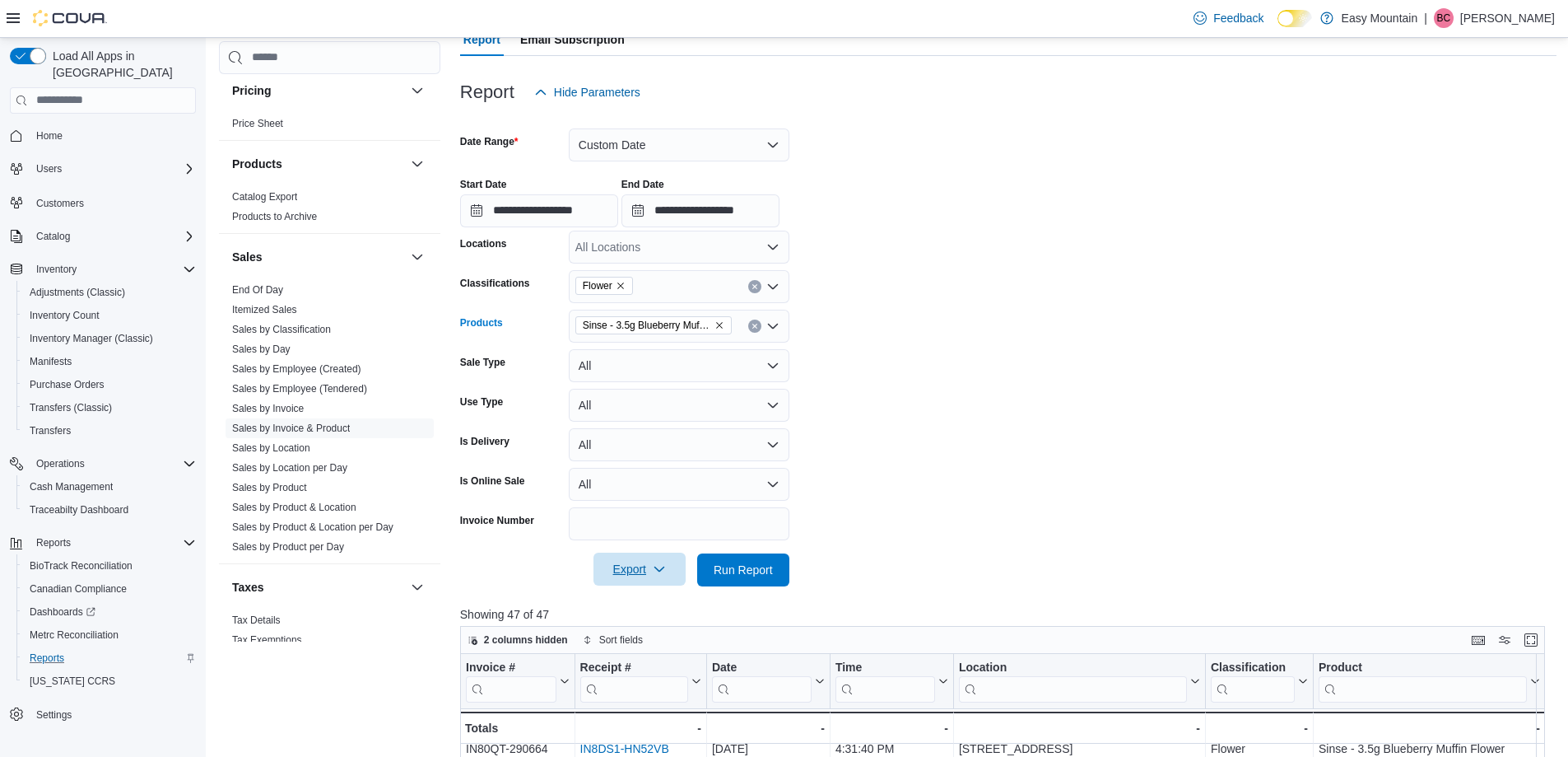
click at [736, 335] on div "Sinse - 3.5g Blueberry Muffin Flower" at bounding box center [679, 326] width 220 height 33
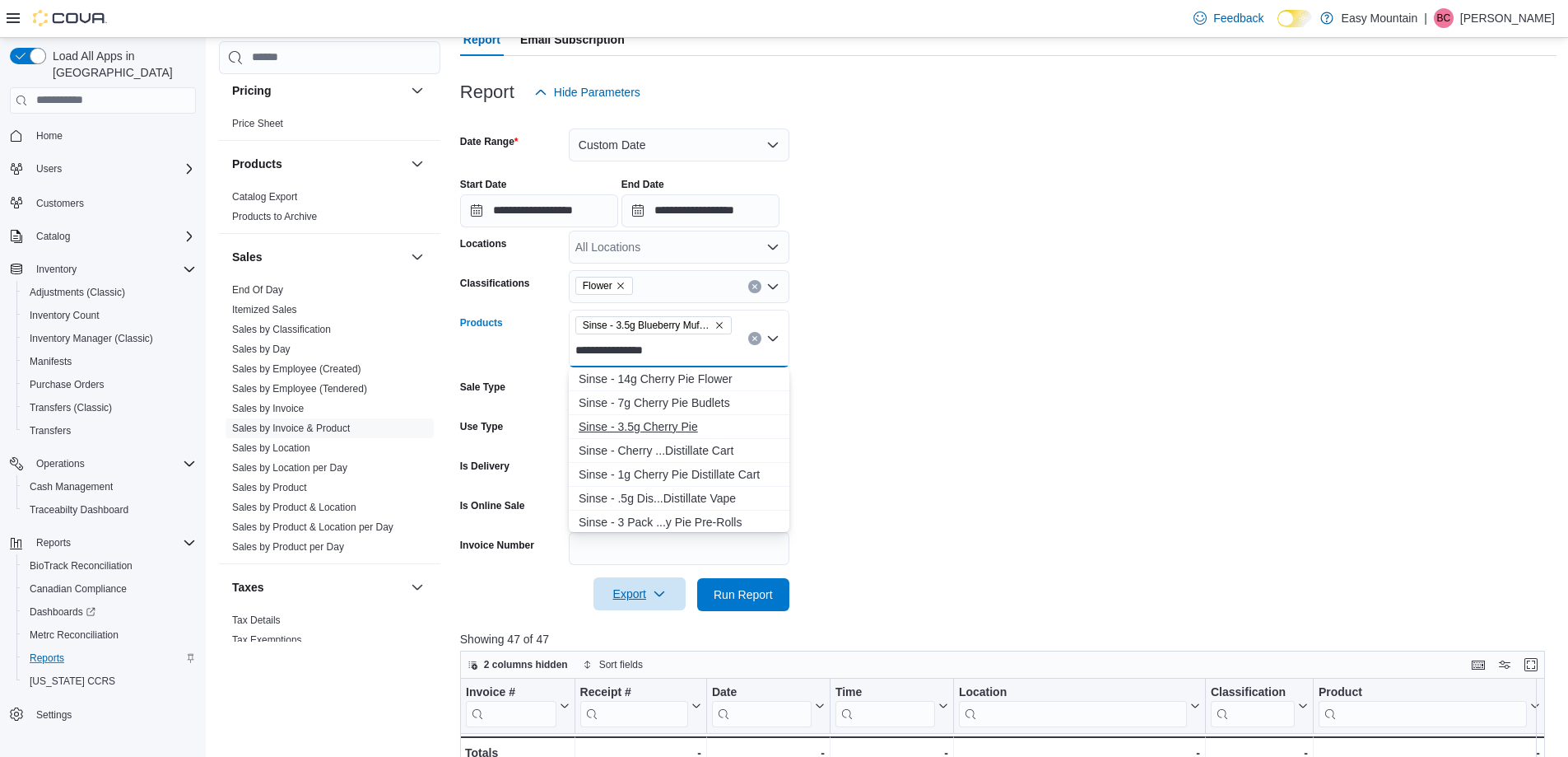
type input "**********"
click at [685, 435] on button "Sinse - 3.5g Cherry Pie" at bounding box center [679, 427] width 220 height 23
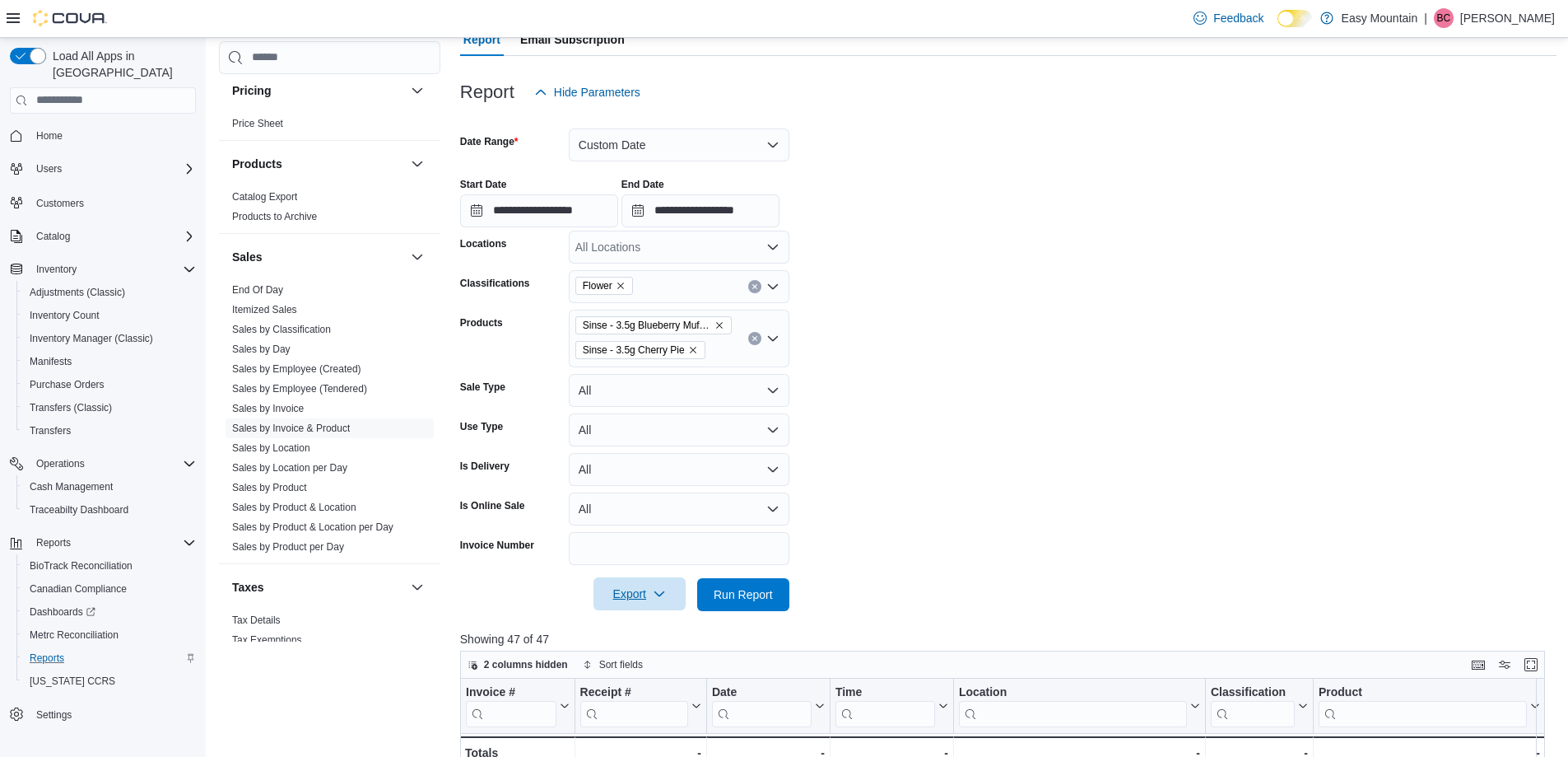
click at [856, 359] on form "**********" at bounding box center [1008, 359] width 1097 height 502
click at [755, 599] on span "Run Report" at bounding box center [743, 593] width 59 height 17
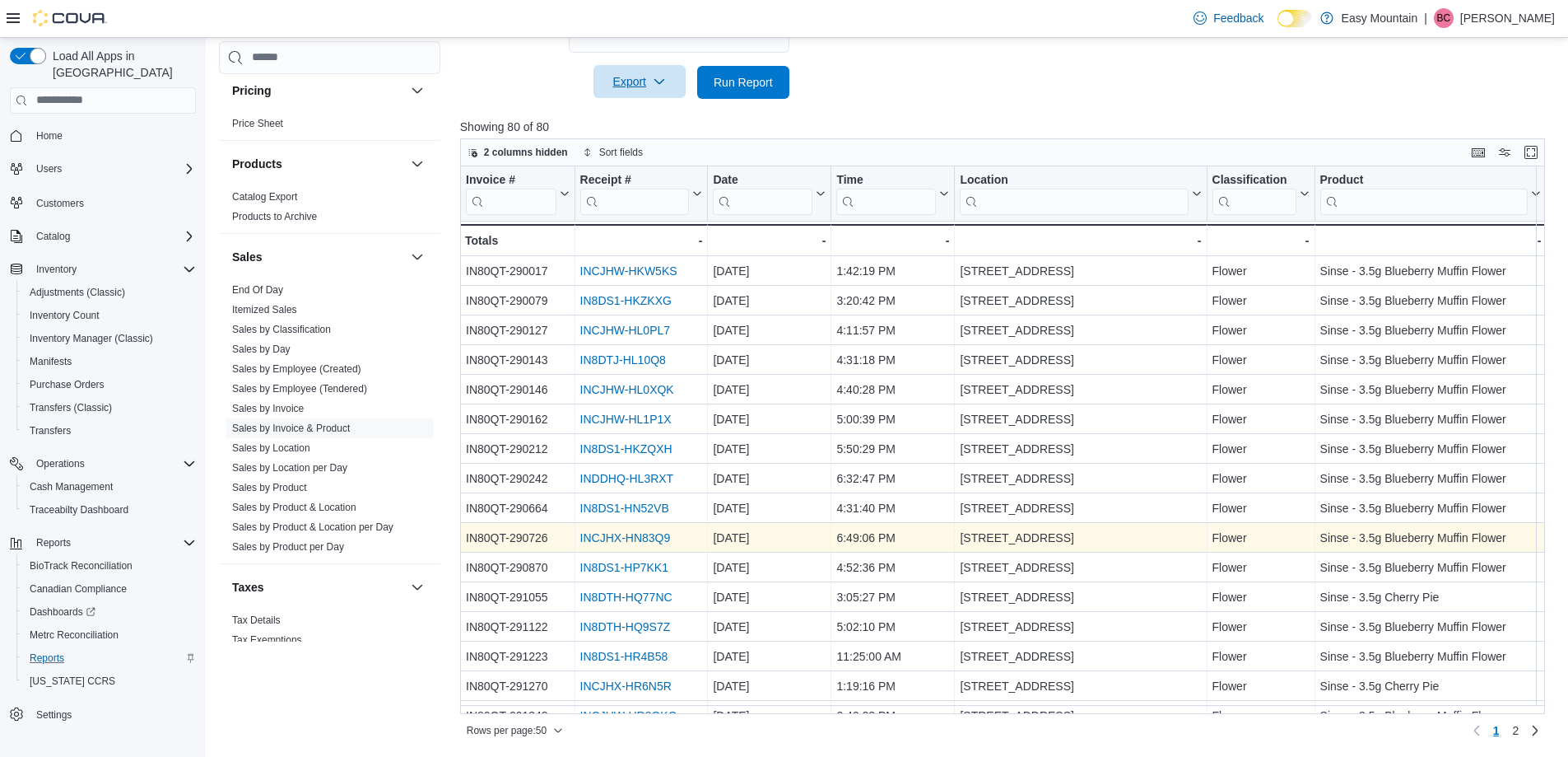
scroll to position [82, 0]
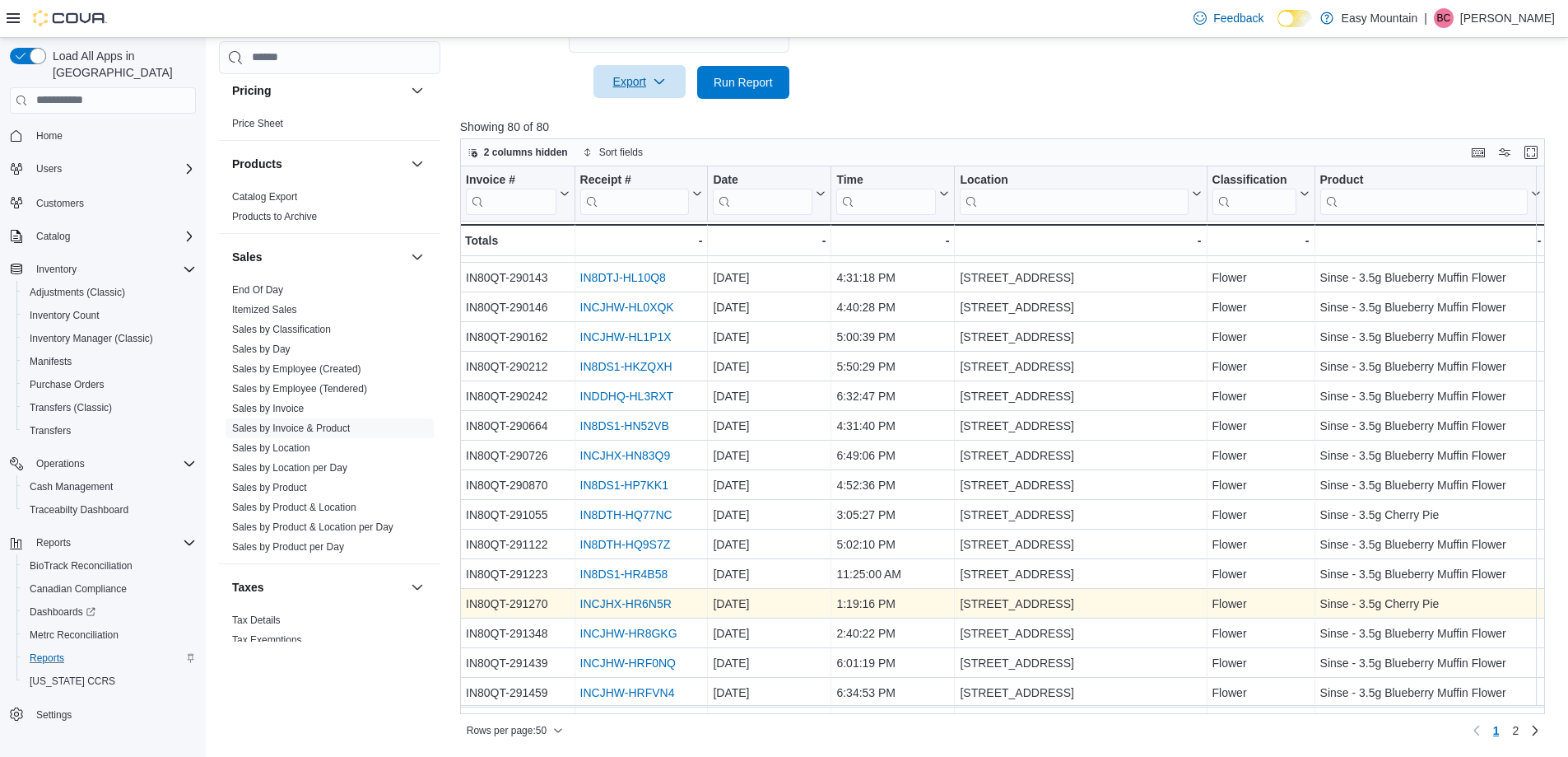
click at [652, 605] on link "INCJHX-HR6N5R" at bounding box center [625, 604] width 92 height 14
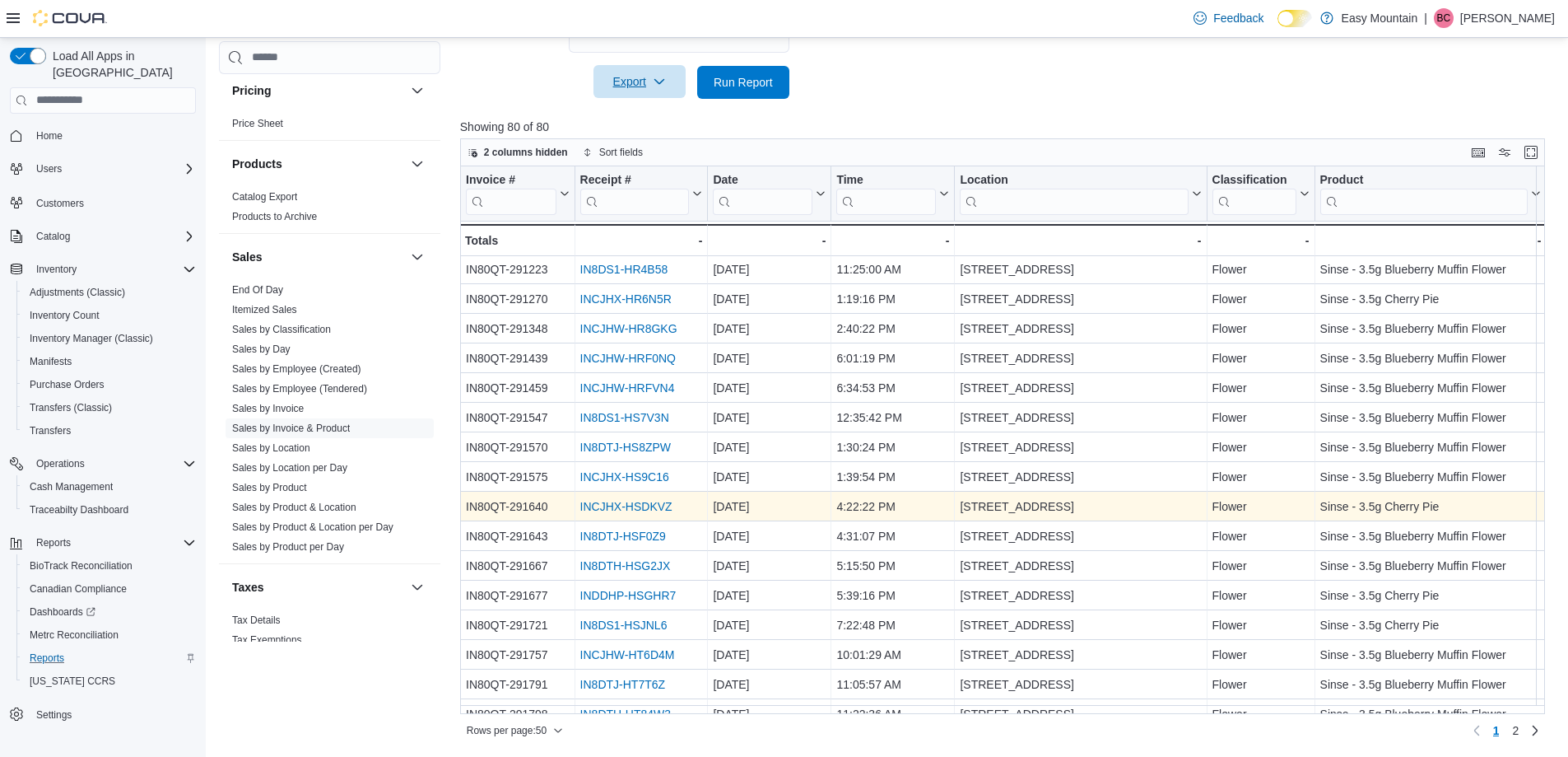
scroll to position [412, 0]
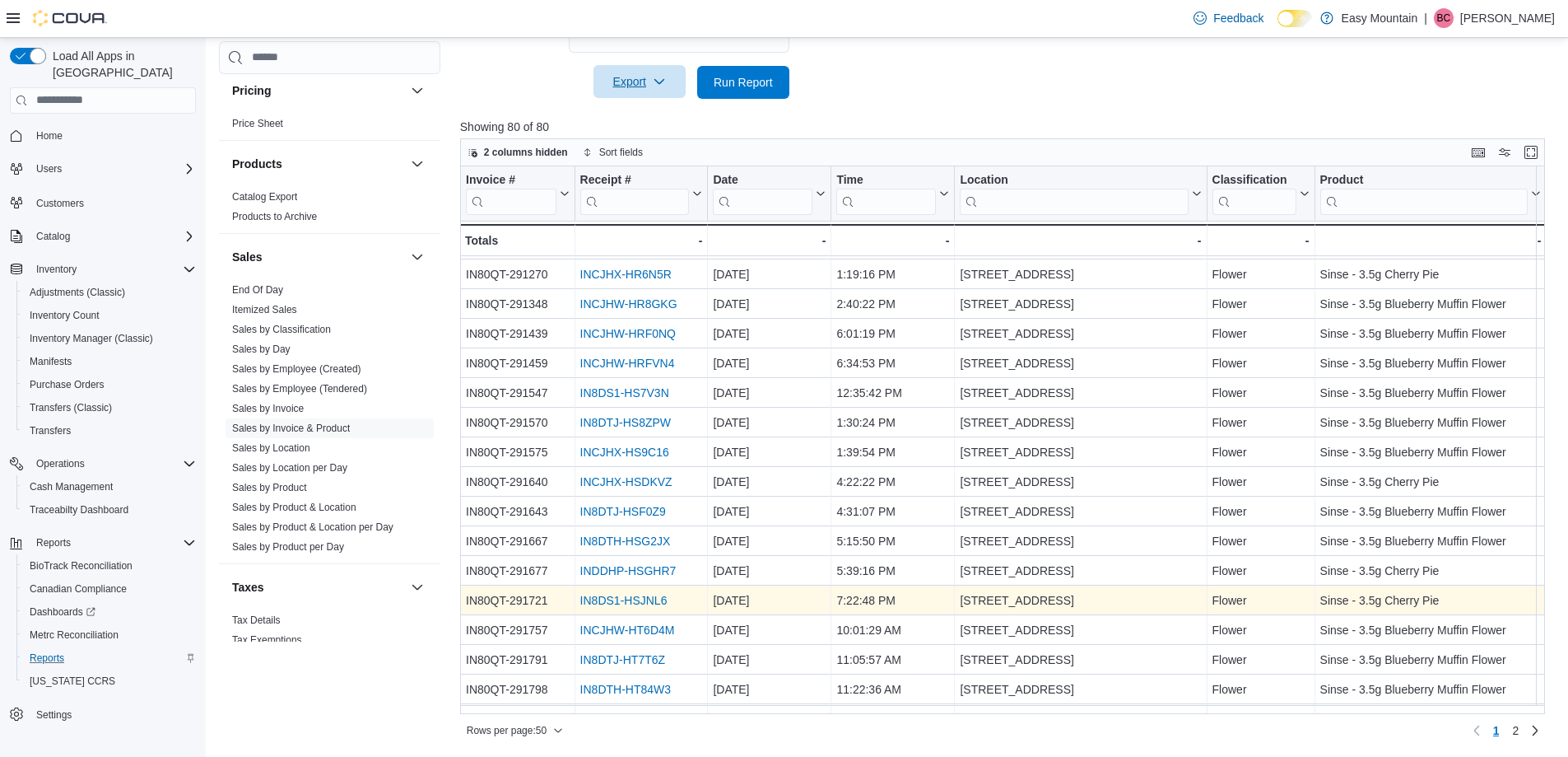
click at [653, 602] on link "IN8DS1-HSJNL6" at bounding box center [623, 601] width 88 height 14
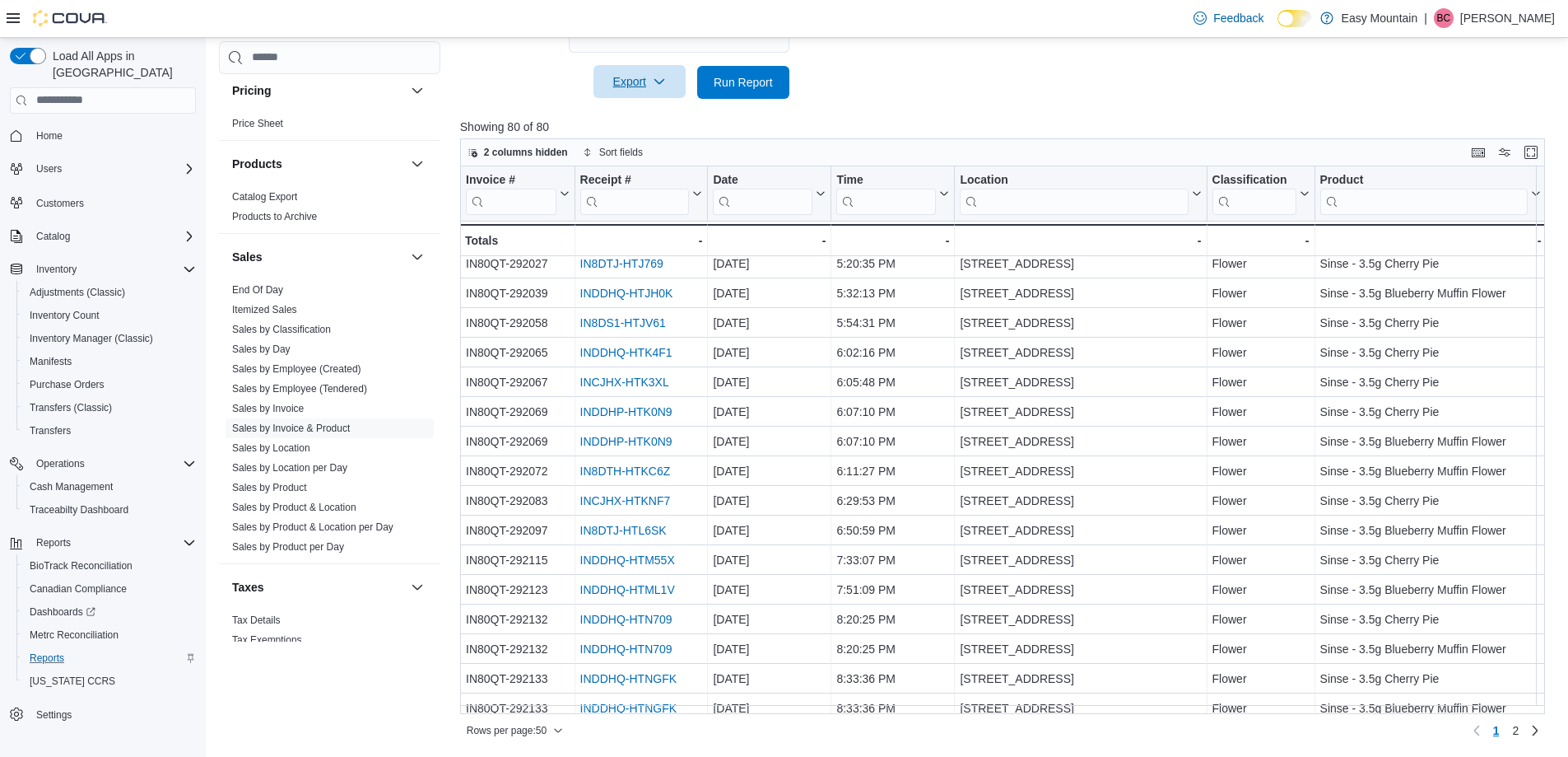
scroll to position [1033, 0]
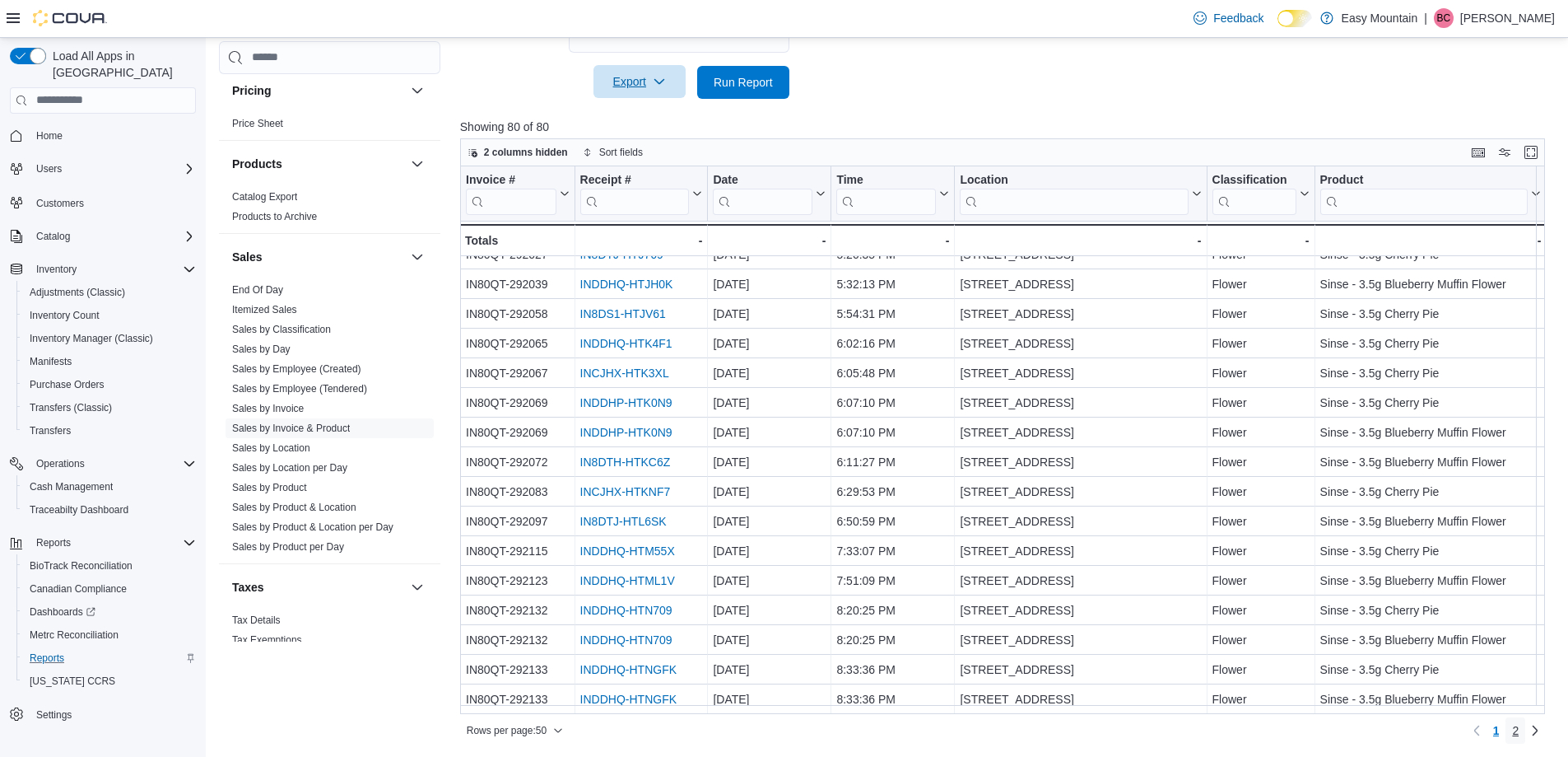
click at [1519, 732] on span "2" at bounding box center [1515, 730] width 7 height 17
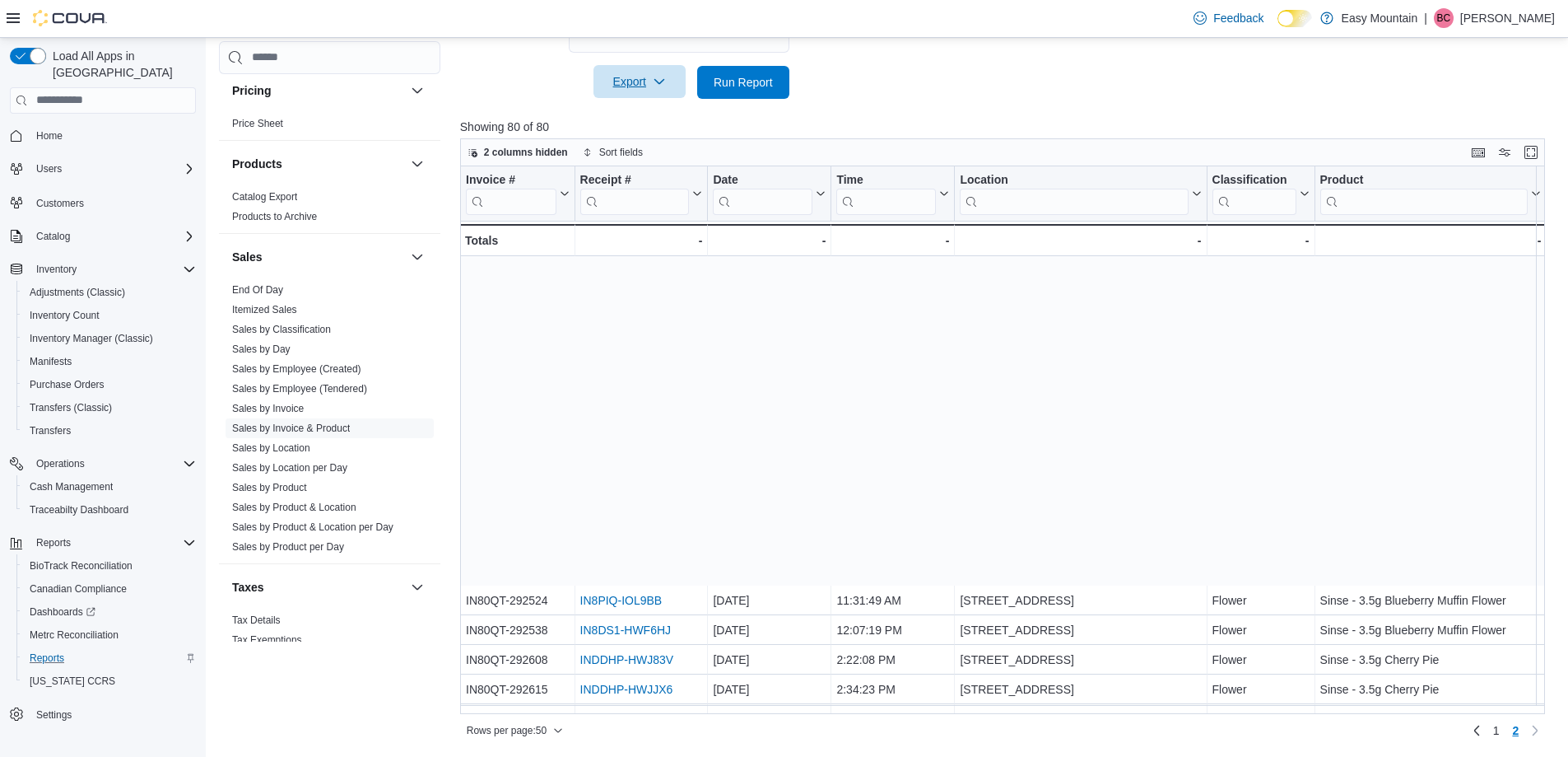
scroll to position [440, 0]
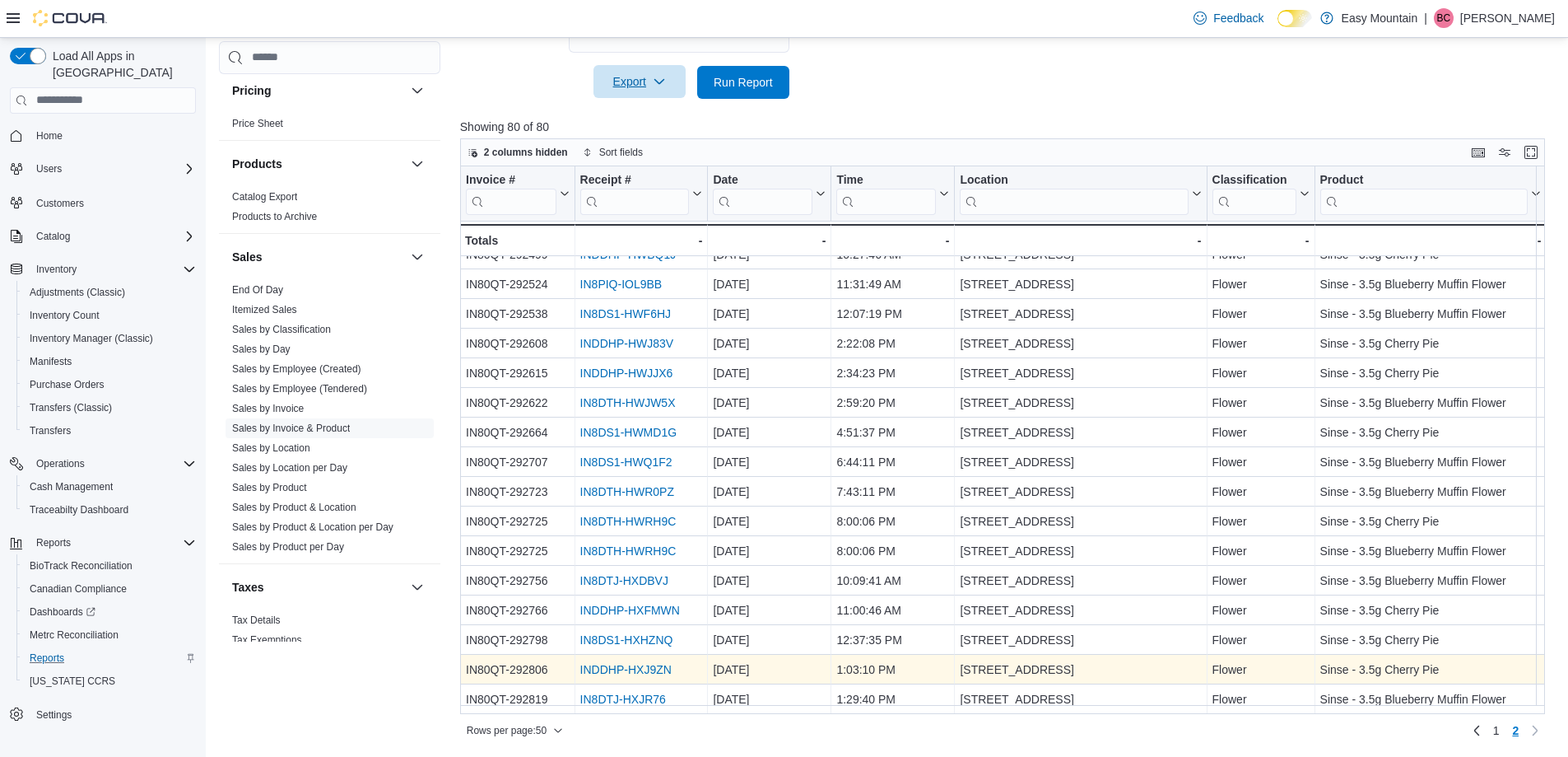
click at [653, 663] on link "INDDHP-HXJ9ZN" at bounding box center [625, 670] width 92 height 14
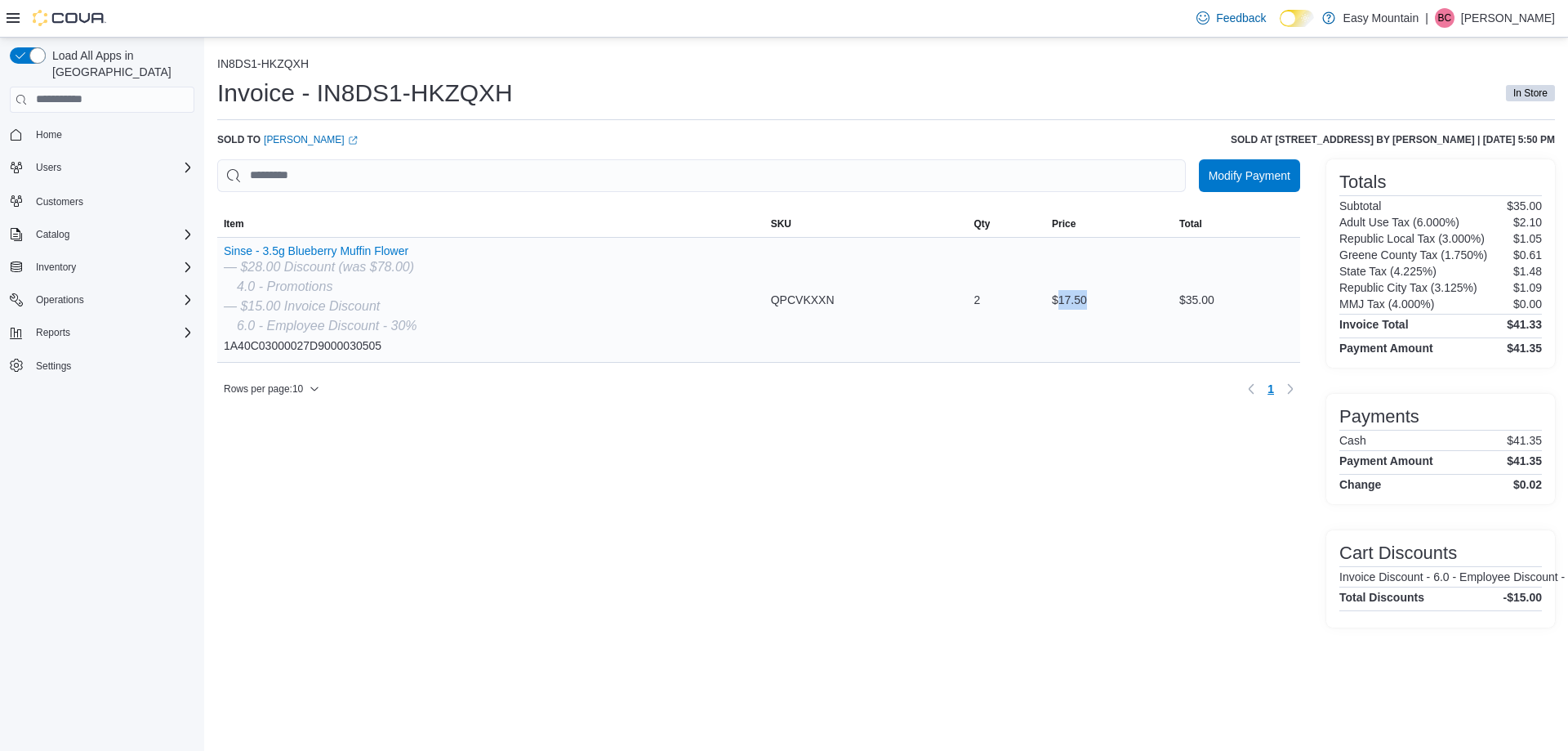
drag, startPoint x: 1058, startPoint y: 301, endPoint x: 1116, endPoint y: 307, distance: 58.3
click at [1116, 307] on div "$17.50" at bounding box center [1109, 300] width 128 height 33
click at [1117, 300] on div "$17.50" at bounding box center [1109, 300] width 128 height 33
drag, startPoint x: 1230, startPoint y: 296, endPoint x: 1168, endPoint y: 294, distance: 62.0
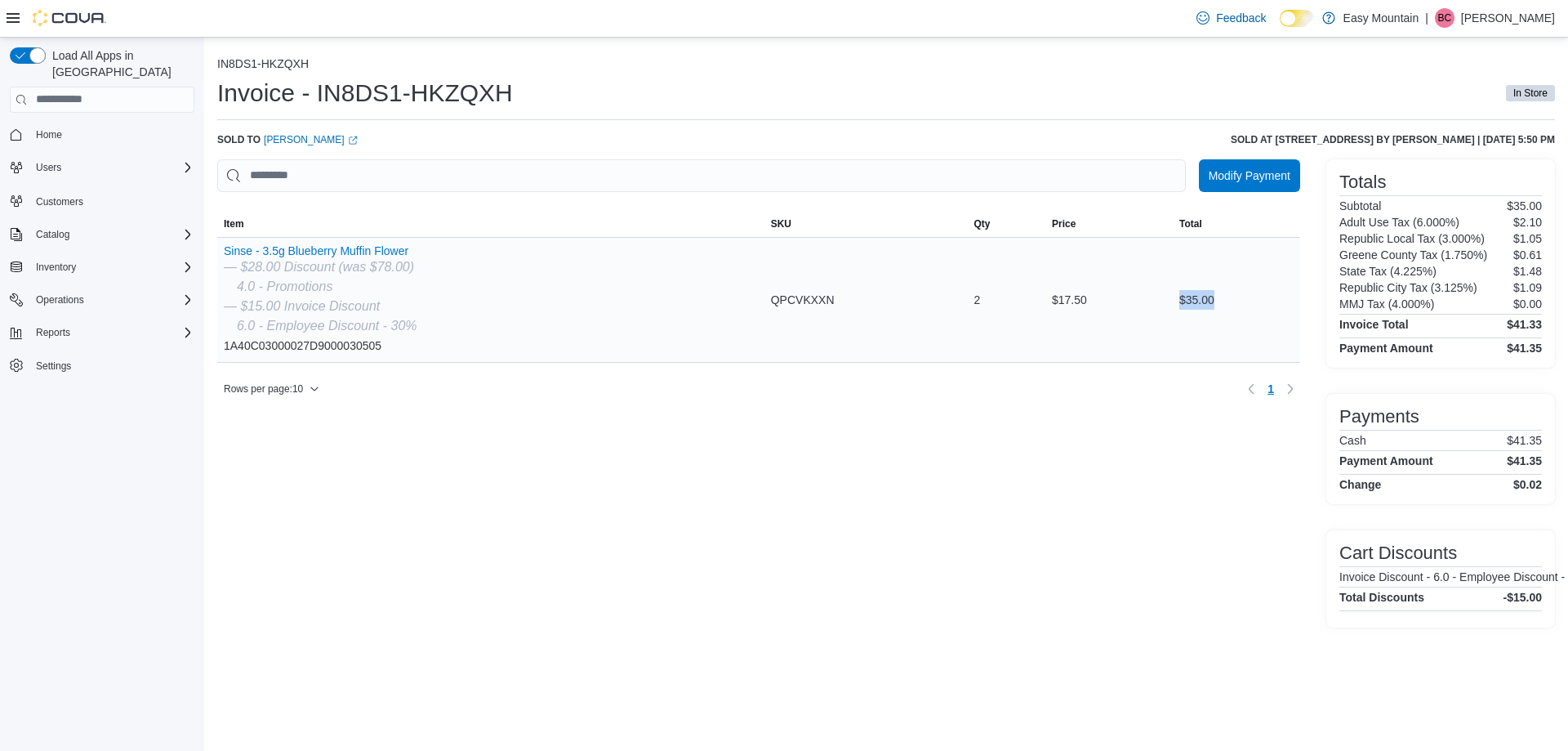
click at [1168, 294] on tr "Item Sinse - 3.5g Blueberry Muffin Flower — $28.00 Discount (was $78.00) 4.0 - …" at bounding box center [759, 299] width 1083 height 125
click at [1168, 294] on div "$17.50" at bounding box center [1109, 300] width 128 height 33
drag, startPoint x: 1190, startPoint y: 299, endPoint x: 1237, endPoint y: 310, distance: 48.3
click at [1237, 313] on div "$35.00" at bounding box center [1236, 300] width 128 height 33
click at [1237, 309] on div "$35.00" at bounding box center [1236, 300] width 128 height 33
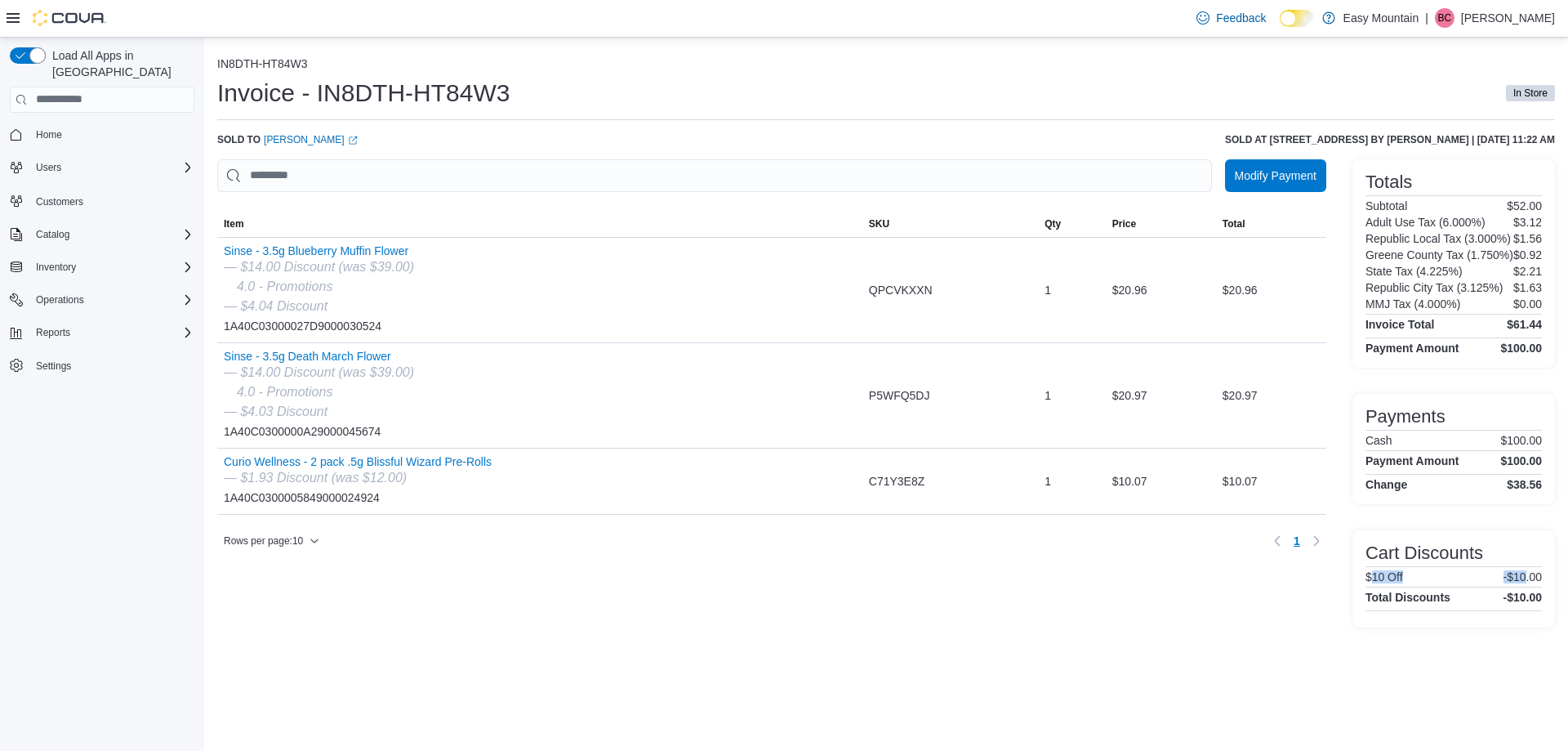
drag, startPoint x: 1373, startPoint y: 571, endPoint x: 1524, endPoint y: 579, distance: 151.2
click at [1524, 579] on div "$10 Off -$10.00" at bounding box center [1454, 577] width 176 height 14
click at [1521, 579] on p "-$10.00" at bounding box center [1523, 577] width 39 height 14
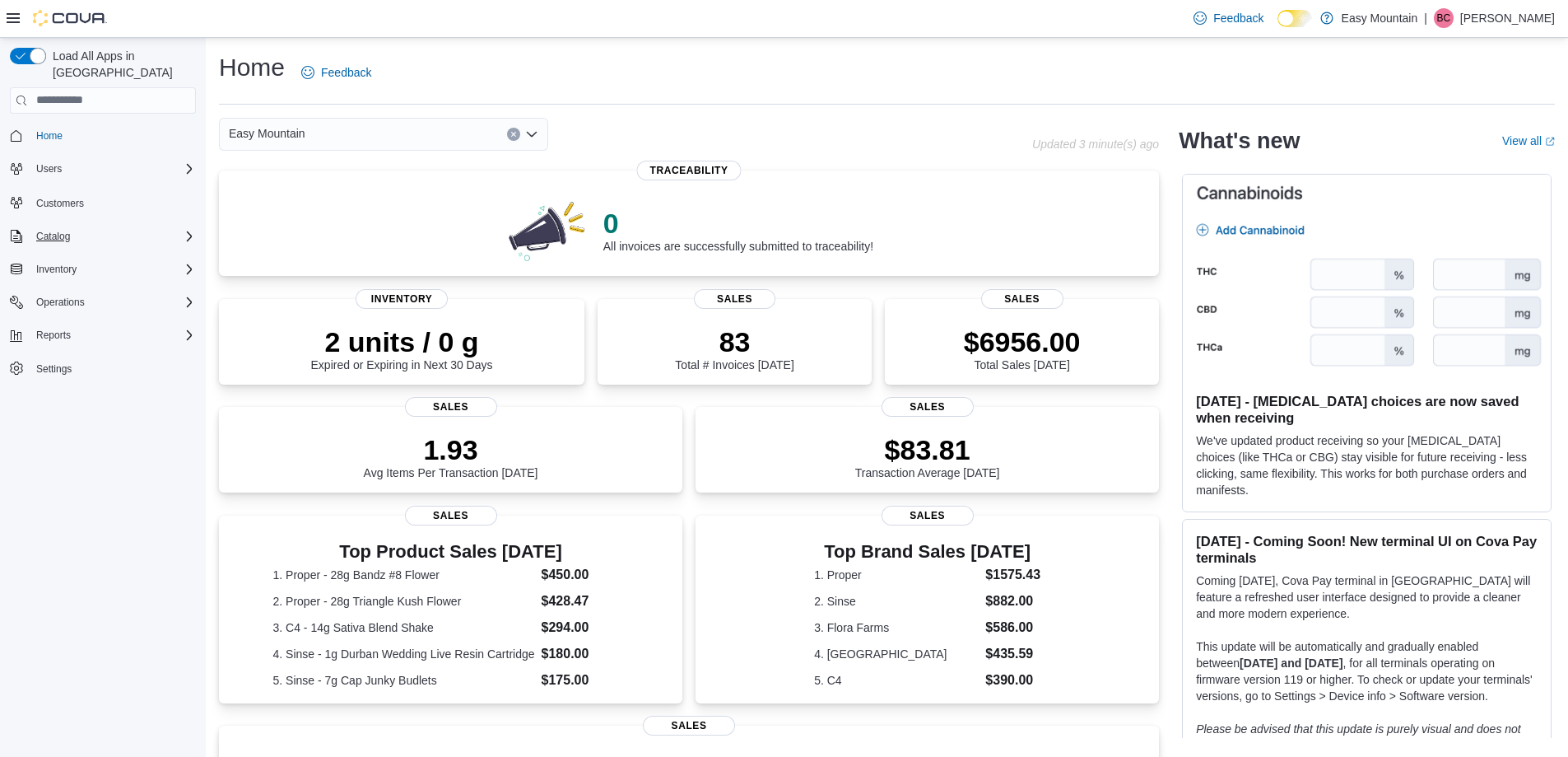
click at [135, 226] on div "Catalog" at bounding box center [112, 236] width 167 height 20
click at [129, 259] on div "Inventory" at bounding box center [112, 269] width 167 height 20
click at [165, 259] on div "Inventory" at bounding box center [112, 269] width 167 height 20
click at [144, 326] on div "Reports" at bounding box center [112, 336] width 167 height 20
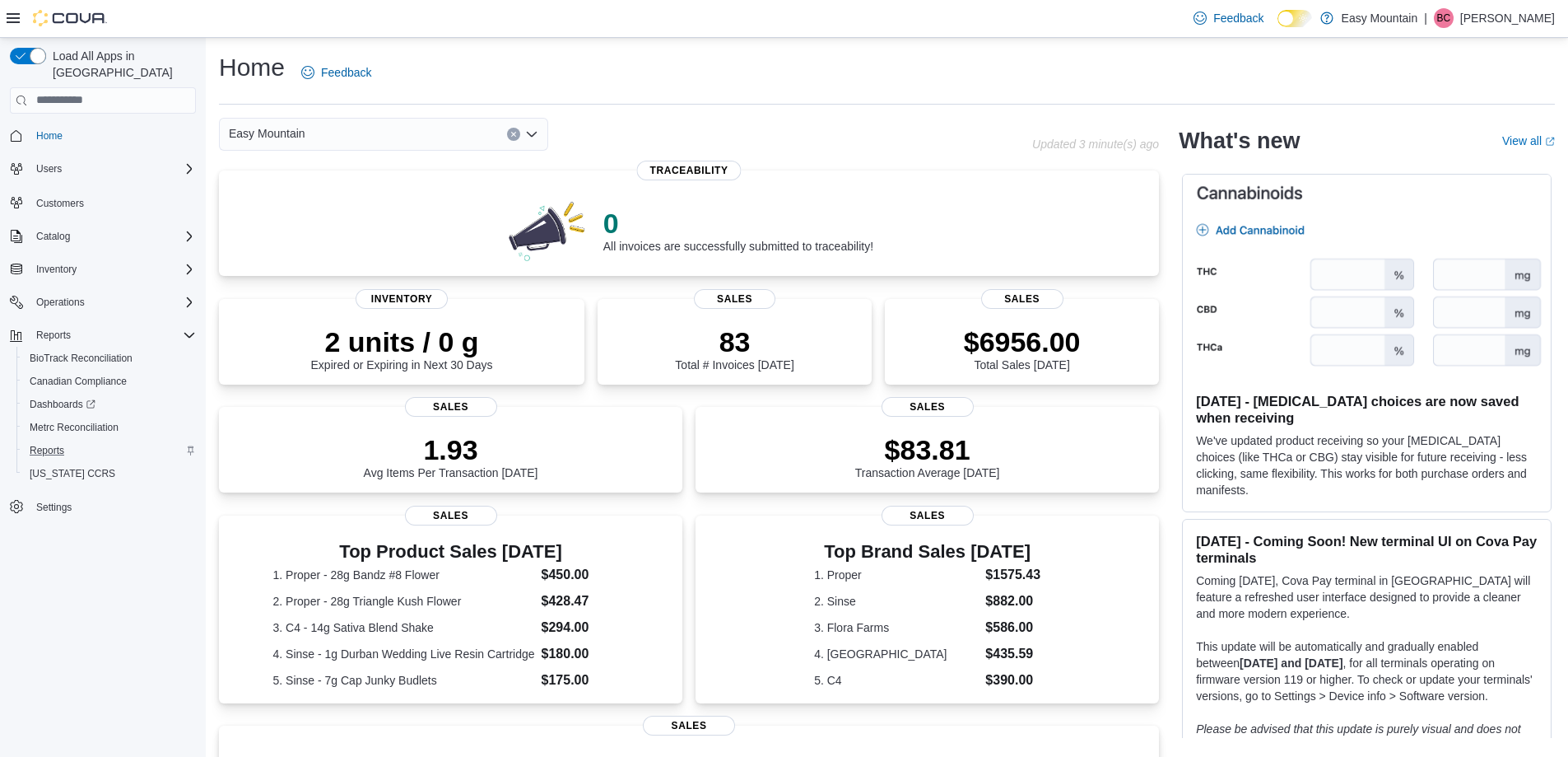
click at [112, 441] on div "Reports" at bounding box center [109, 451] width 173 height 20
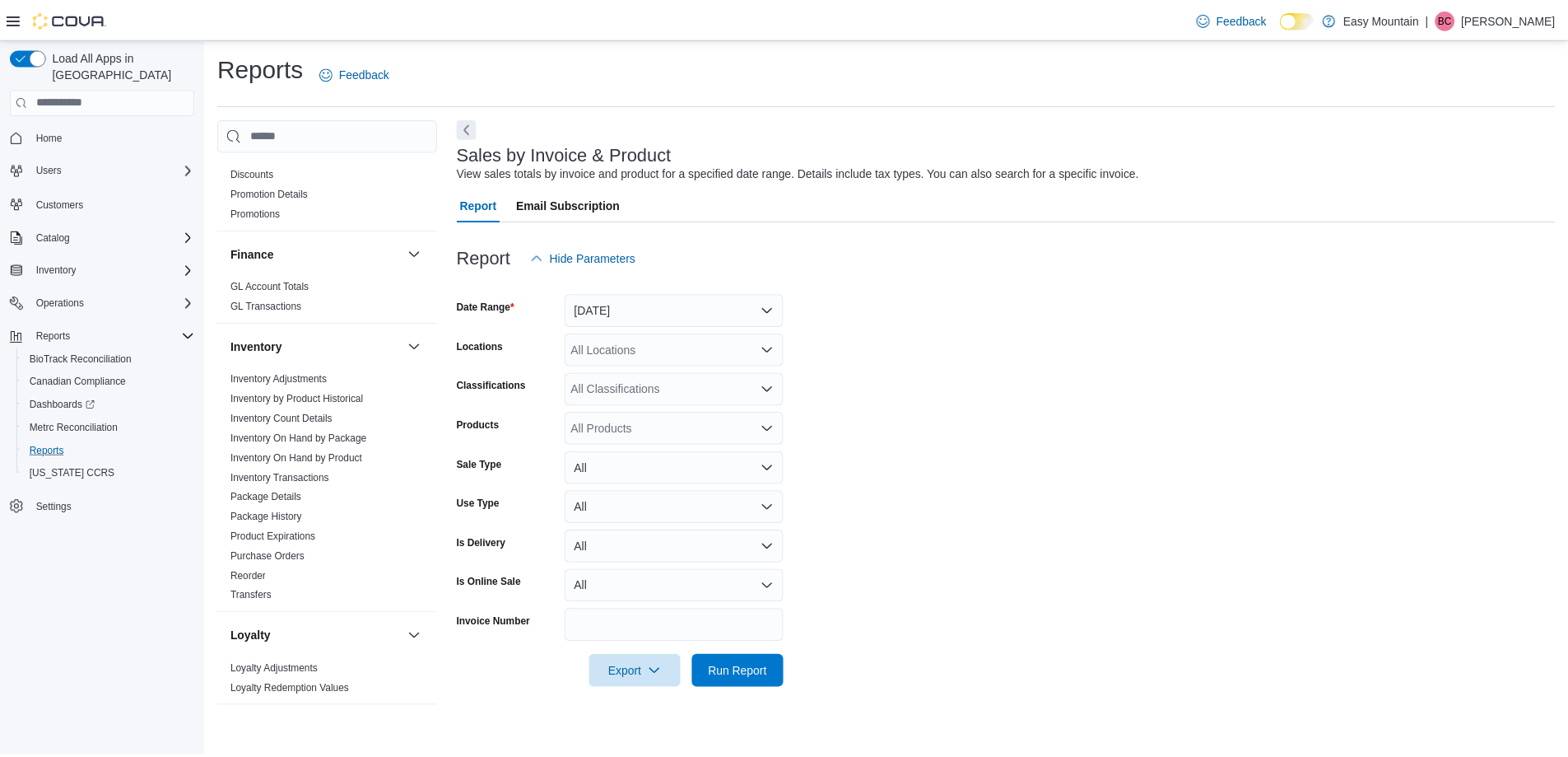
scroll to position [270, 0]
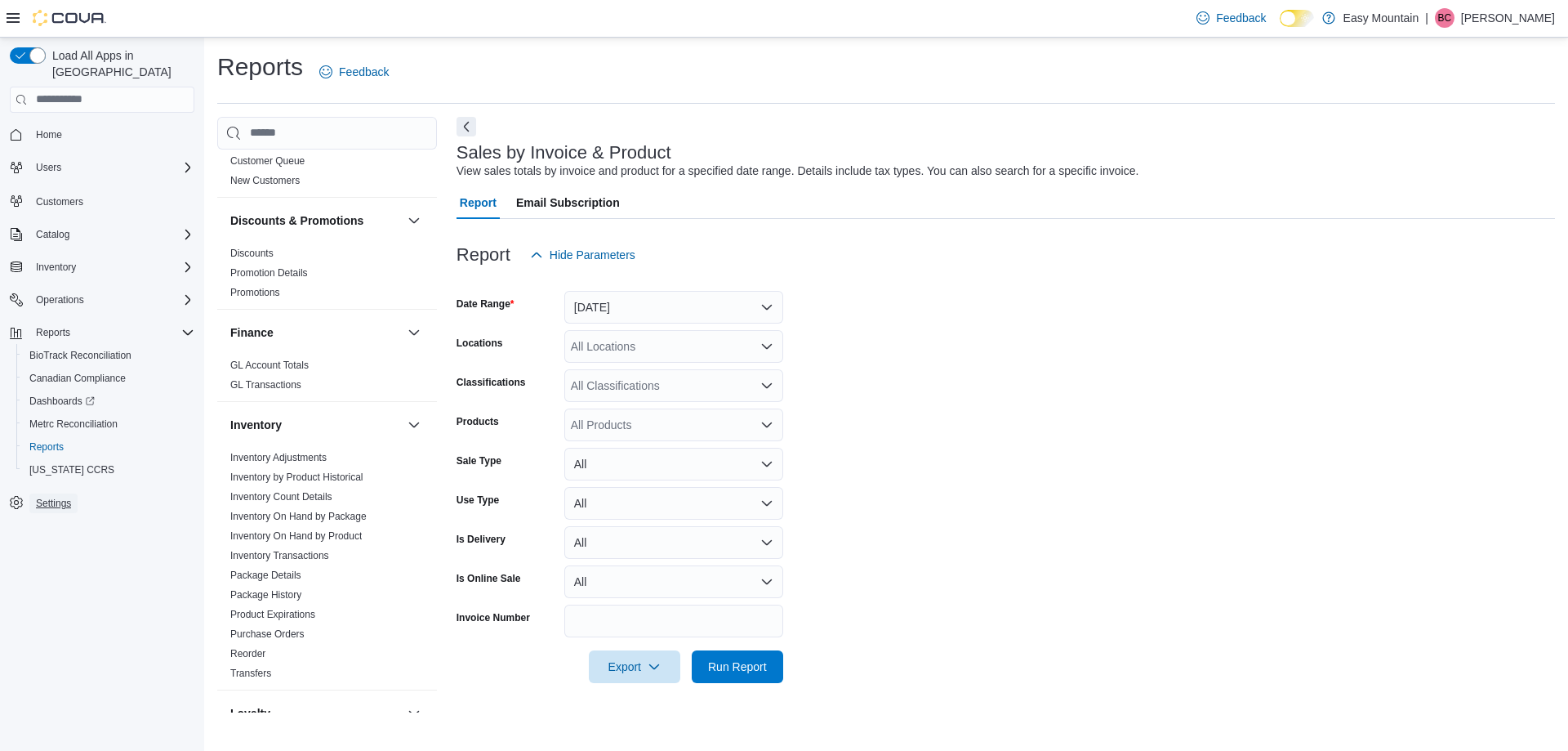
click at [60, 496] on span "Settings" at bounding box center [53, 503] width 35 height 14
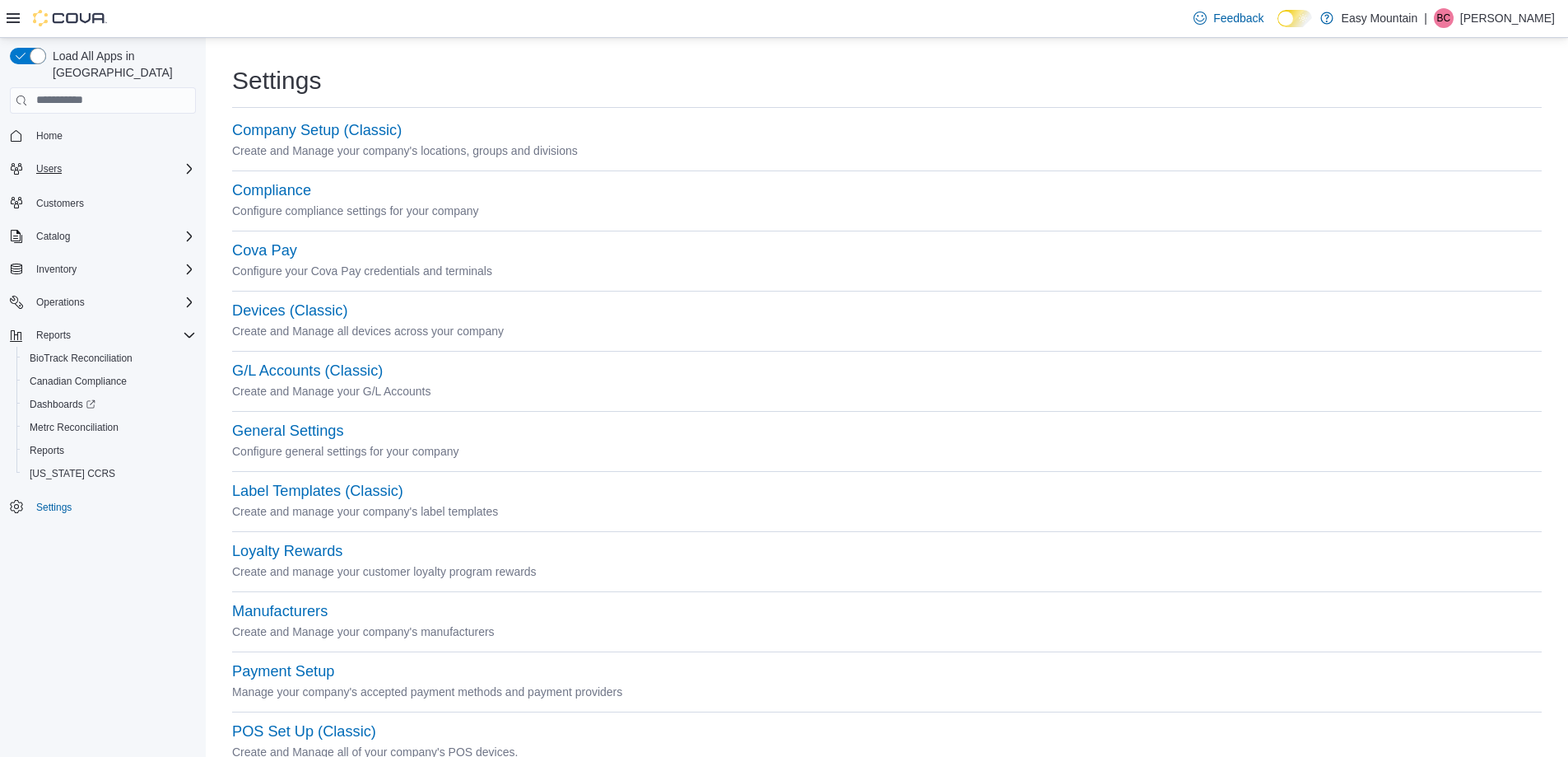
click at [93, 159] on div "Users" at bounding box center [112, 169] width 167 height 20
click at [49, 209] on span "Users" at bounding box center [42, 215] width 25 height 20
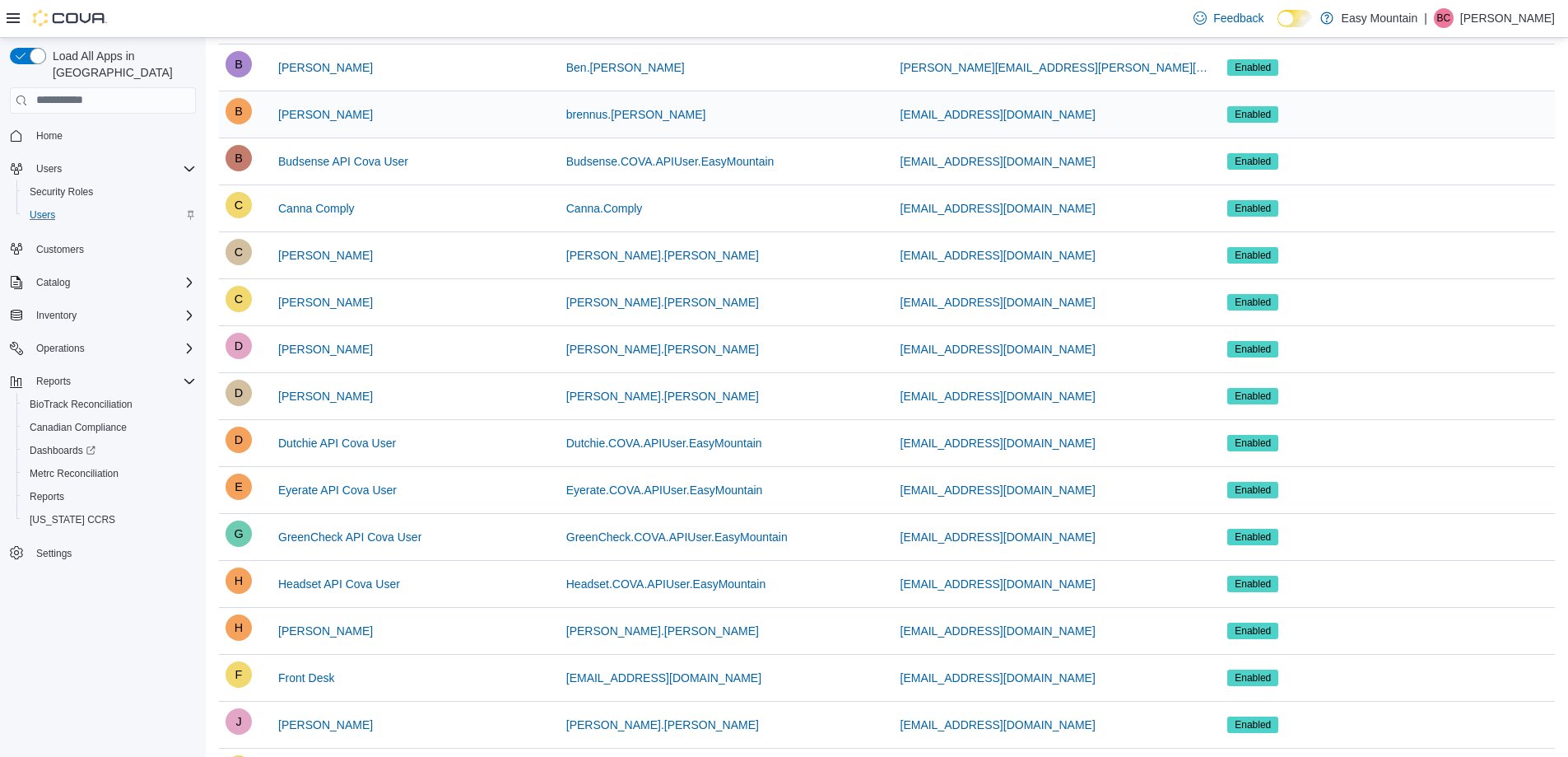
scroll to position [247, 0]
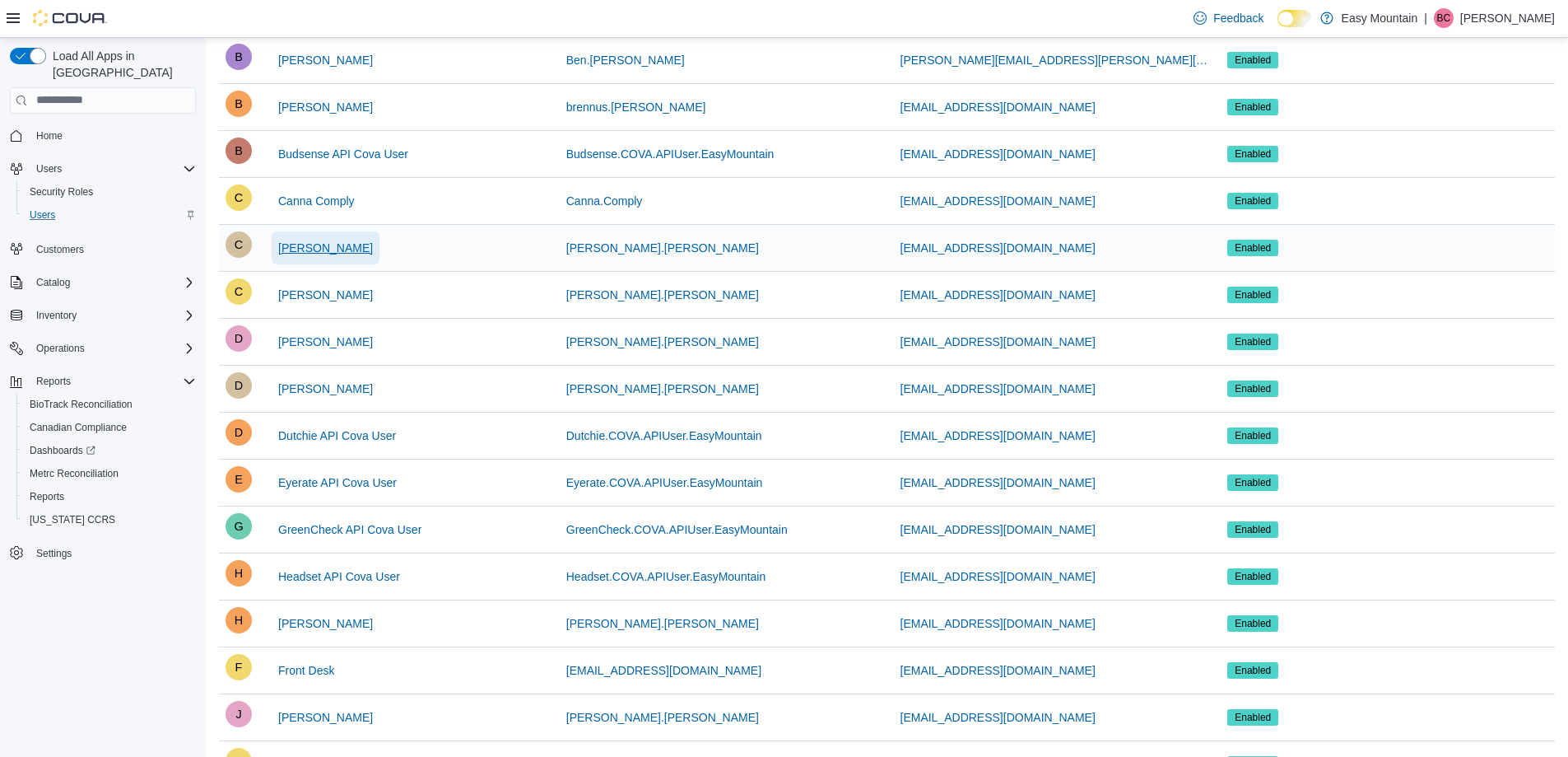
click at [320, 241] on span "Cheryl Crook" at bounding box center [325, 248] width 95 height 17
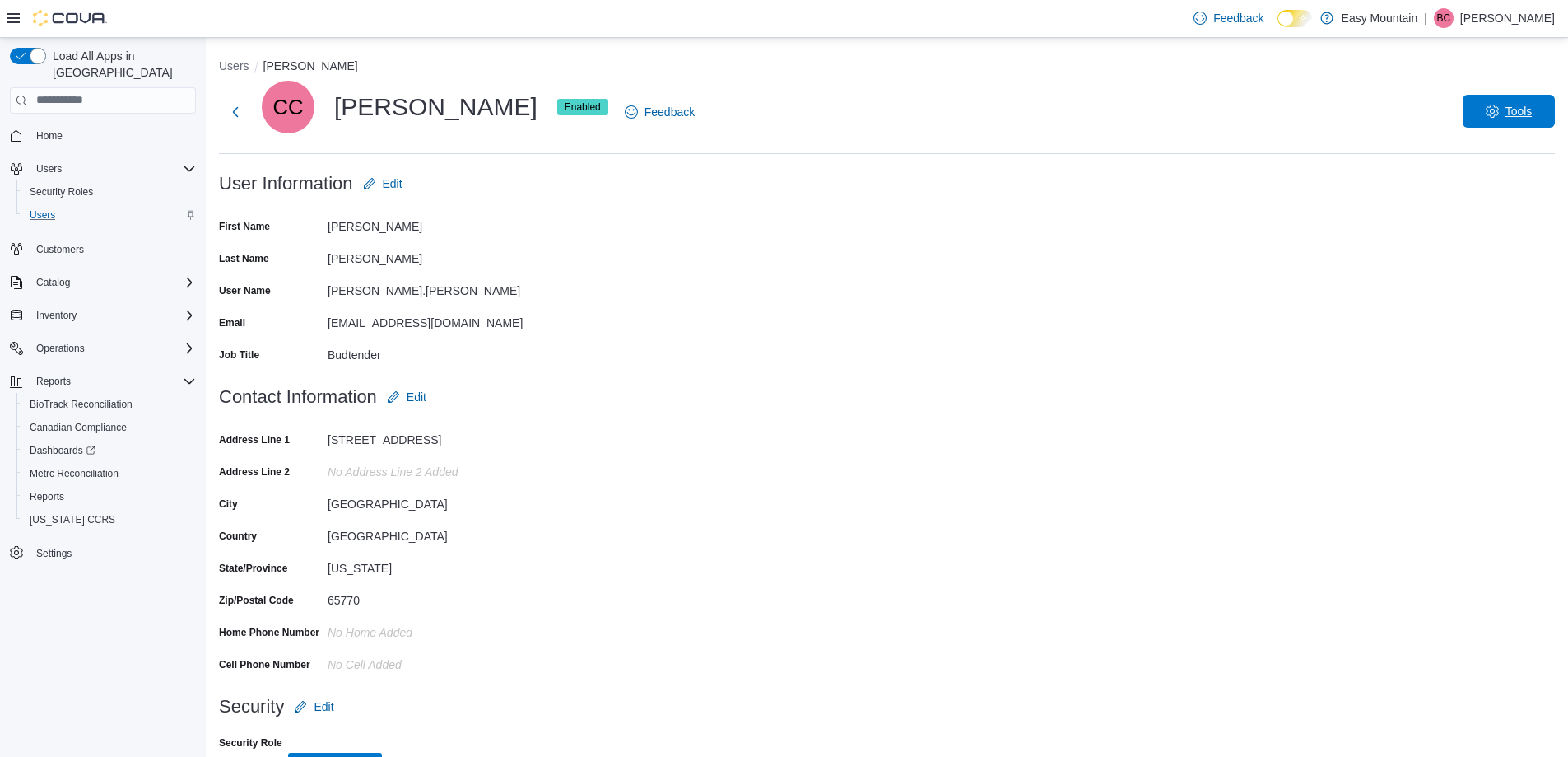
click at [1527, 100] on span "Tools" at bounding box center [1509, 111] width 72 height 33
click at [718, 231] on form "User Information Edit First Name Cheryl Last Name Crook User Name cheryl.crook …" at bounding box center [887, 273] width 1336 height 214
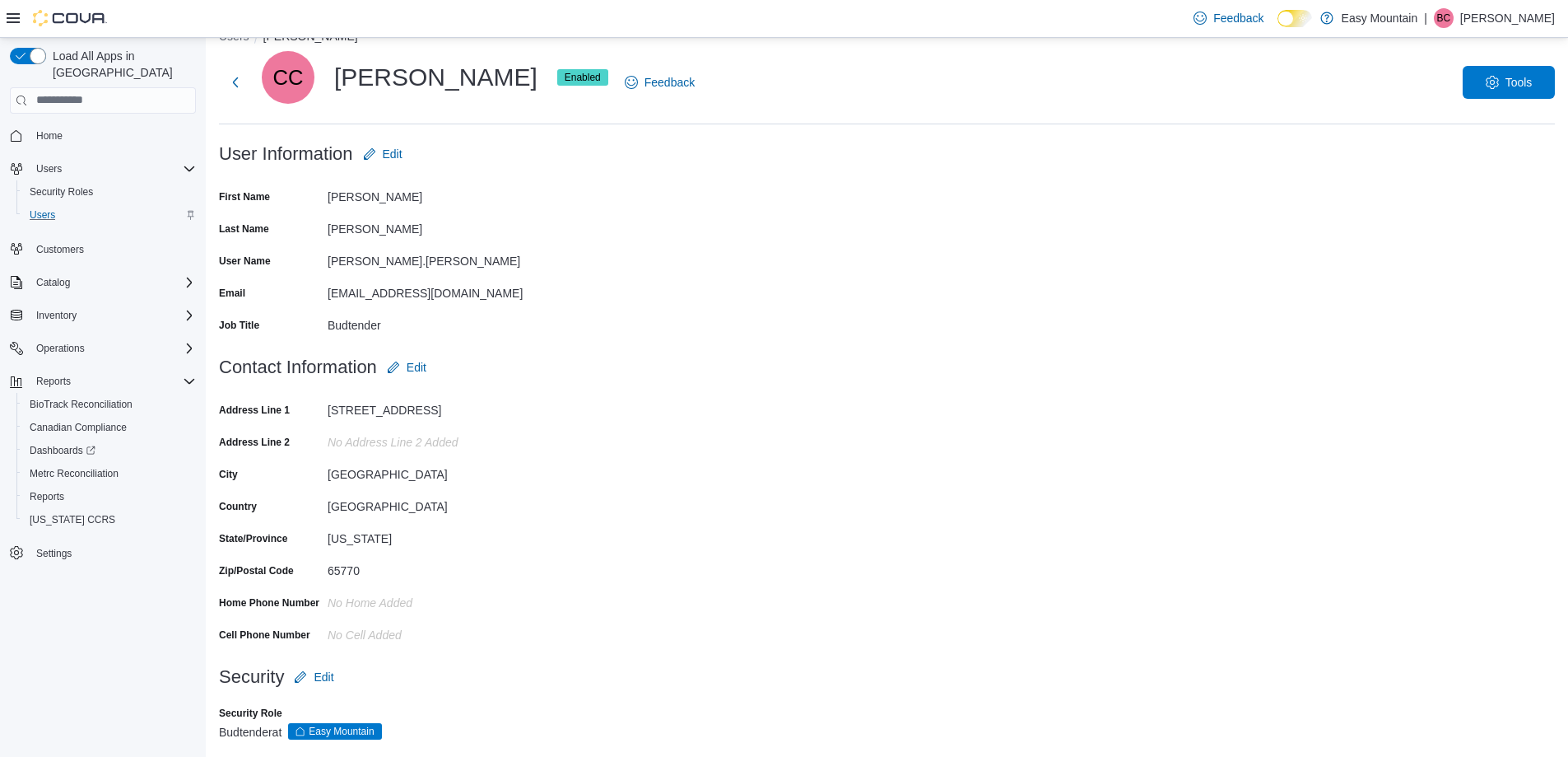
scroll to position [45, 0]
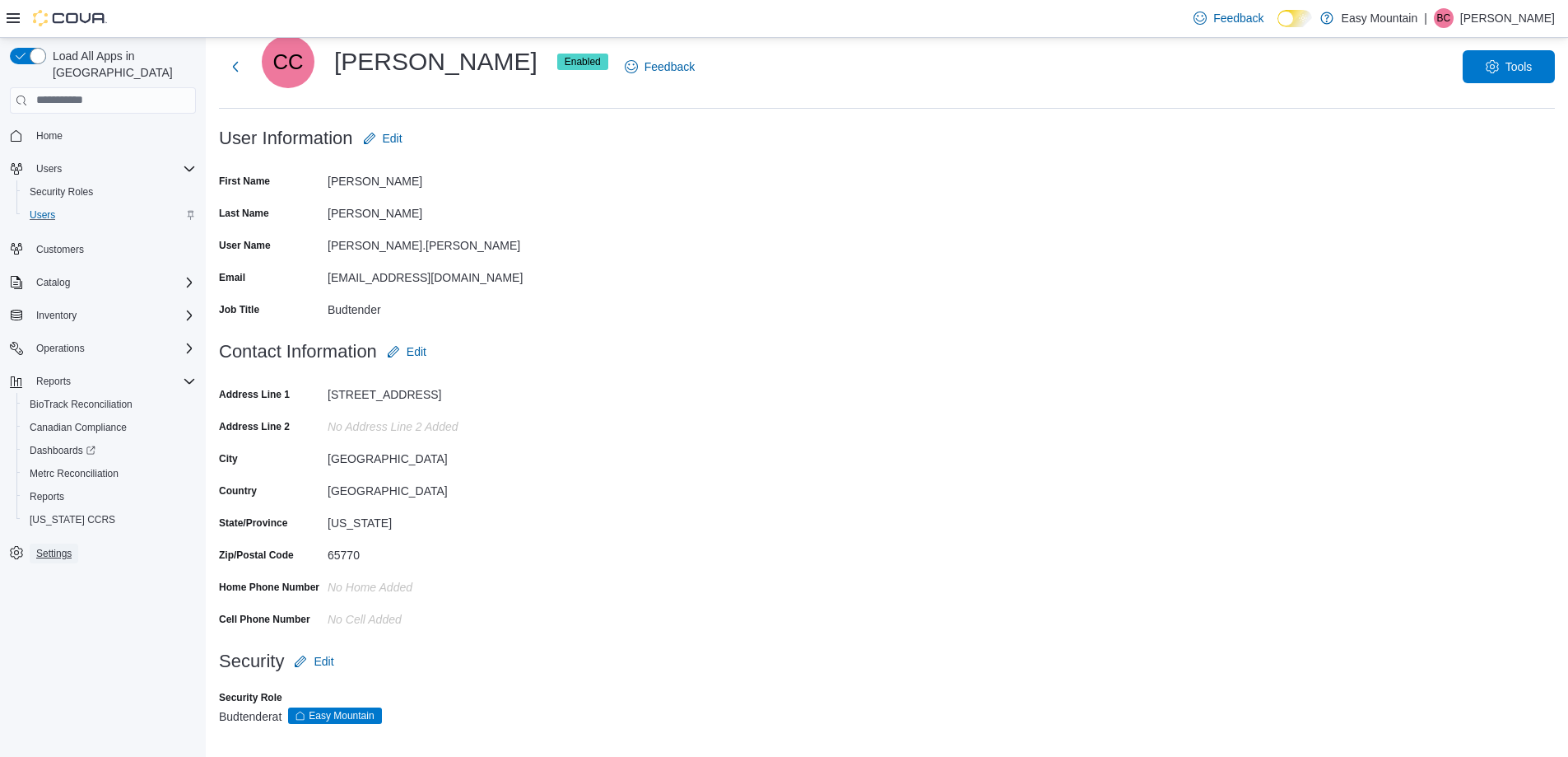
click at [60, 547] on span "Settings" at bounding box center [54, 554] width 35 height 14
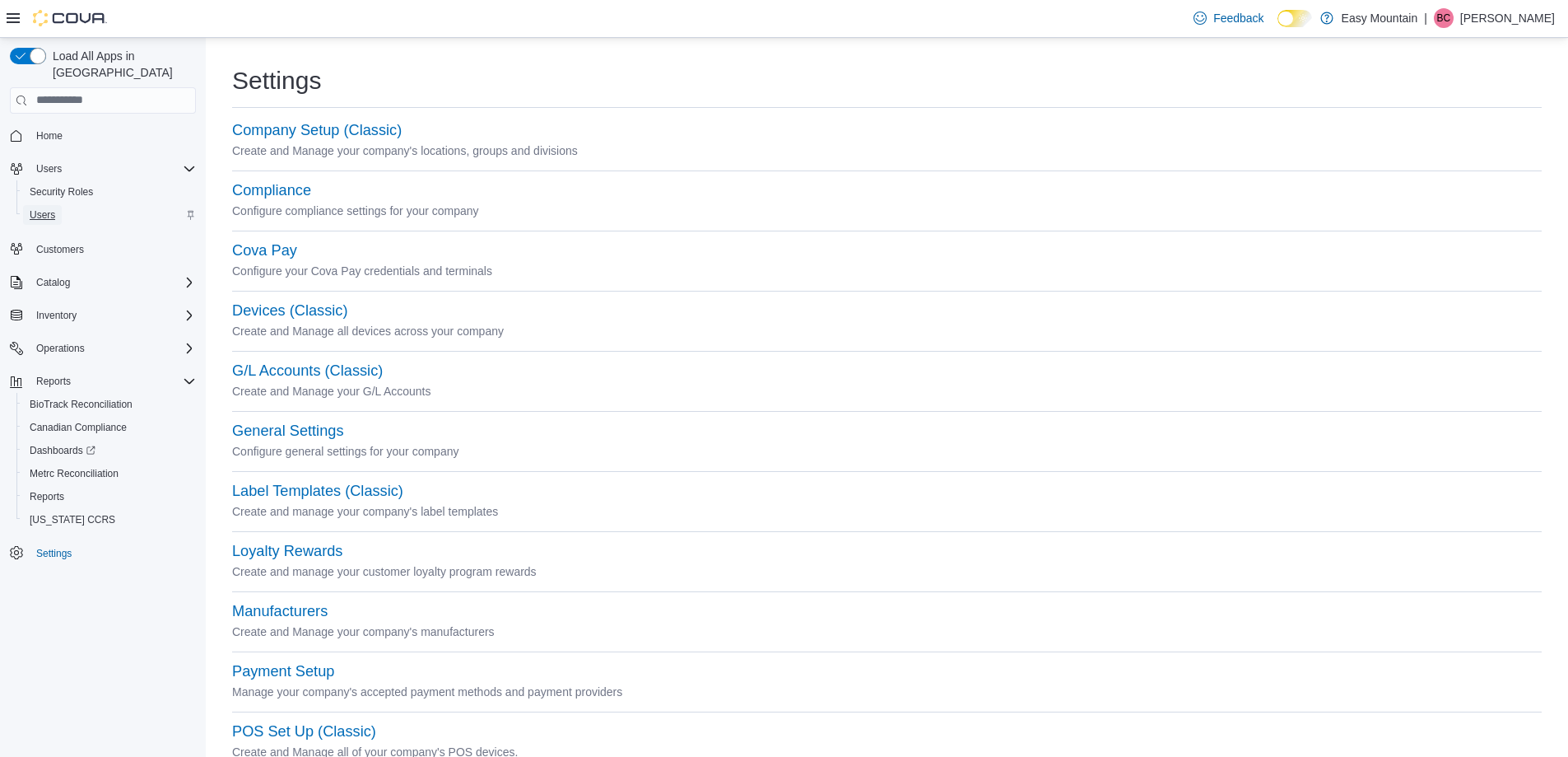
click at [51, 209] on span "Users" at bounding box center [42, 216] width 25 height 14
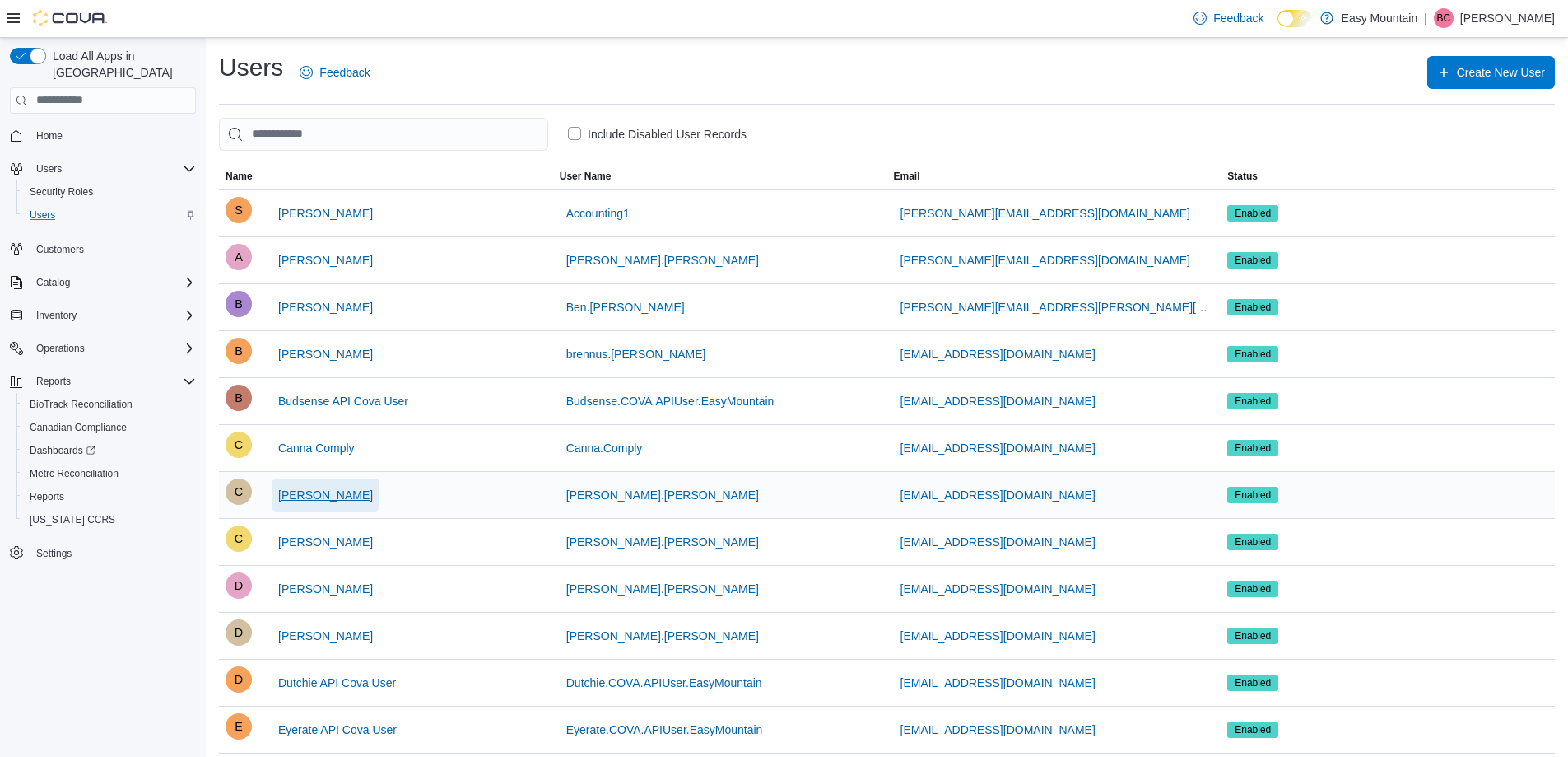
click at [309, 495] on span "Cheryl Crook" at bounding box center [325, 495] width 95 height 17
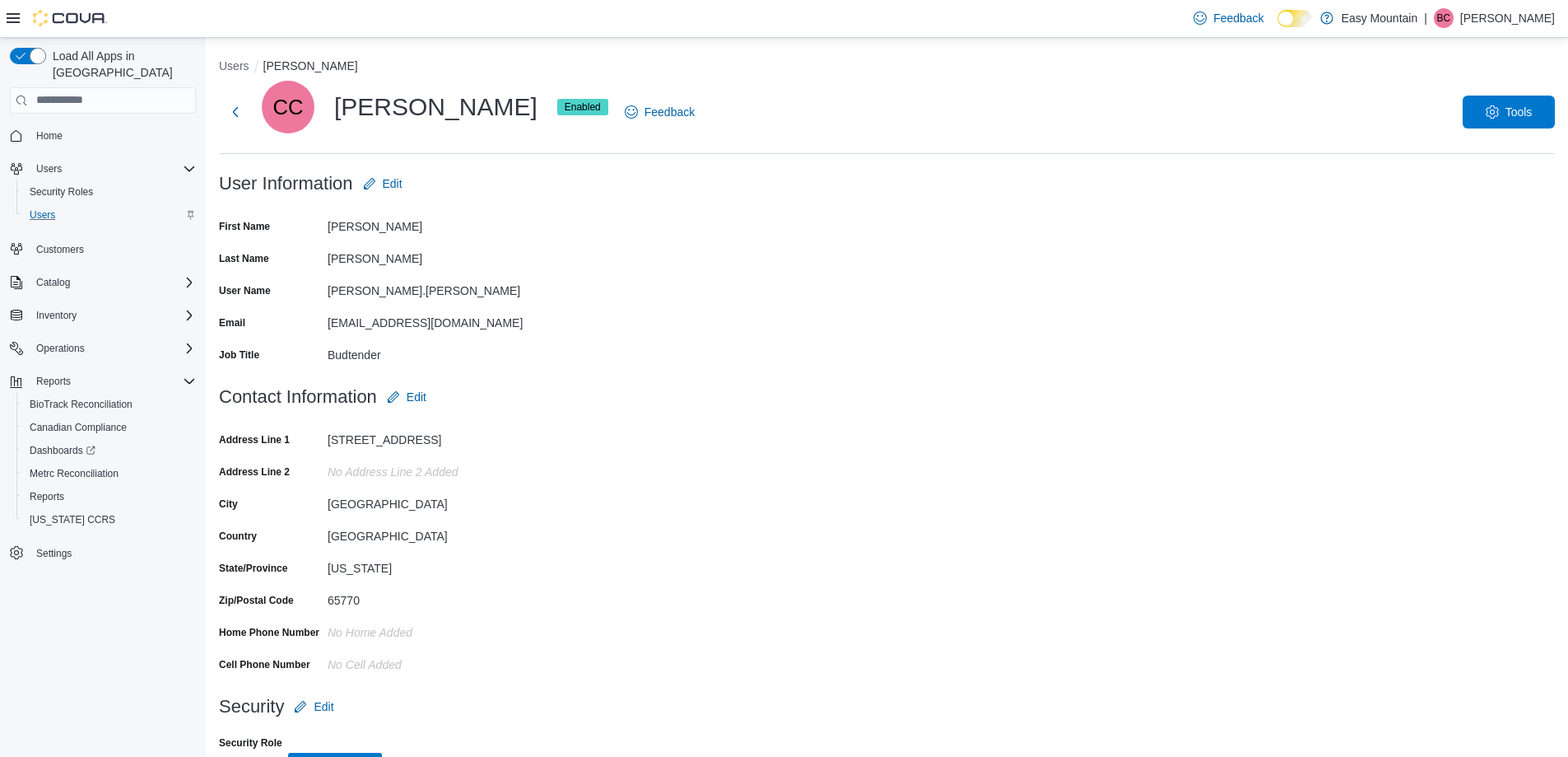
scroll to position [45, 0]
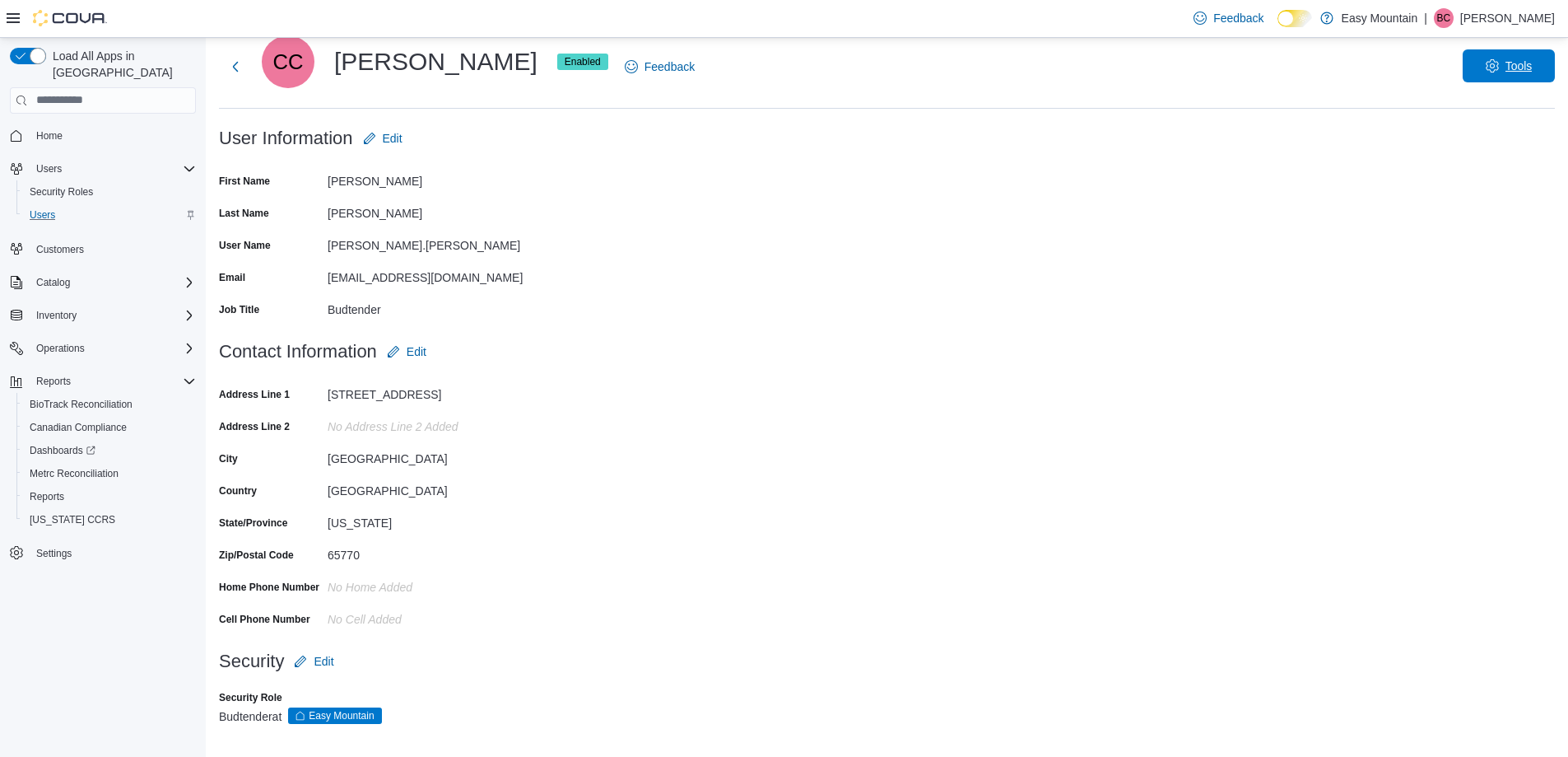
click at [1521, 63] on span "Tools" at bounding box center [1519, 65] width 27 height 17
click at [872, 234] on form "User Information Edit First Name Cheryl Last Name Crook User Name cheryl.crook …" at bounding box center [887, 228] width 1336 height 214
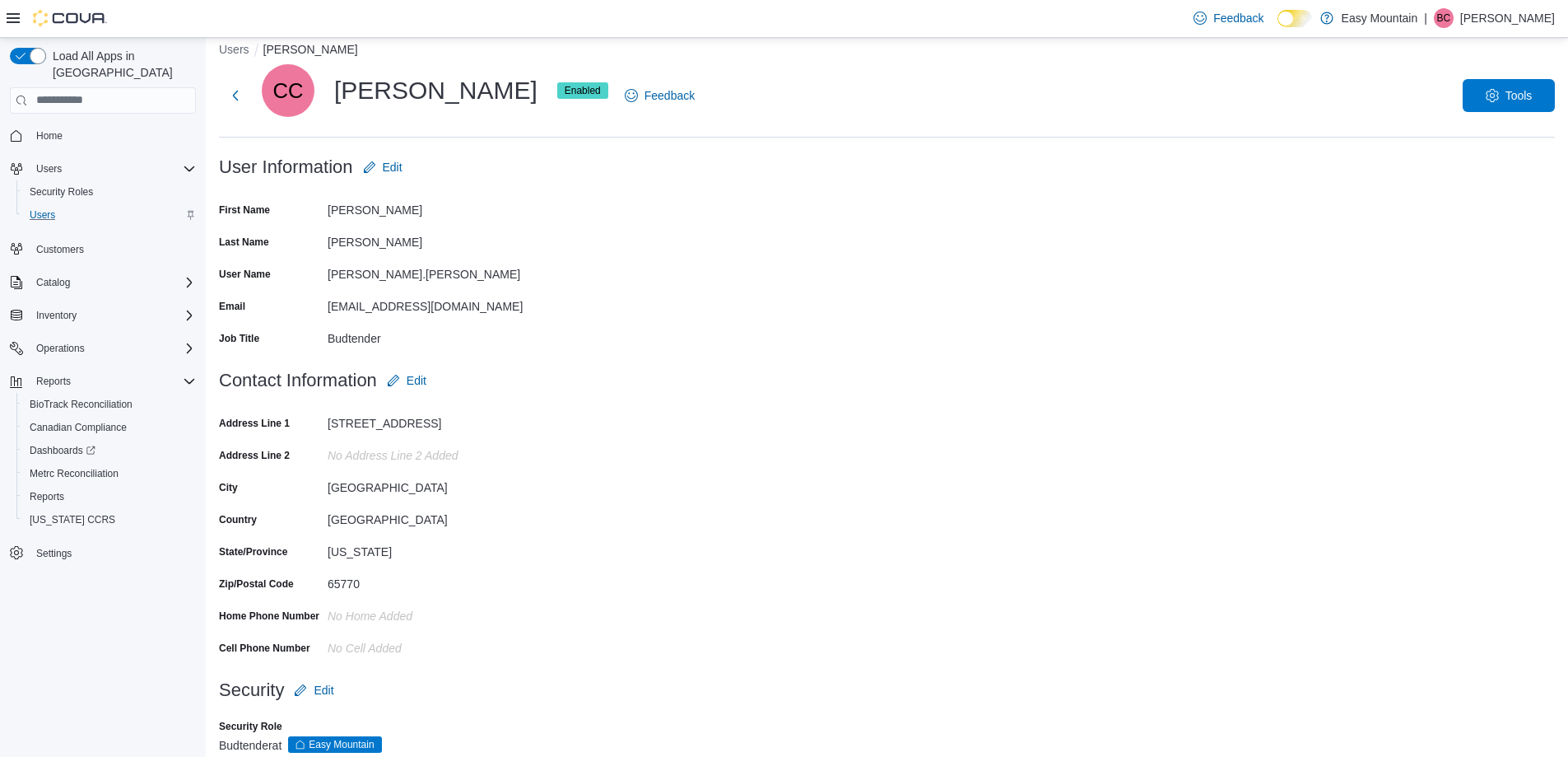
scroll to position [0, 0]
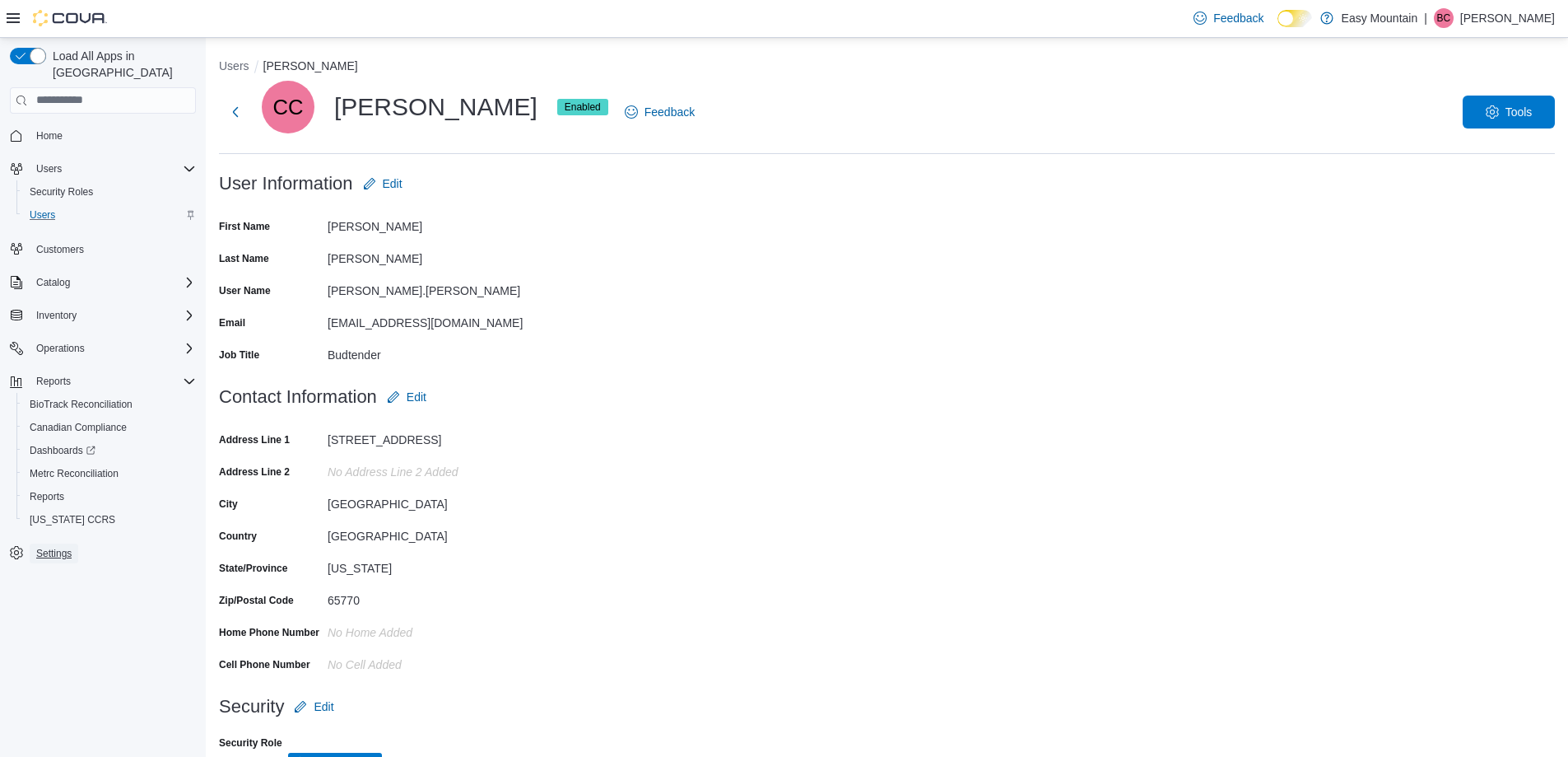
click at [70, 543] on span "Settings" at bounding box center [54, 553] width 35 height 20
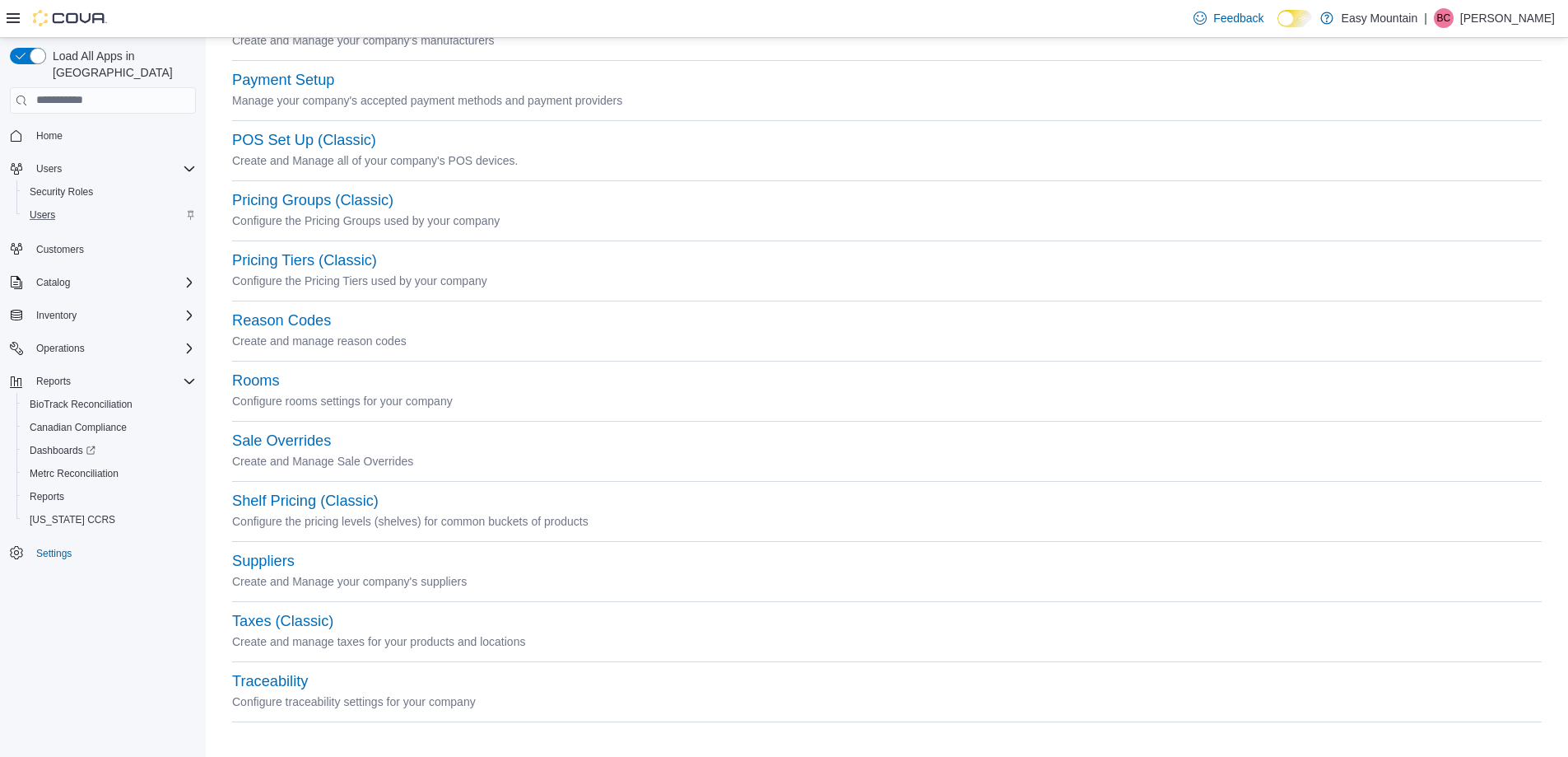
scroll to position [593, 0]
click at [260, 675] on button "Traceability" at bounding box center [270, 680] width 76 height 18
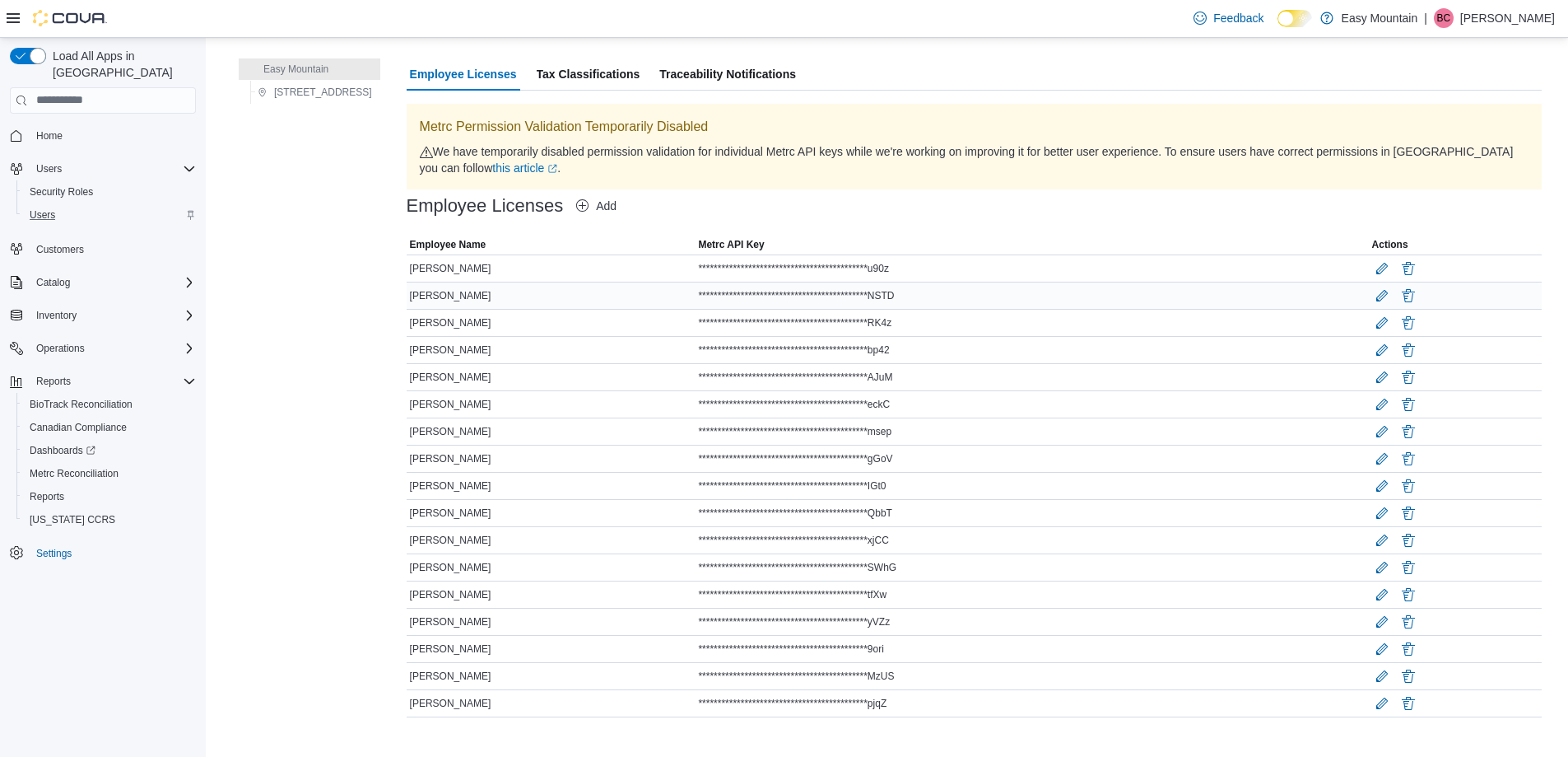
scroll to position [106, 0]
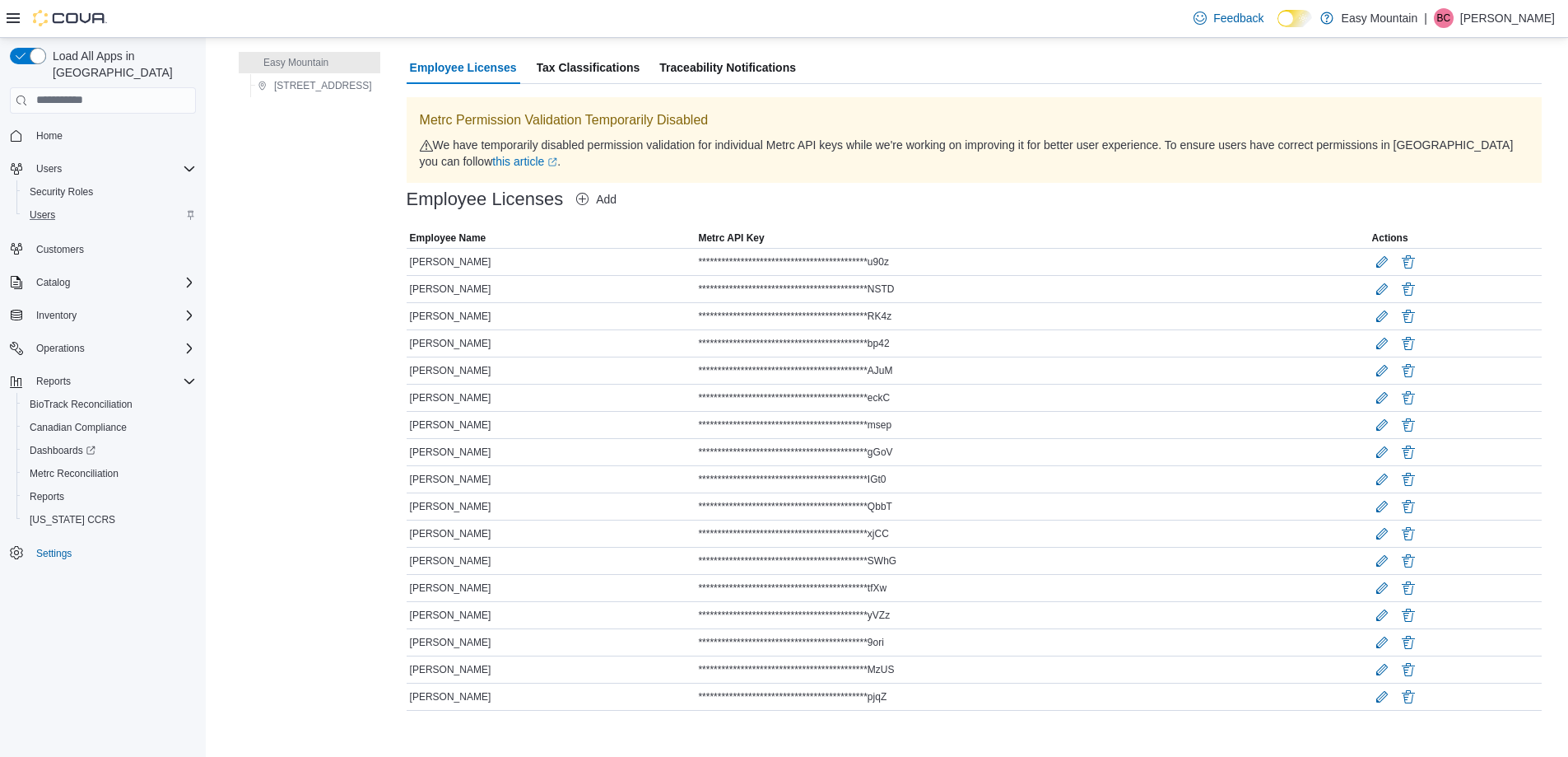
click at [616, 203] on span "Add" at bounding box center [606, 200] width 20 height 14
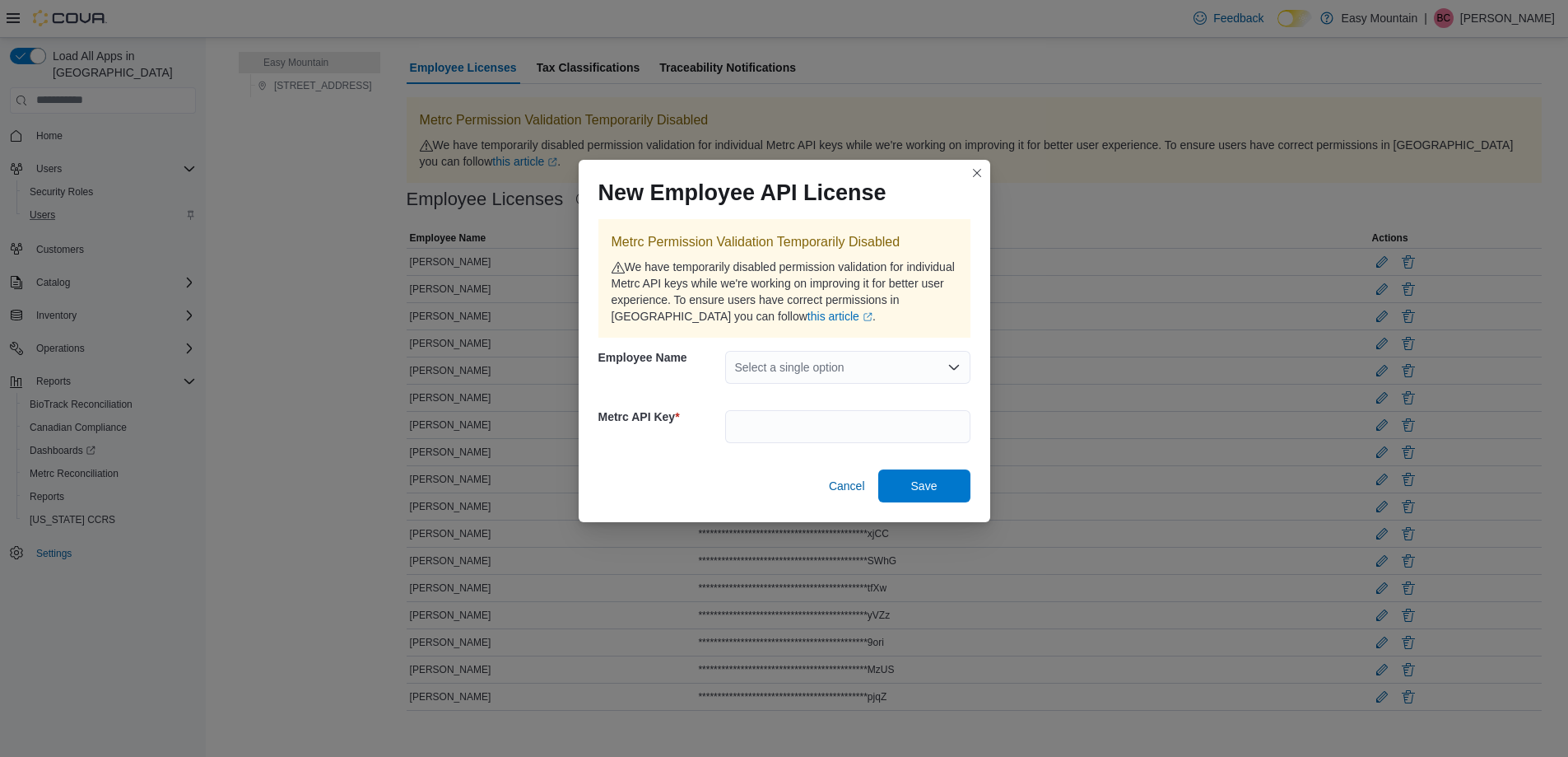
click at [781, 373] on div "Select a single option" at bounding box center [848, 368] width 246 height 33
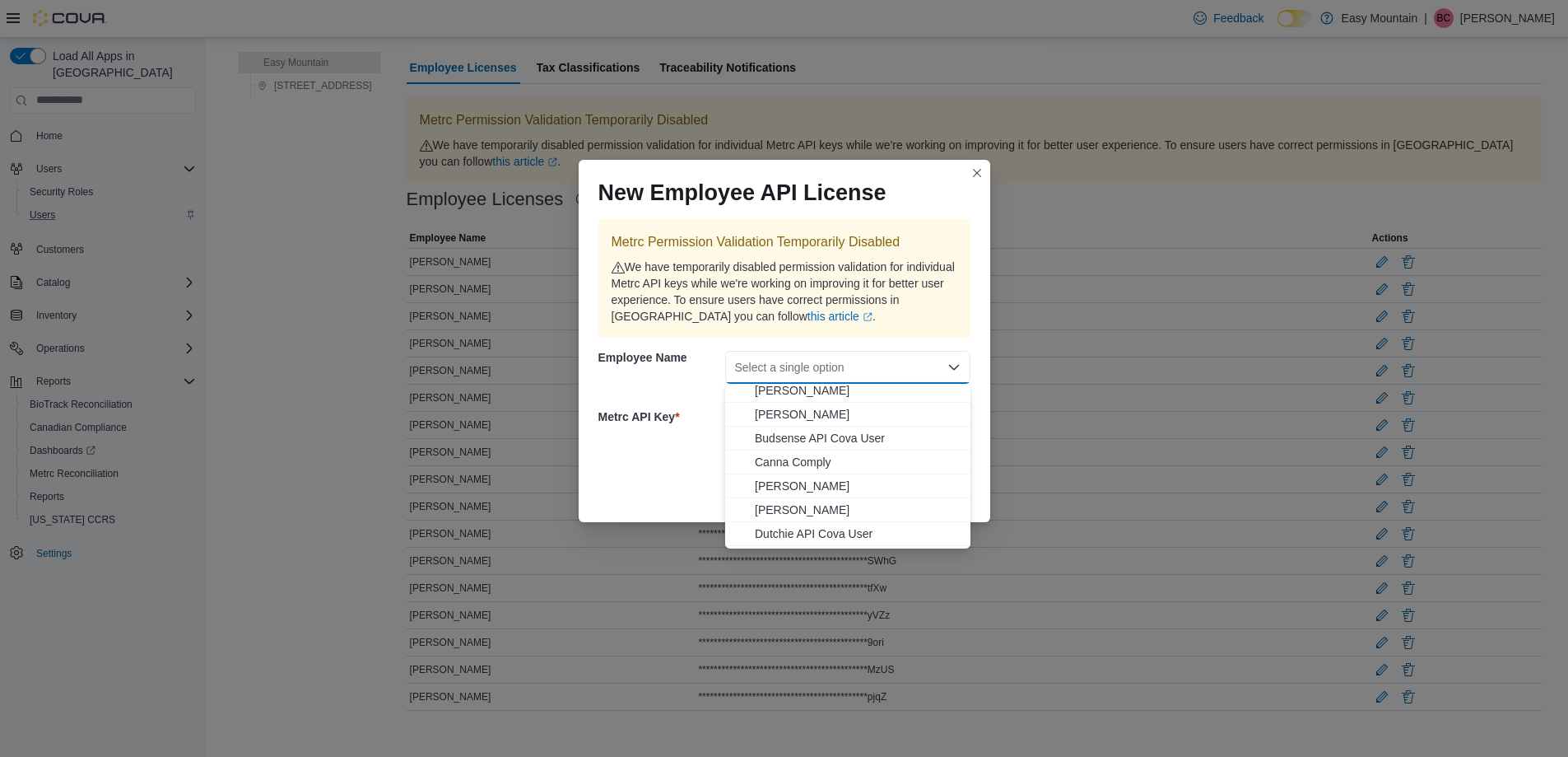
scroll to position [165, 0]
click at [820, 439] on span "Cheryl Crook" at bounding box center [857, 445] width 206 height 17
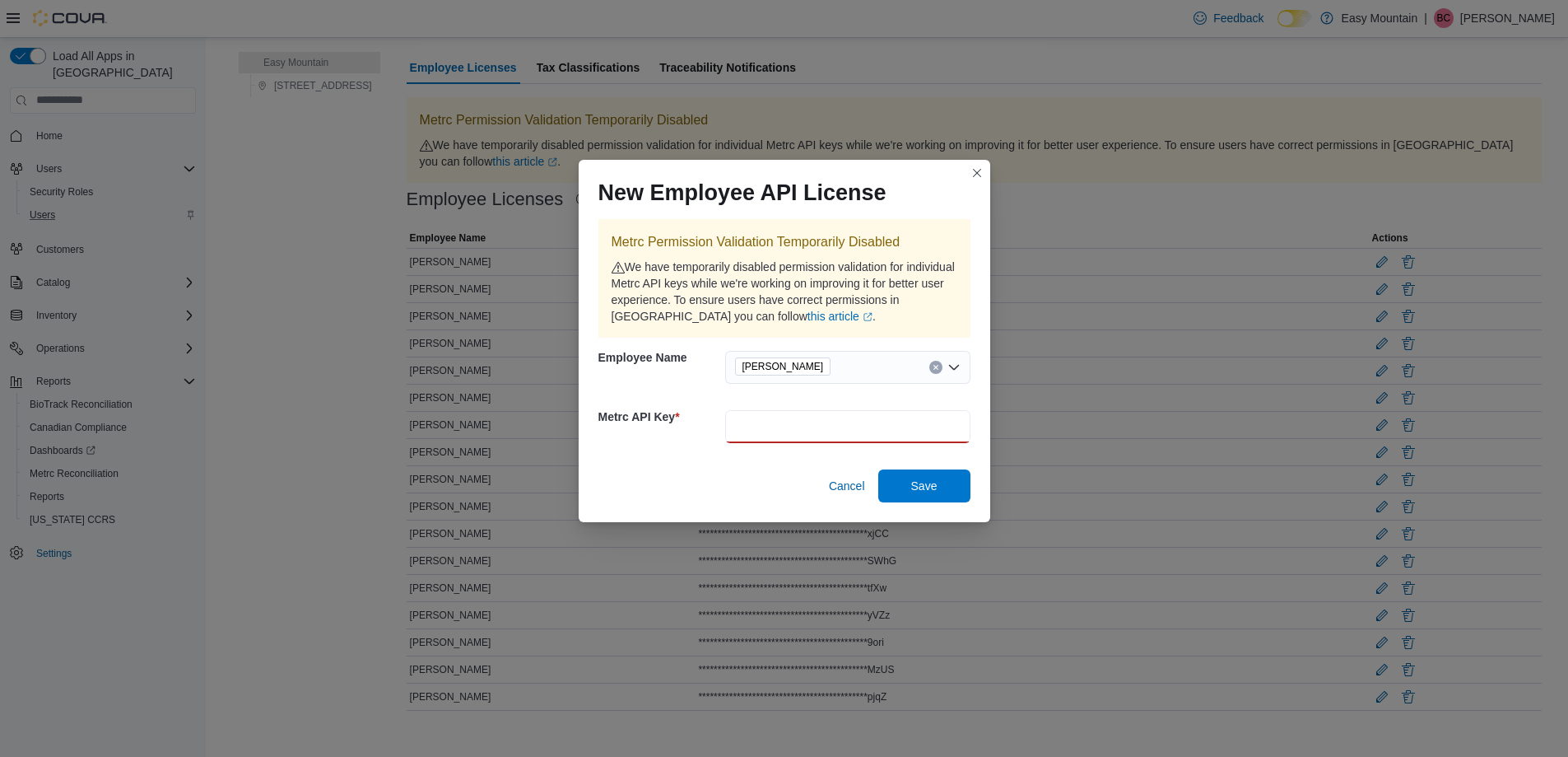
click at [820, 432] on input "text" at bounding box center [848, 426] width 246 height 33
click at [792, 423] on input "text" at bounding box center [848, 426] width 246 height 33
click at [679, 446] on div "Metrc API Key *" at bounding box center [785, 426] width 372 height 60
click at [807, 317] on link "this article (opens in a new tab or window)" at bounding box center [840, 316] width 65 height 14
drag, startPoint x: 712, startPoint y: 237, endPoint x: 889, endPoint y: 236, distance: 177.0
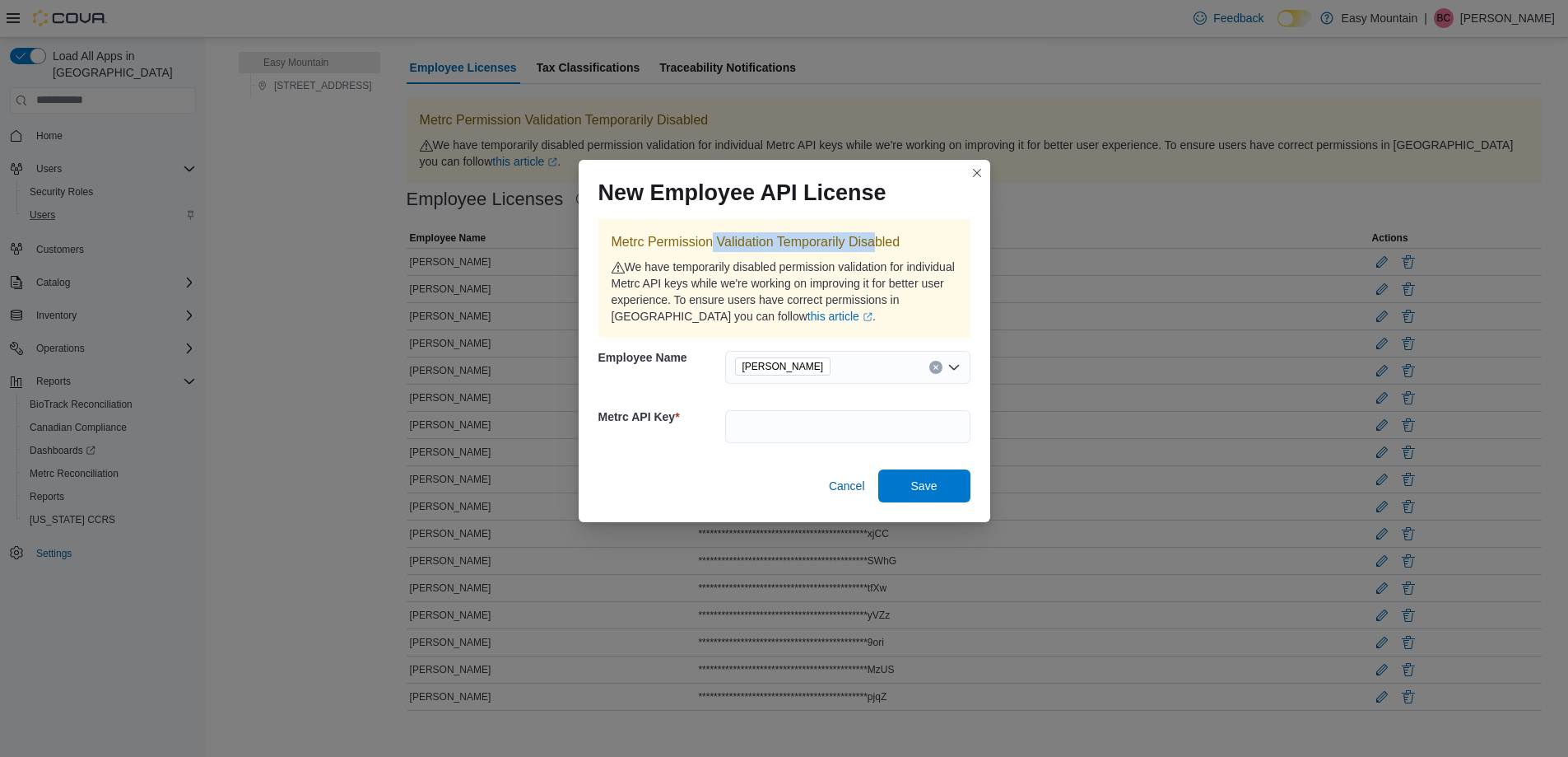
click at [875, 236] on p "Metrc Permission Validation Temporarily Disabled" at bounding box center [784, 242] width 346 height 20
click at [892, 235] on p "Metrc Permission Validation Temporarily Disabled" at bounding box center [784, 242] width 346 height 20
drag, startPoint x: 905, startPoint y: 235, endPoint x: 627, endPoint y: 240, distance: 278.0
click at [627, 240] on p "Metrc Permission Validation Temporarily Disabled" at bounding box center [784, 242] width 346 height 20
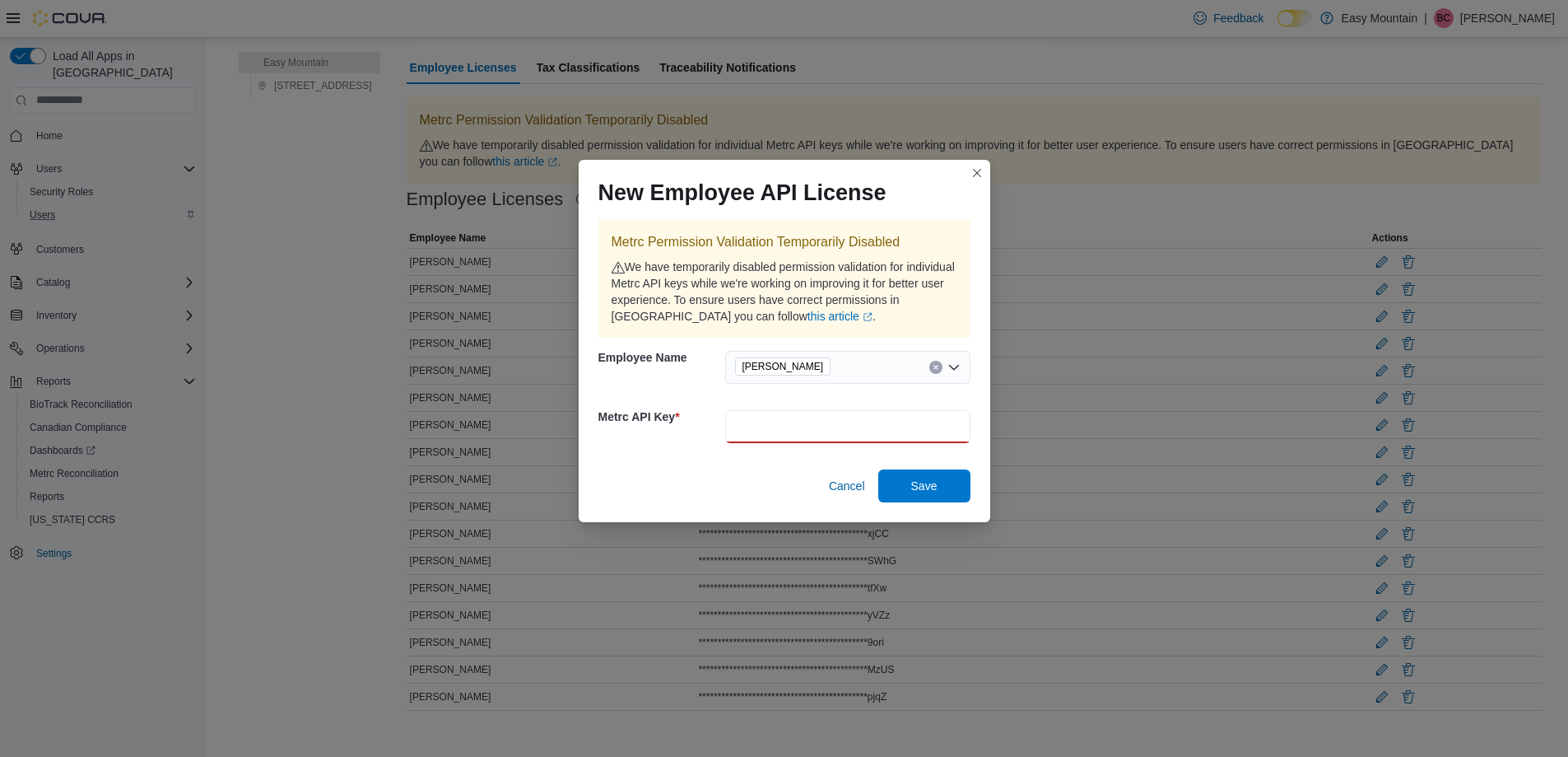
click at [748, 429] on input "text" at bounding box center [848, 426] width 246 height 33
paste input "**********"
type input "**********"
drag, startPoint x: 928, startPoint y: 484, endPoint x: 954, endPoint y: 486, distance: 26.1
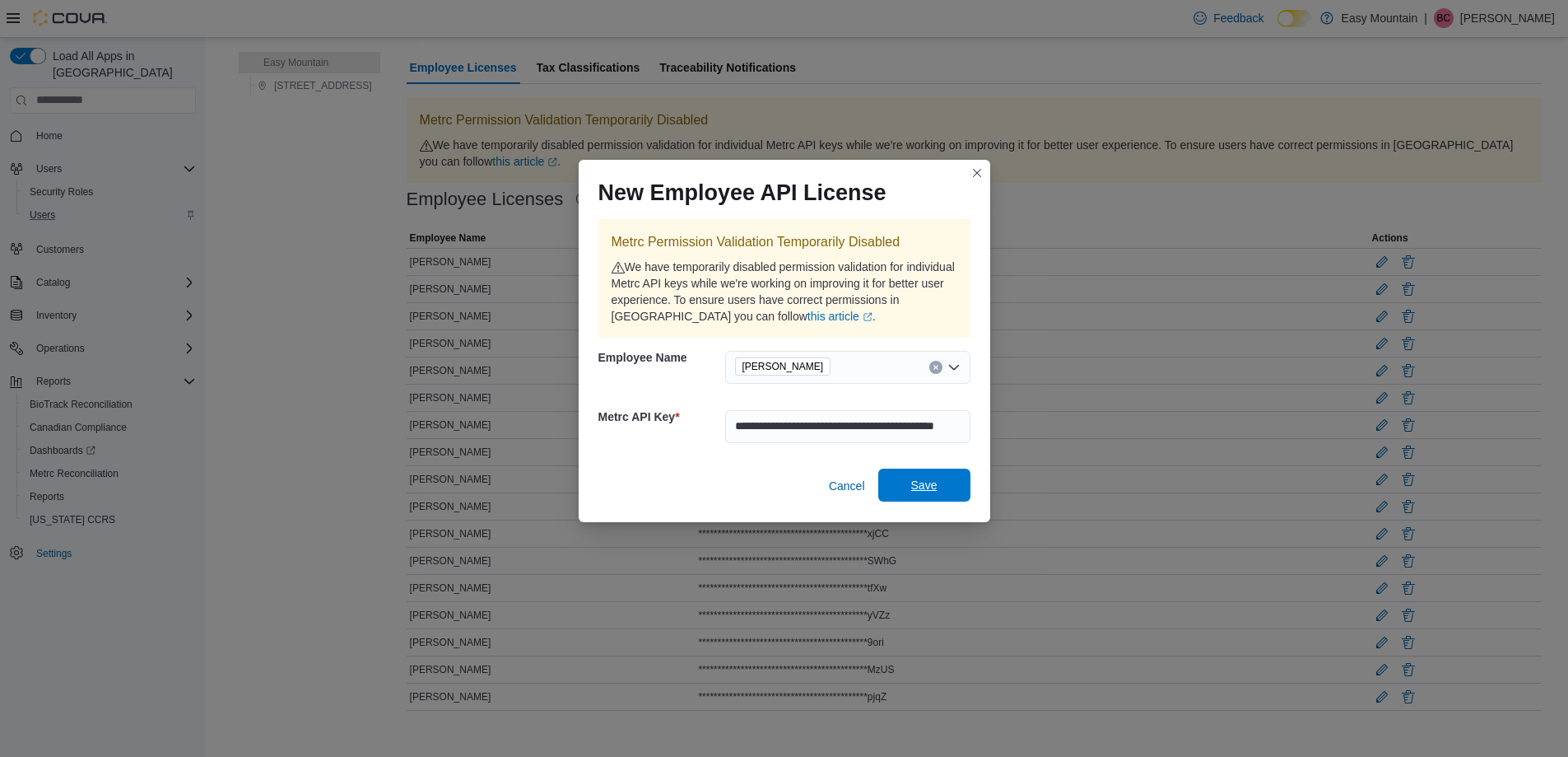
click at [929, 484] on span "Save" at bounding box center [924, 485] width 26 height 17
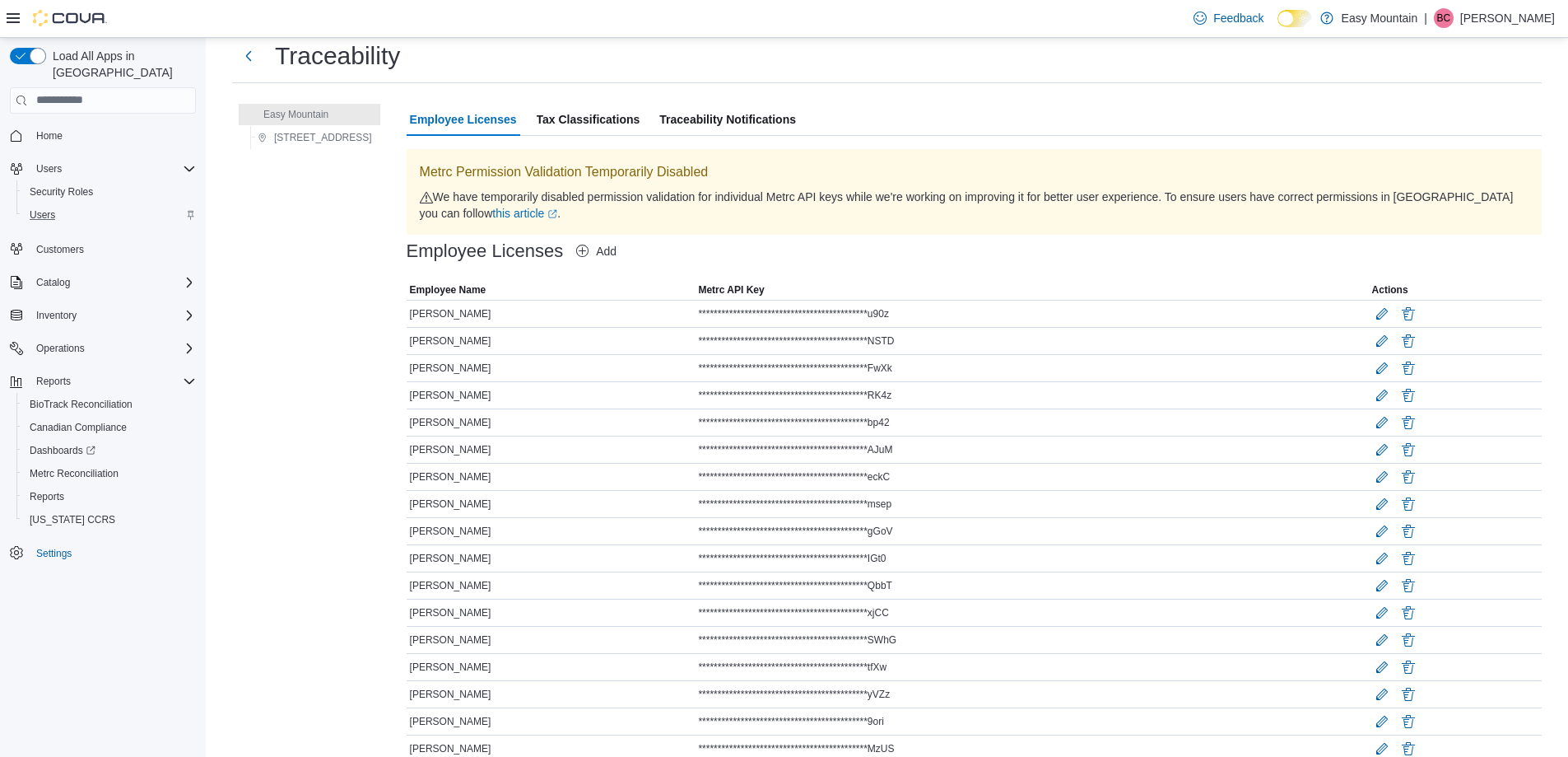
scroll to position [0, 0]
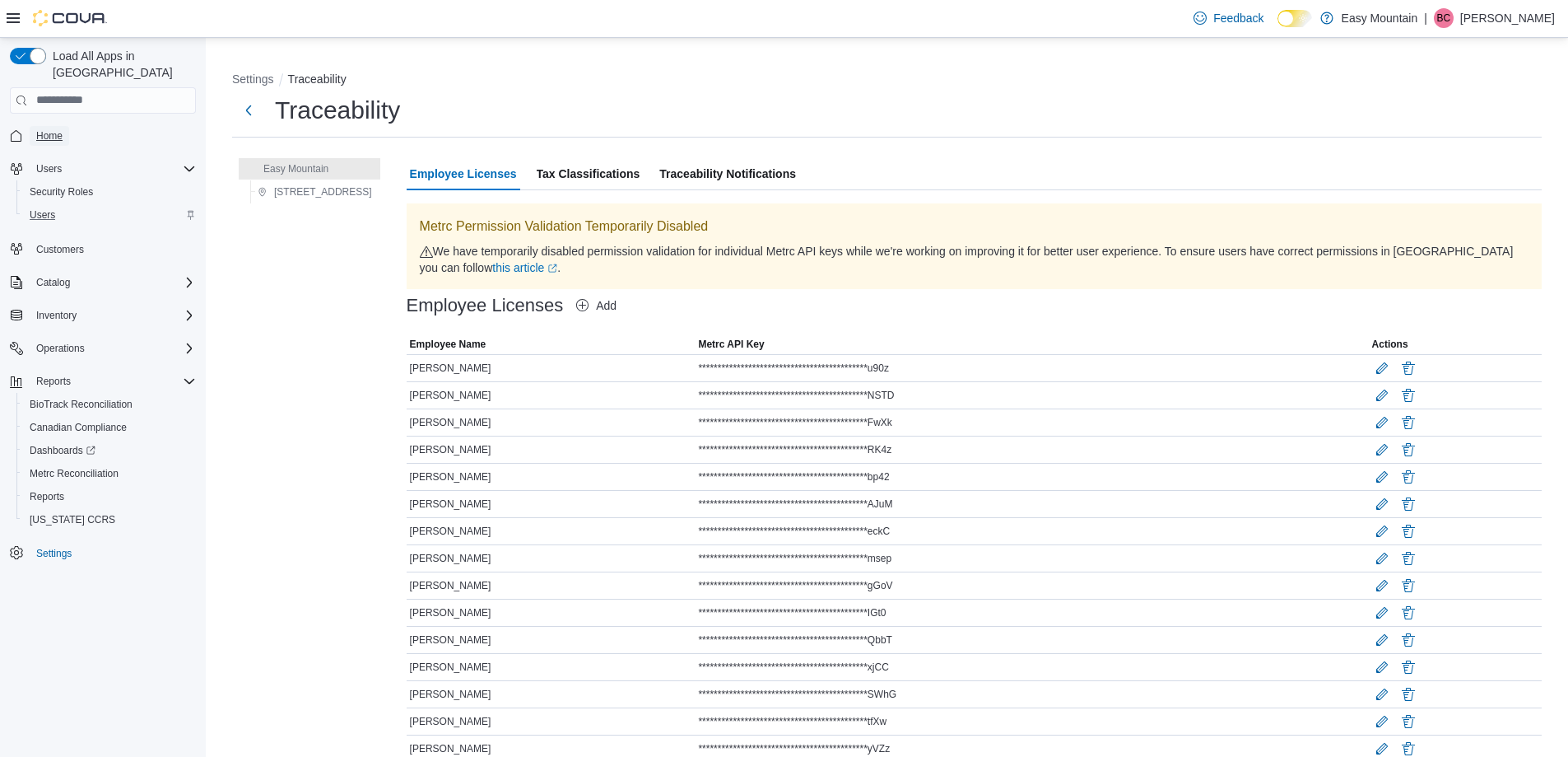
click at [61, 130] on span "Home" at bounding box center [49, 137] width 26 height 14
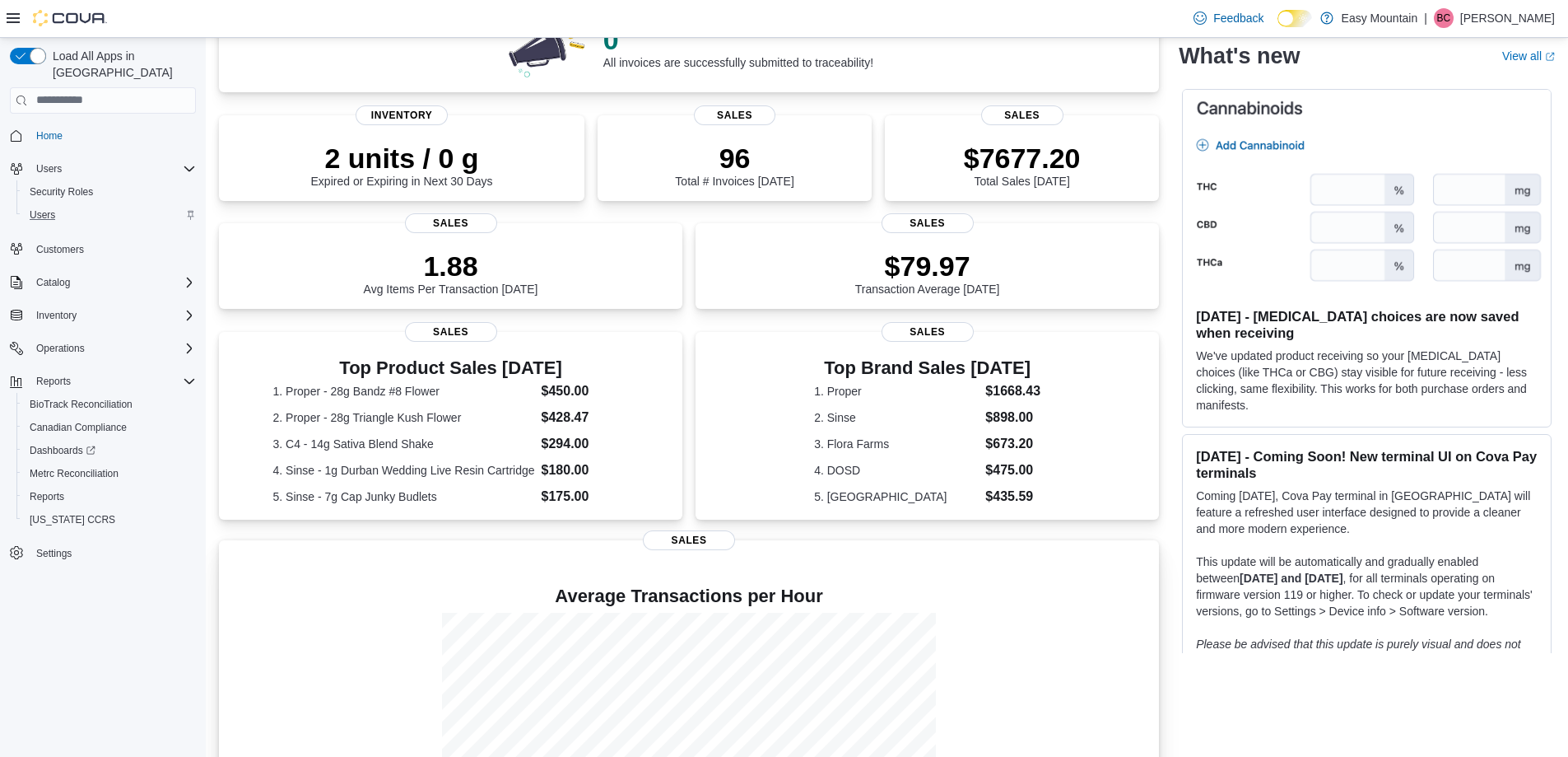
scroll to position [318, 0]
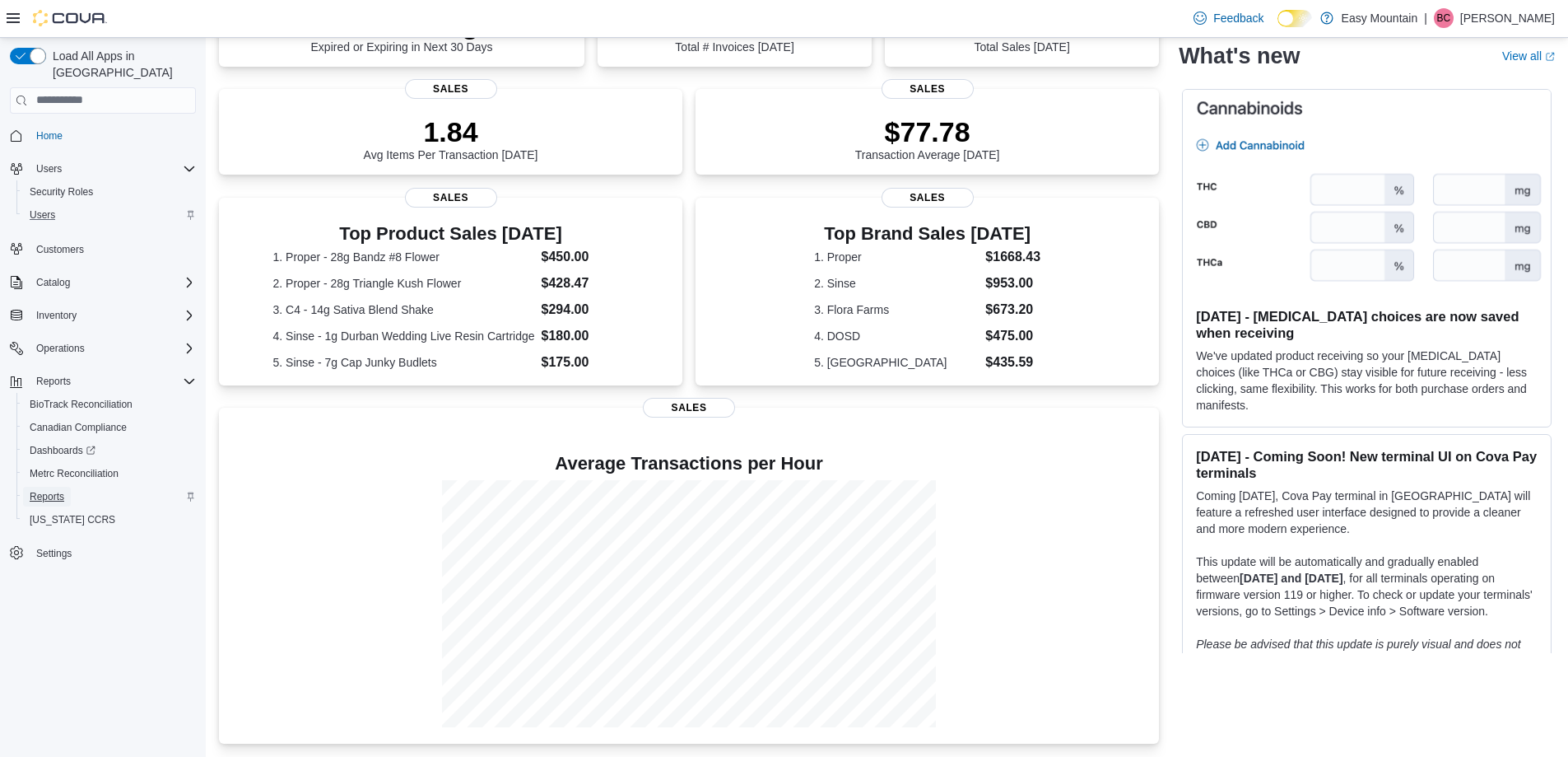
click at [69, 487] on link "Reports" at bounding box center [47, 497] width 48 height 20
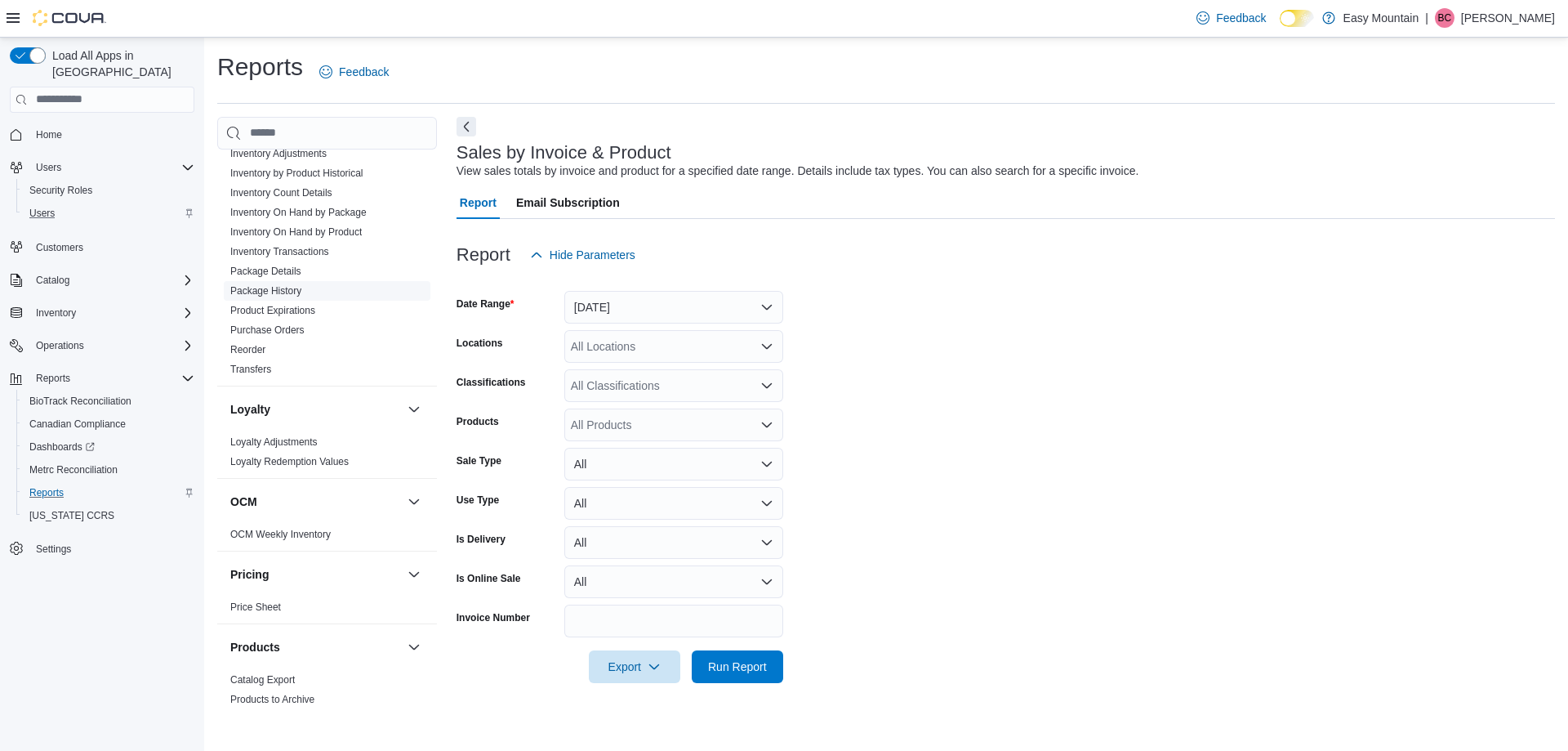
scroll to position [408, 0]
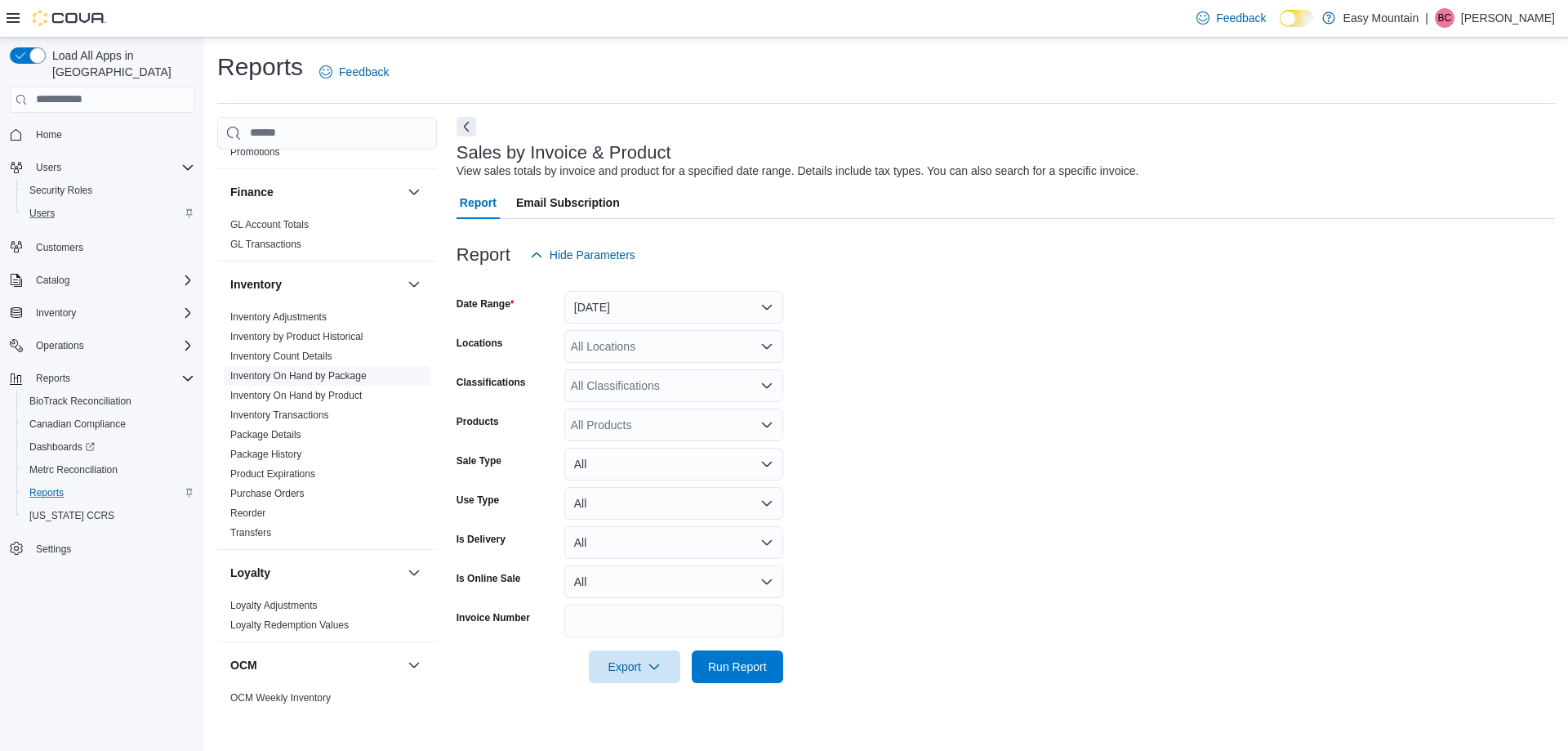
click at [339, 376] on link "Inventory On Hand by Package" at bounding box center [298, 376] width 136 height 12
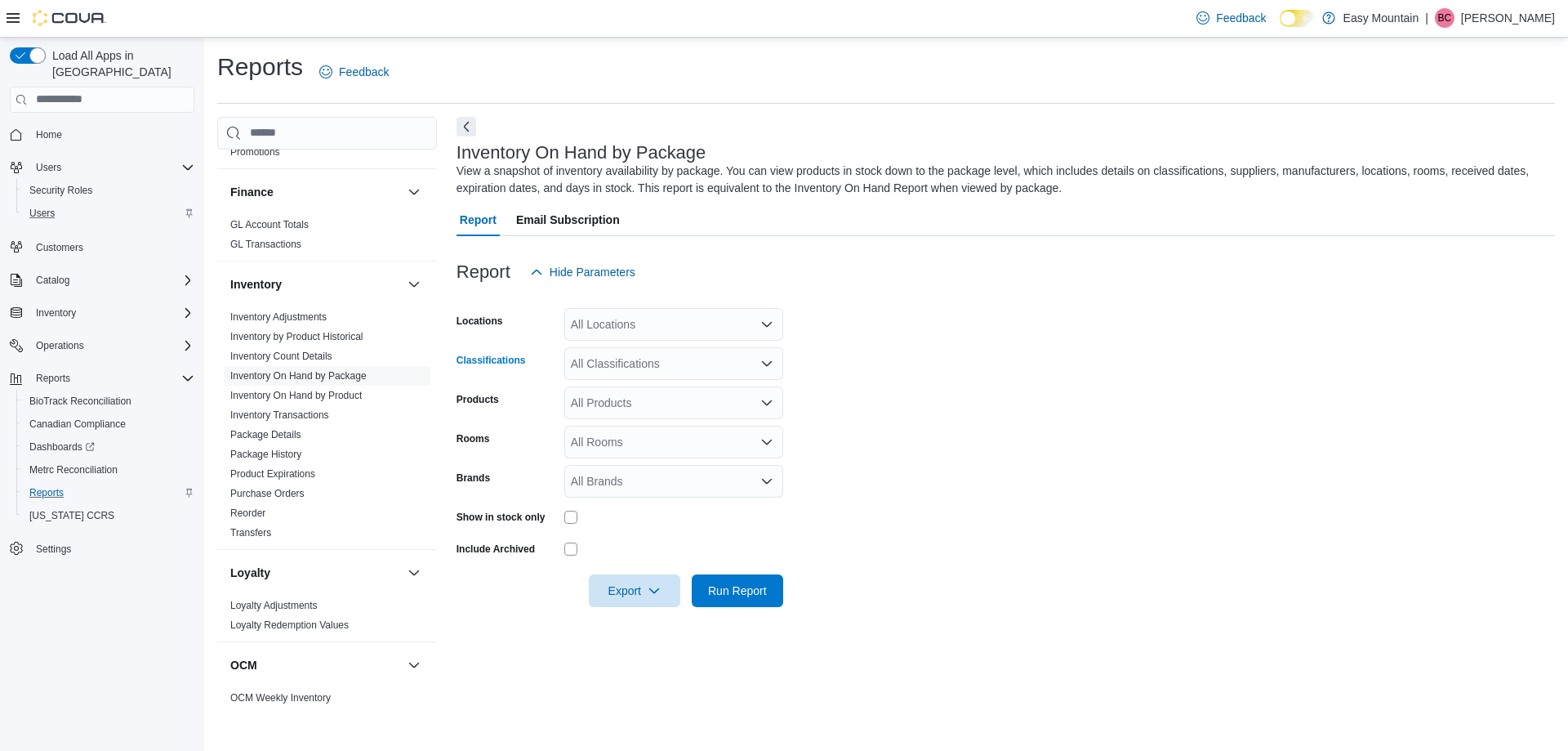
click at [664, 364] on div "All Classifications" at bounding box center [673, 364] width 219 height 33
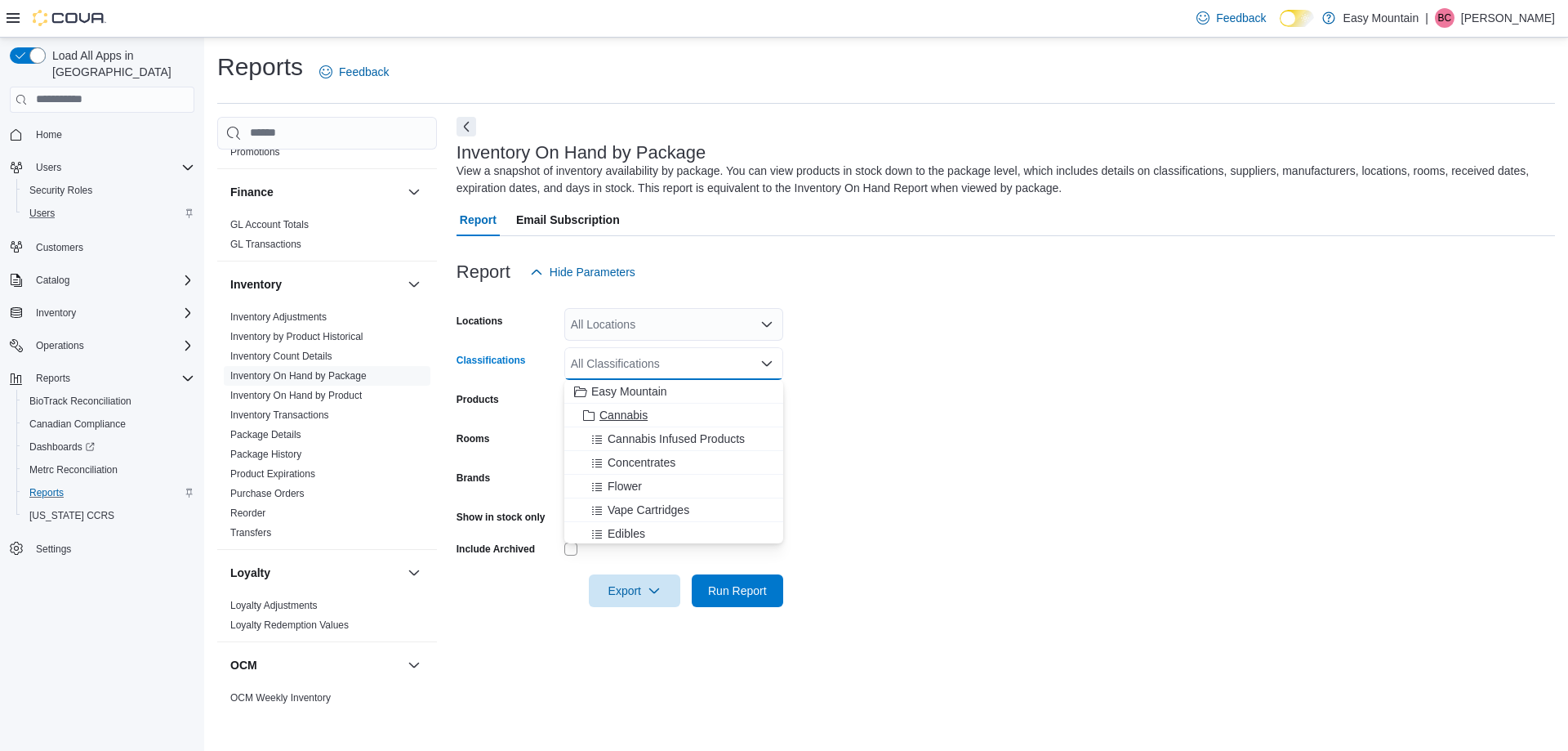
click at [648, 419] on span "Cannabis" at bounding box center [624, 414] width 48 height 16
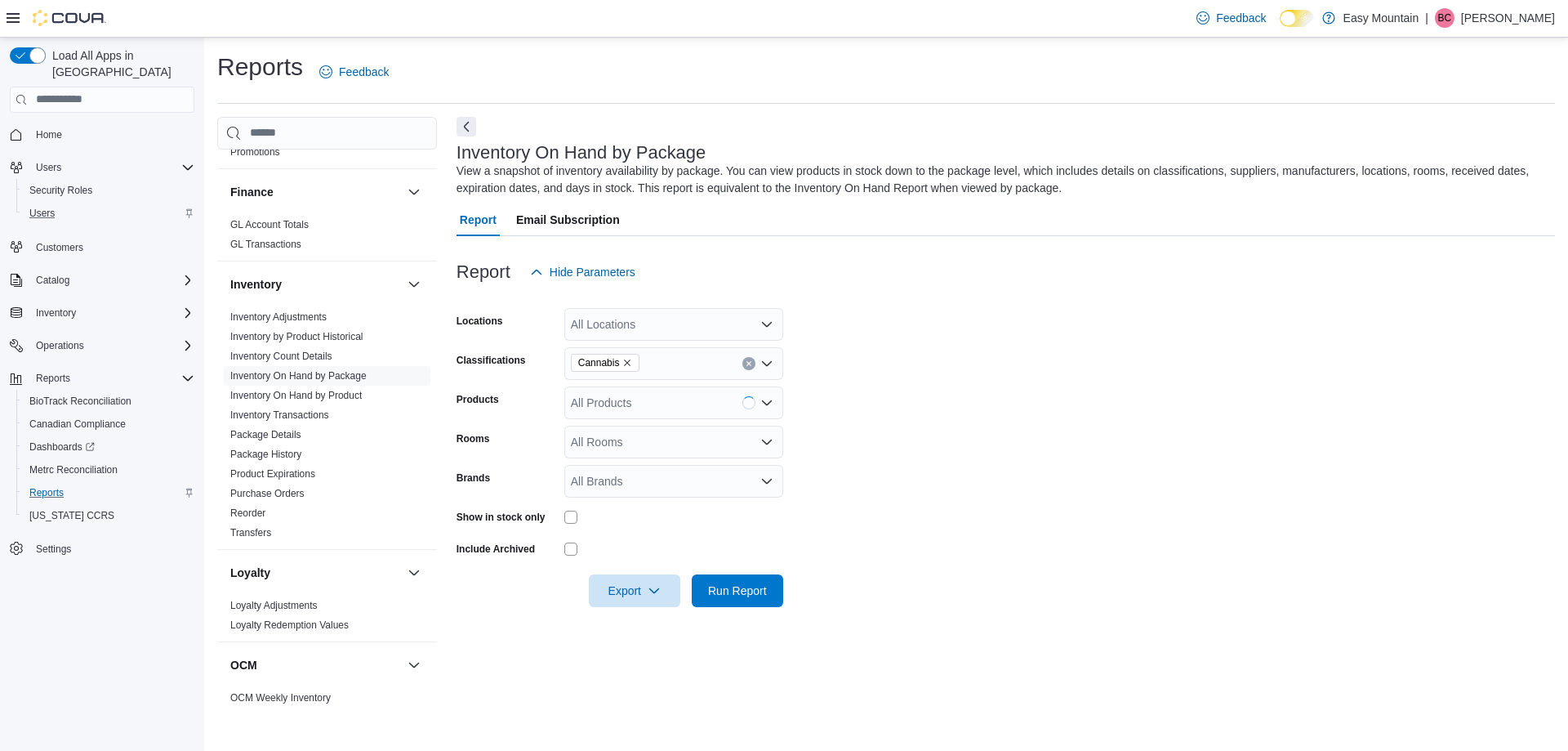
click at [1015, 392] on form "Locations All Locations Classifications Cannabis Products All Products Rooms Al…" at bounding box center [1006, 447] width 1099 height 318
click at [626, 494] on div "All Brands" at bounding box center [673, 481] width 219 height 33
type input "******"
click at [625, 510] on span "HeadChange" at bounding box center [674, 509] width 199 height 16
drag, startPoint x: 1008, startPoint y: 527, endPoint x: 726, endPoint y: 593, distance: 289.6
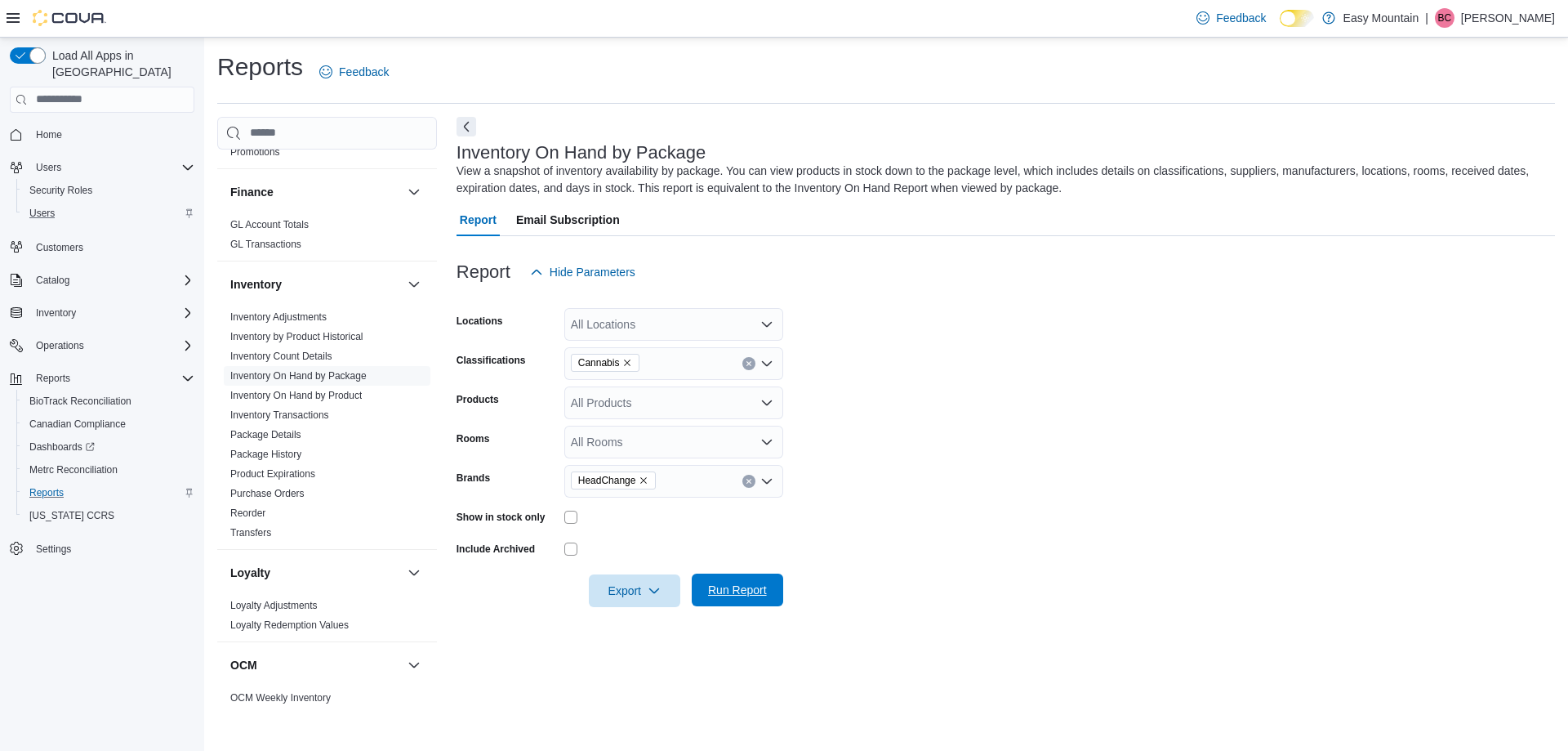
click at [986, 537] on form "Locations All Locations Classifications Cannabis Products All Products Rooms Al…" at bounding box center [1006, 447] width 1099 height 318
click at [660, 589] on icon "button" at bounding box center [655, 590] width 14 height 14
click at [669, 622] on span "Export to Excel" at bounding box center [637, 623] width 74 height 14
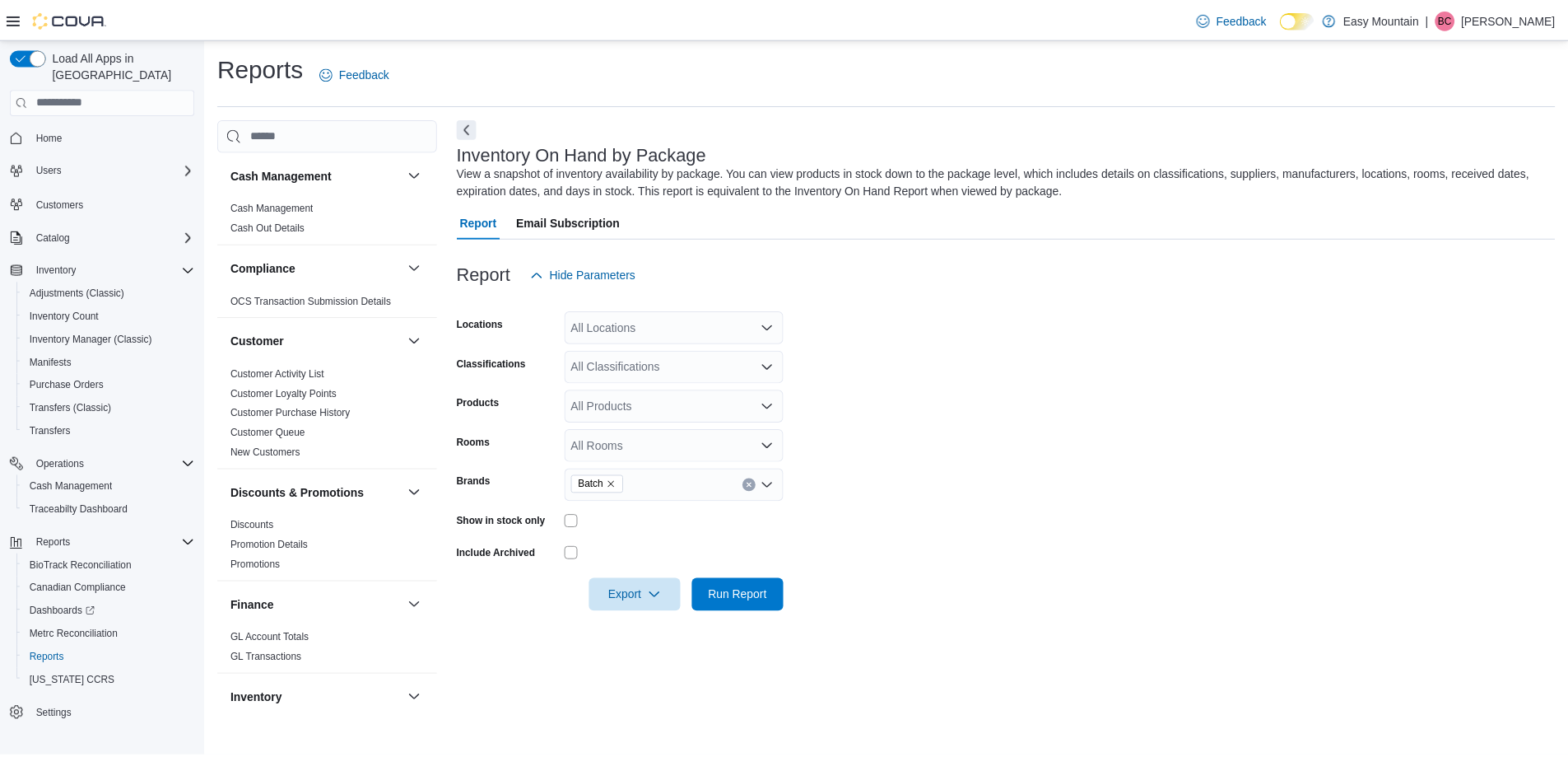
scroll to position [495, 0]
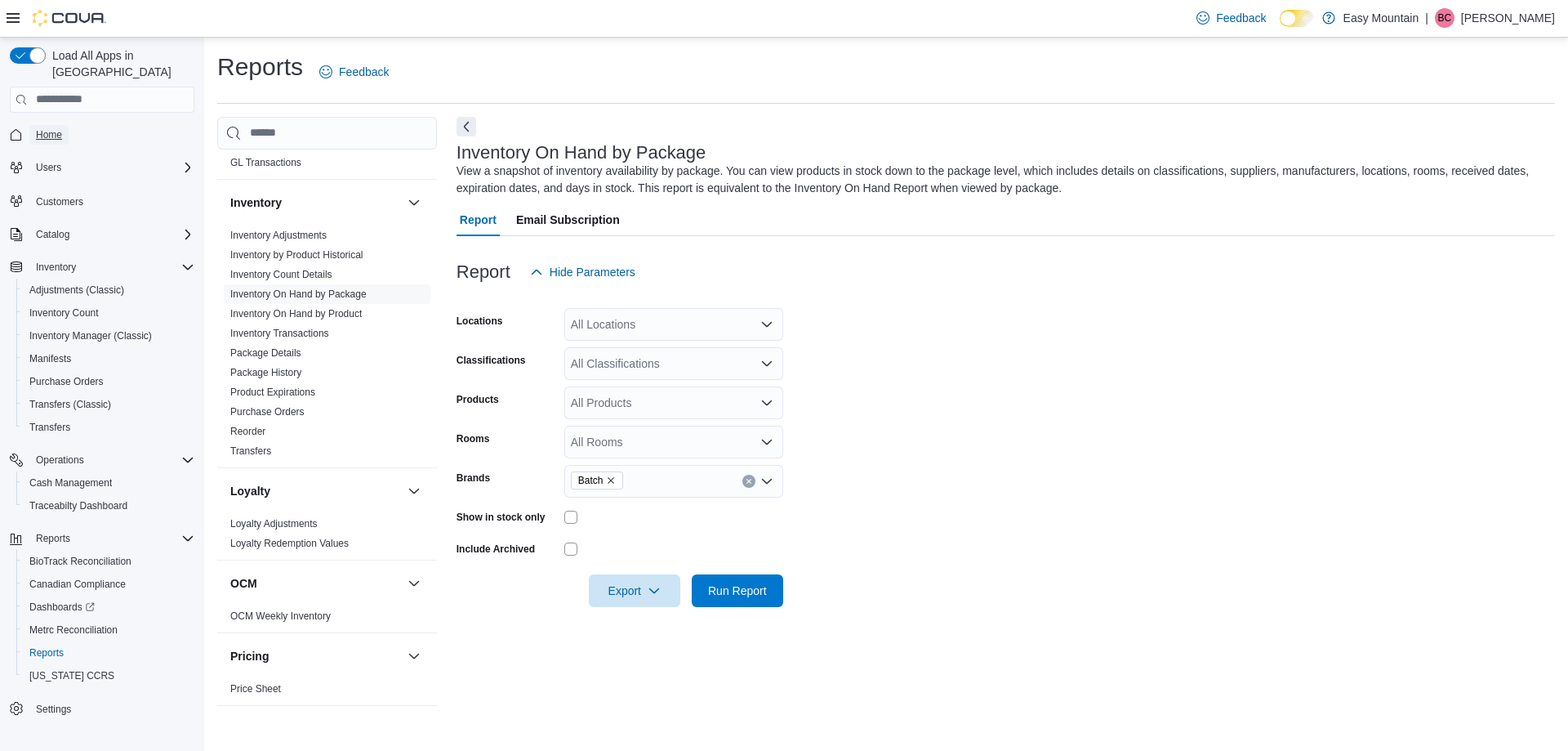
click at [51, 129] on span "Home" at bounding box center [48, 135] width 26 height 14
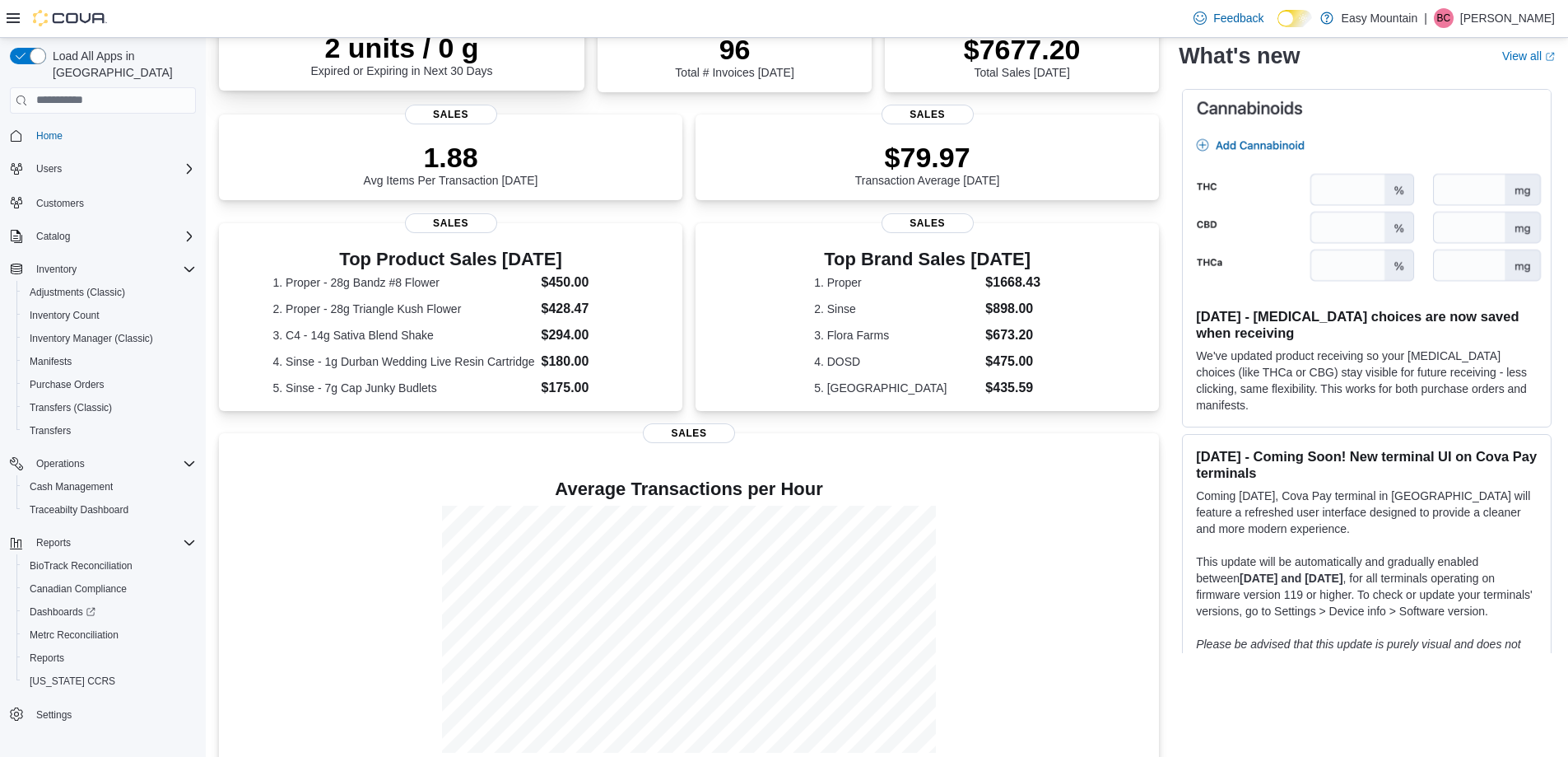
scroll to position [318, 0]
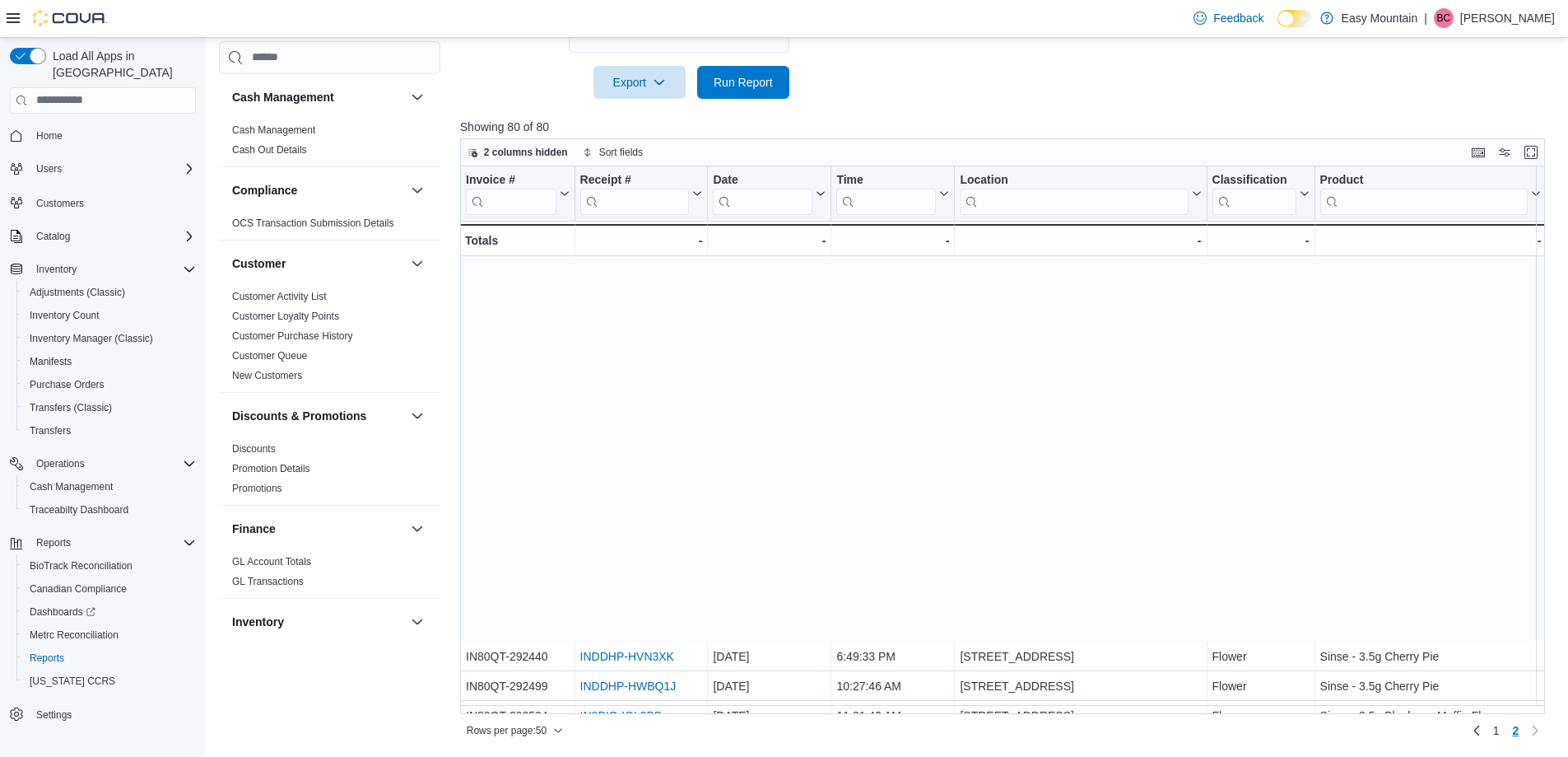
scroll to position [440, 0]
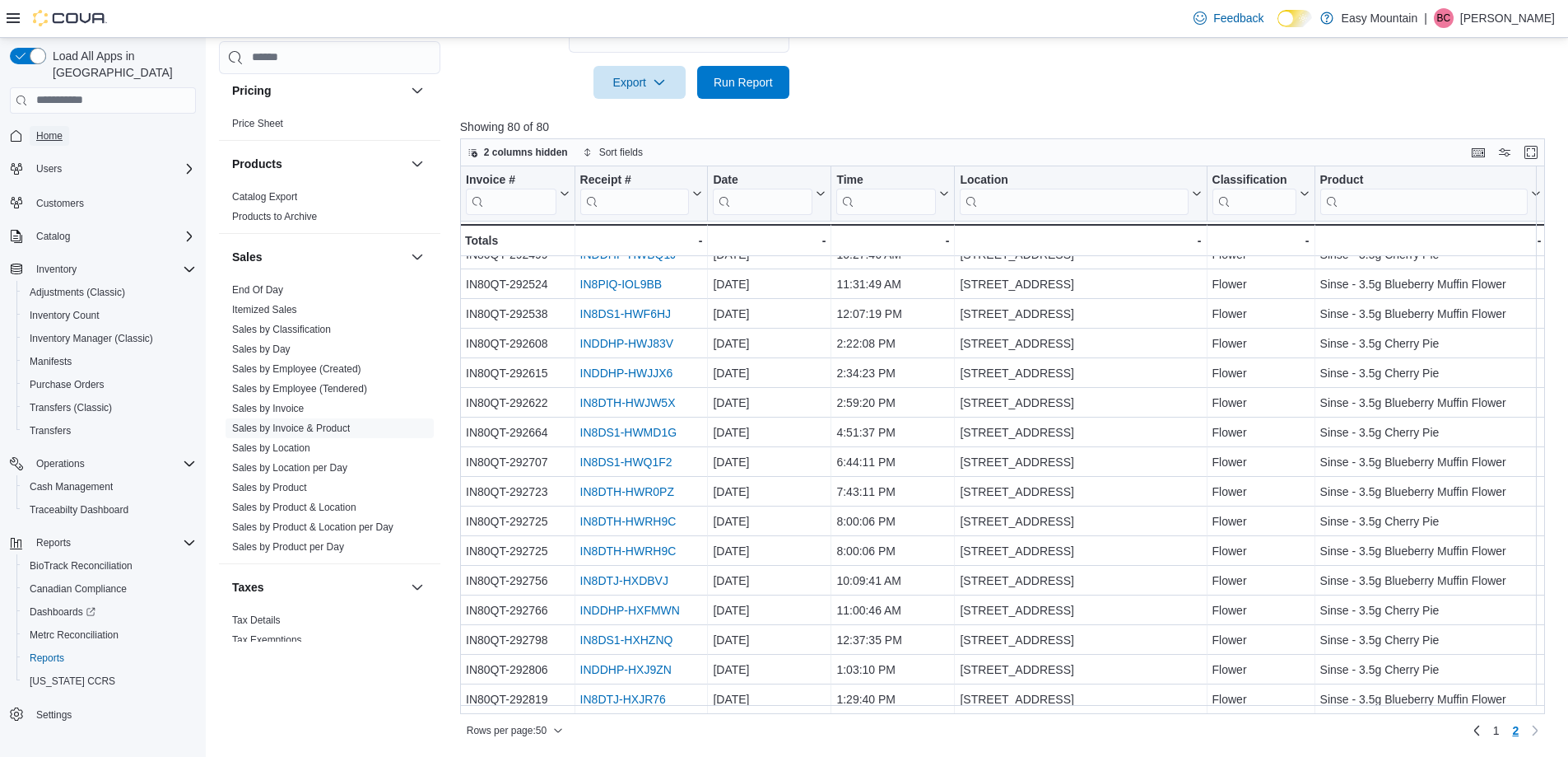
click at [56, 130] on span "Home" at bounding box center [49, 137] width 26 height 14
